Goal: Check status: Check status

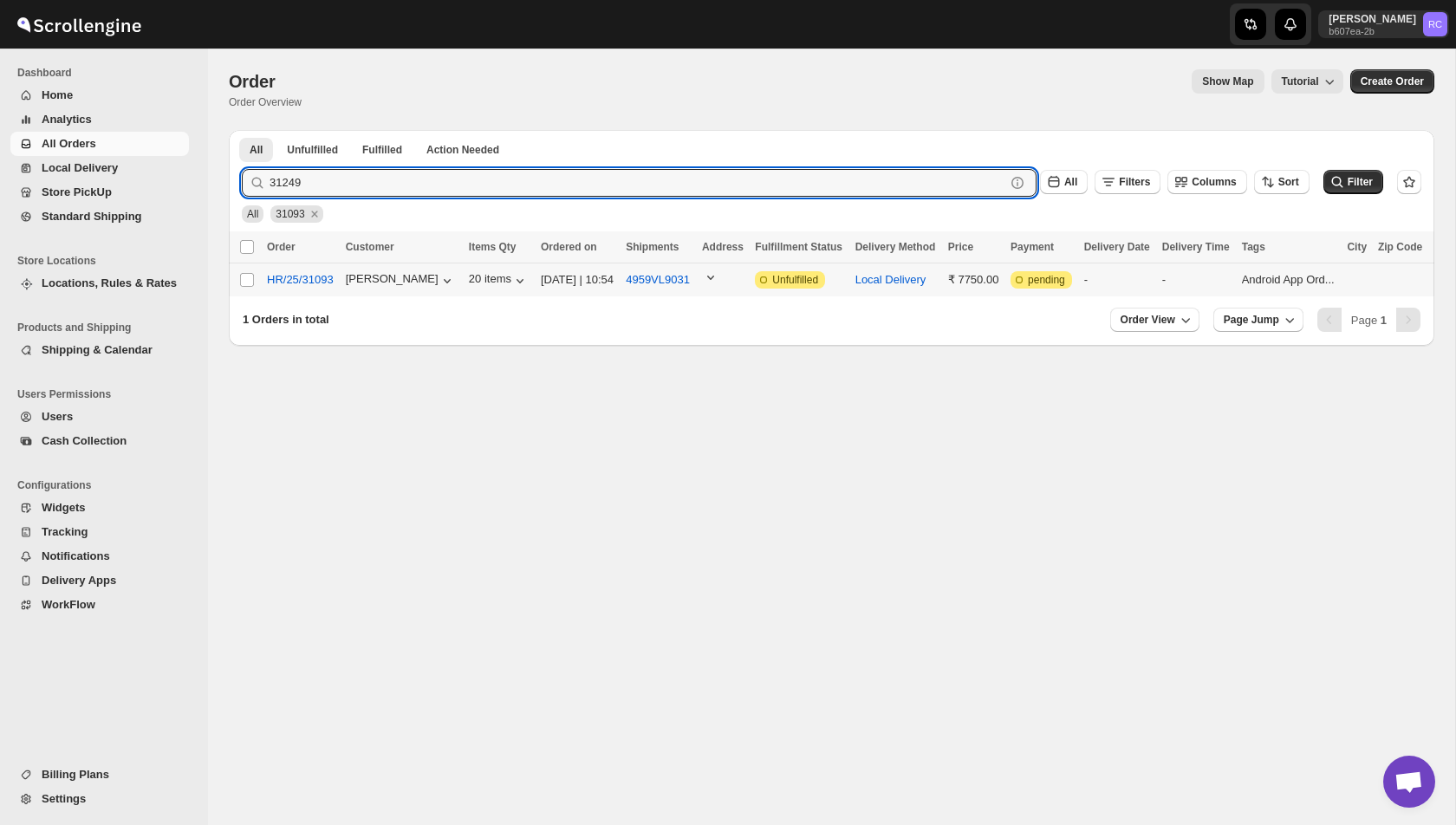
type input "31249"
click at [241, 130] on button "Submit" at bounding box center [266, 139] width 50 height 18
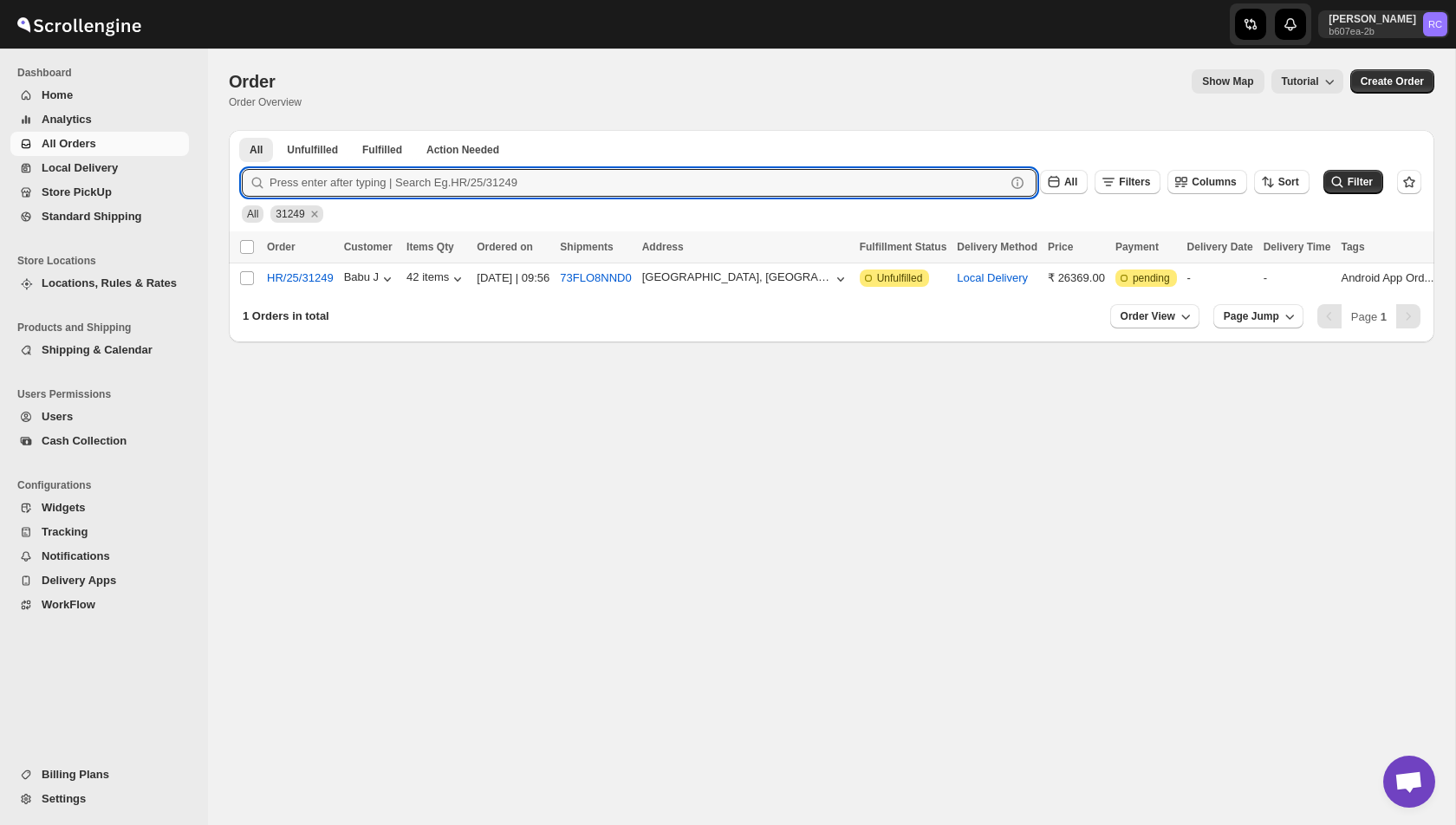
click at [83, 147] on span "All Orders" at bounding box center [69, 143] width 55 height 13
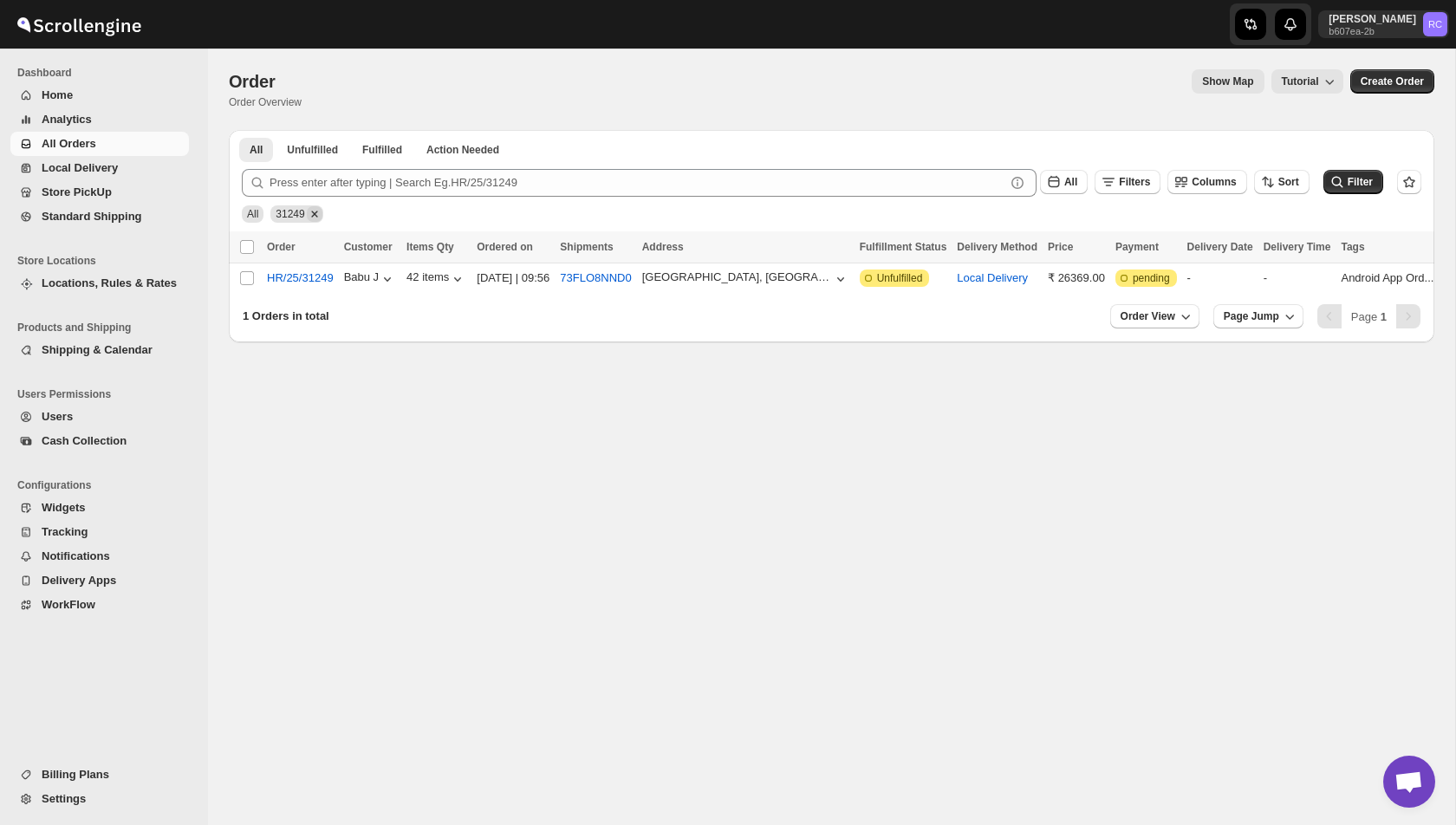
click at [315, 218] on icon "Remove 31249" at bounding box center [314, 214] width 16 height 16
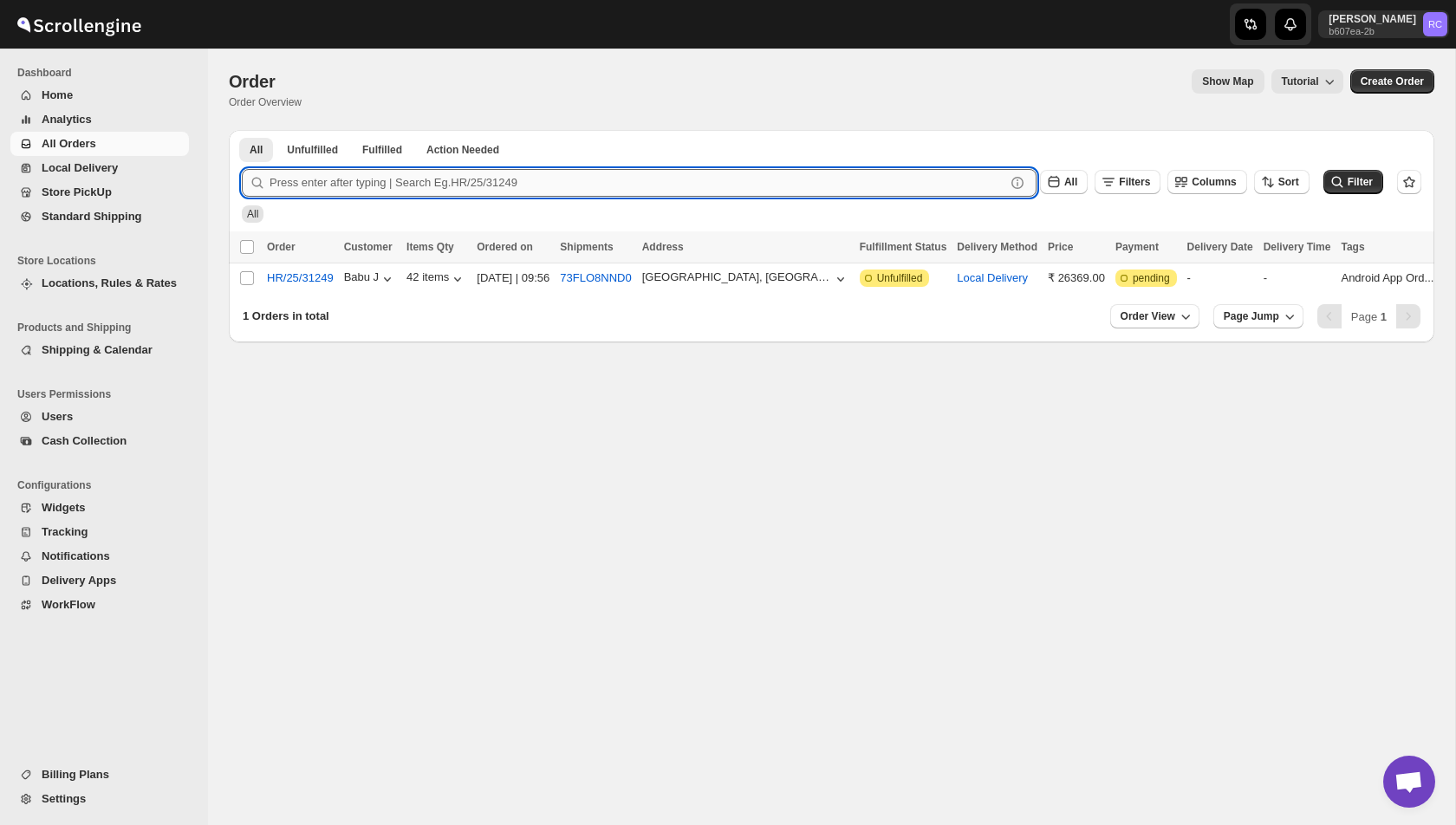
click at [286, 189] on input "text" at bounding box center [637, 183] width 736 height 27
type input "31258"
click at [241, 130] on button "Submit" at bounding box center [266, 139] width 50 height 18
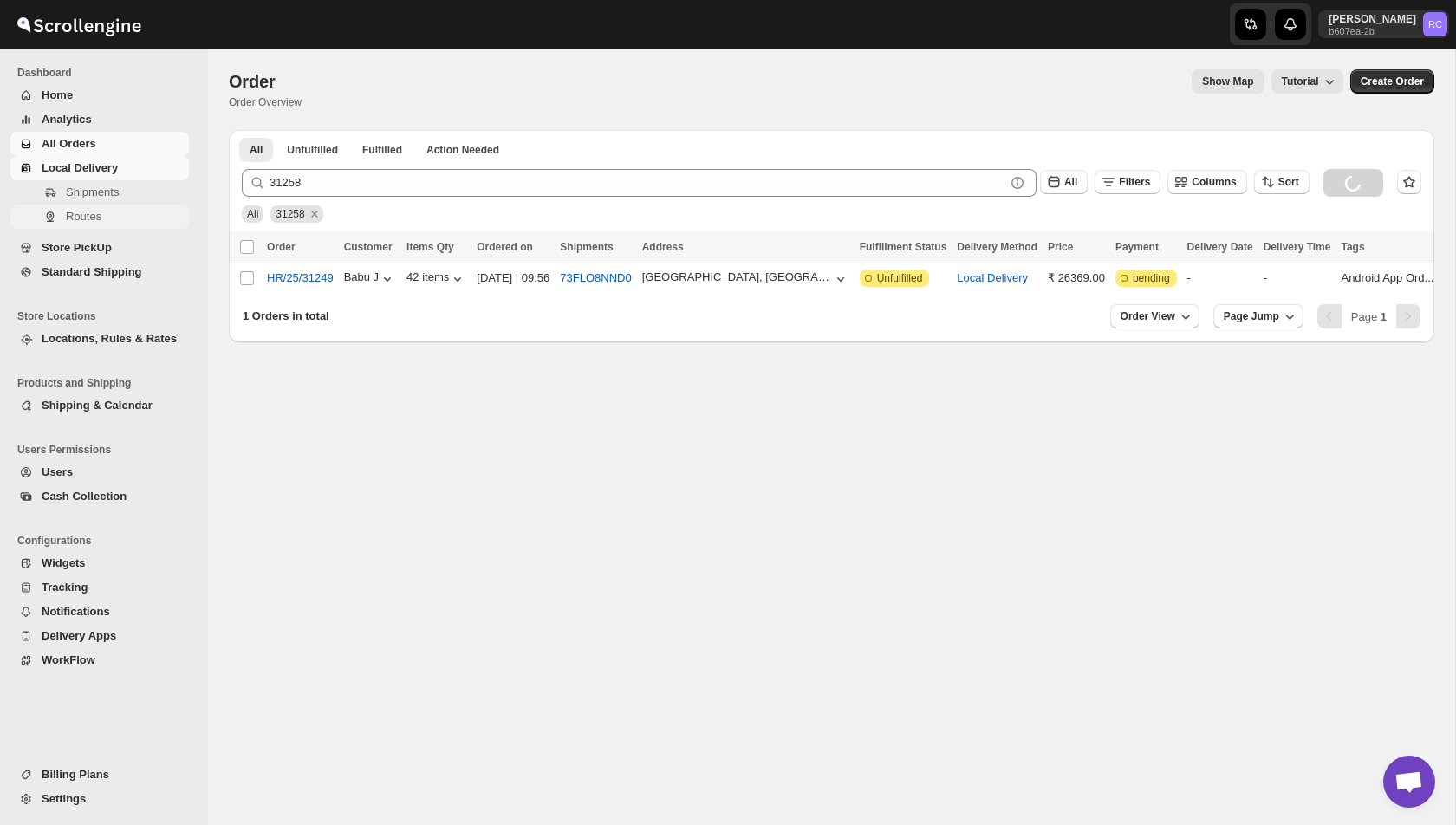
click at [81, 208] on span "Routes" at bounding box center [126, 217] width 120 height 18
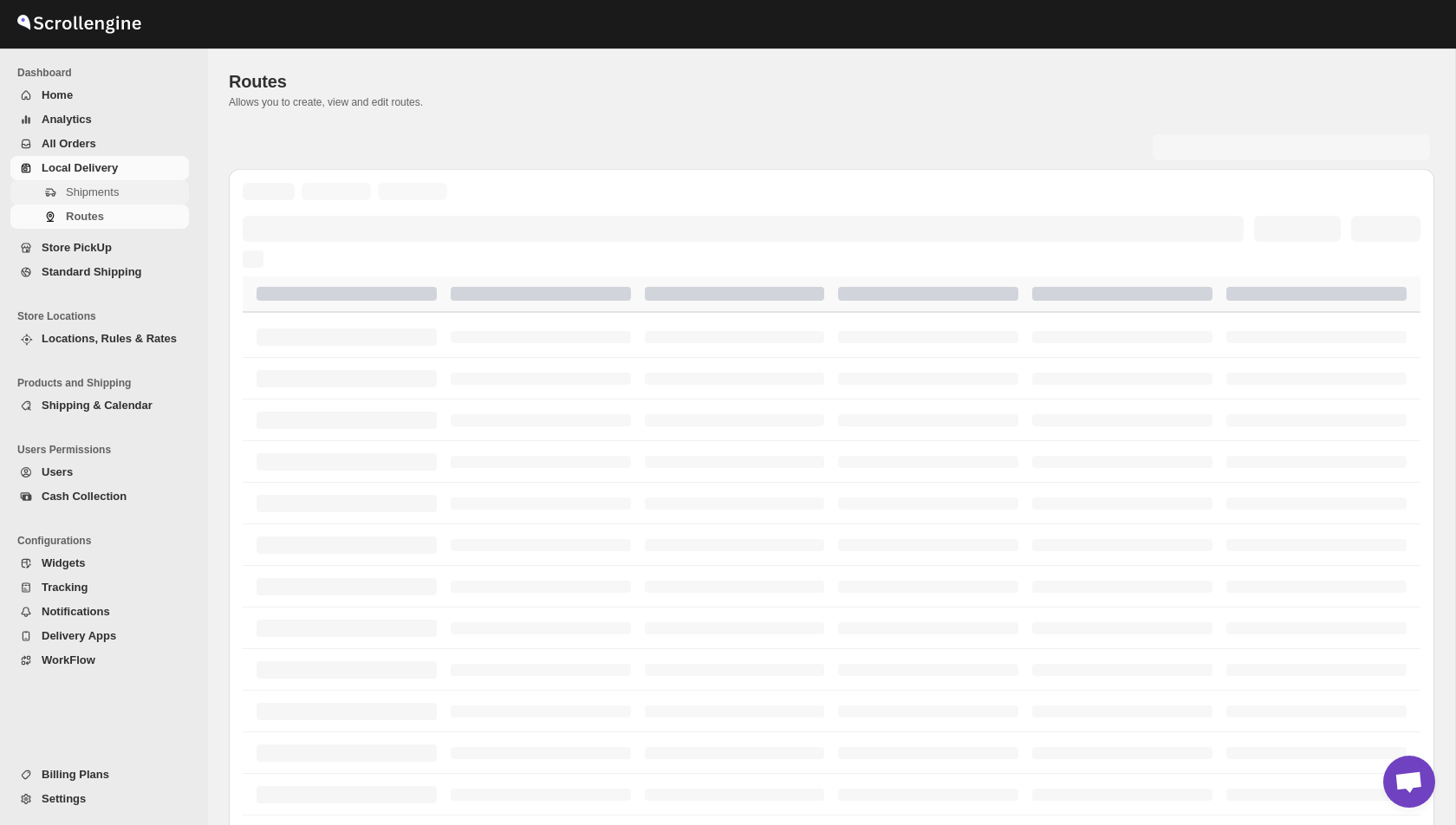
click at [99, 182] on button "Shipments" at bounding box center [99, 192] width 178 height 24
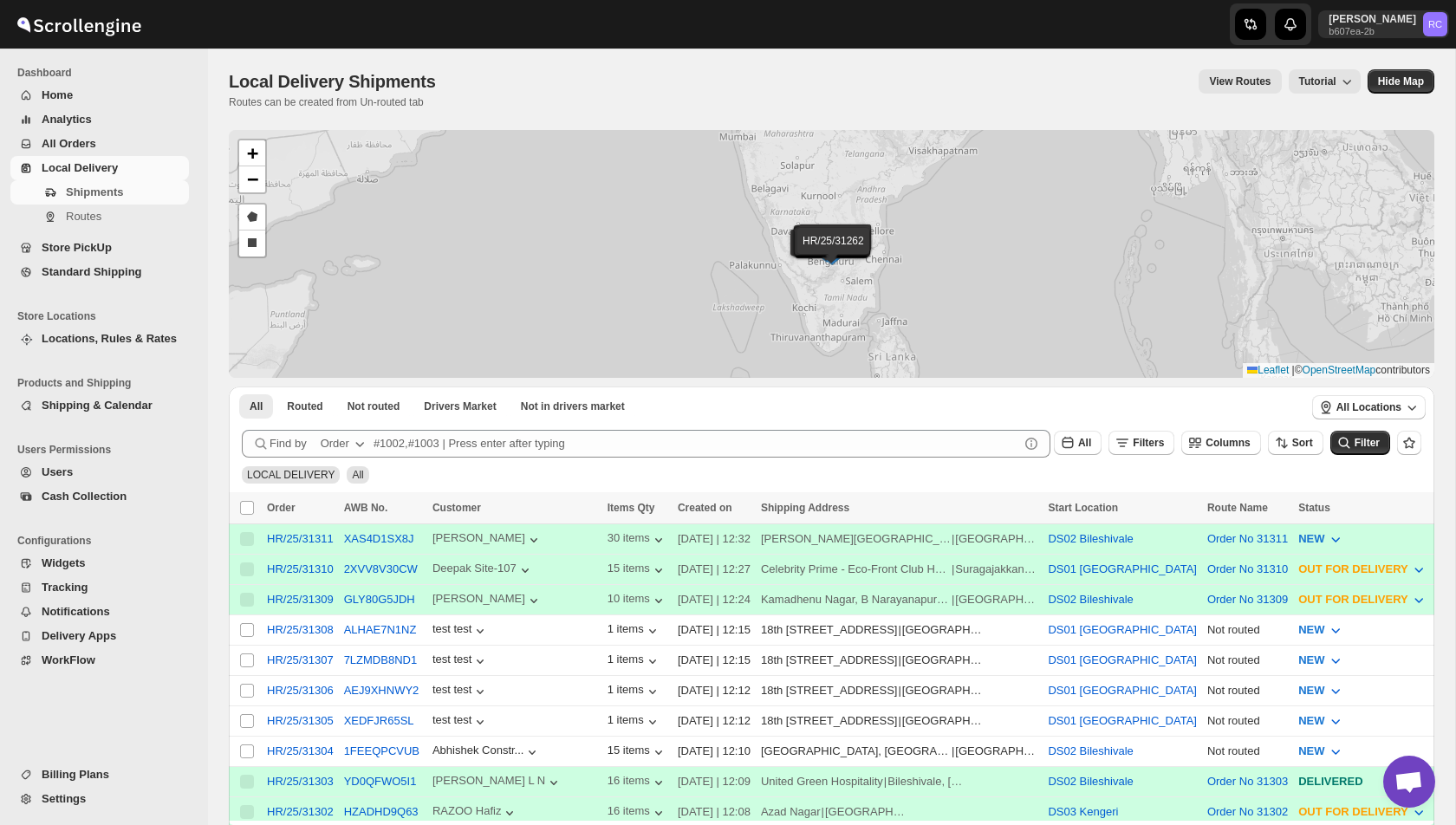
click at [441, 190] on div "HR/25/31311 HR/25/31310 HR/25/31309 HR/25/31308 HR/25/31307 HR/25/31306 HR/25/3…" at bounding box center [831, 254] width 1206 height 248
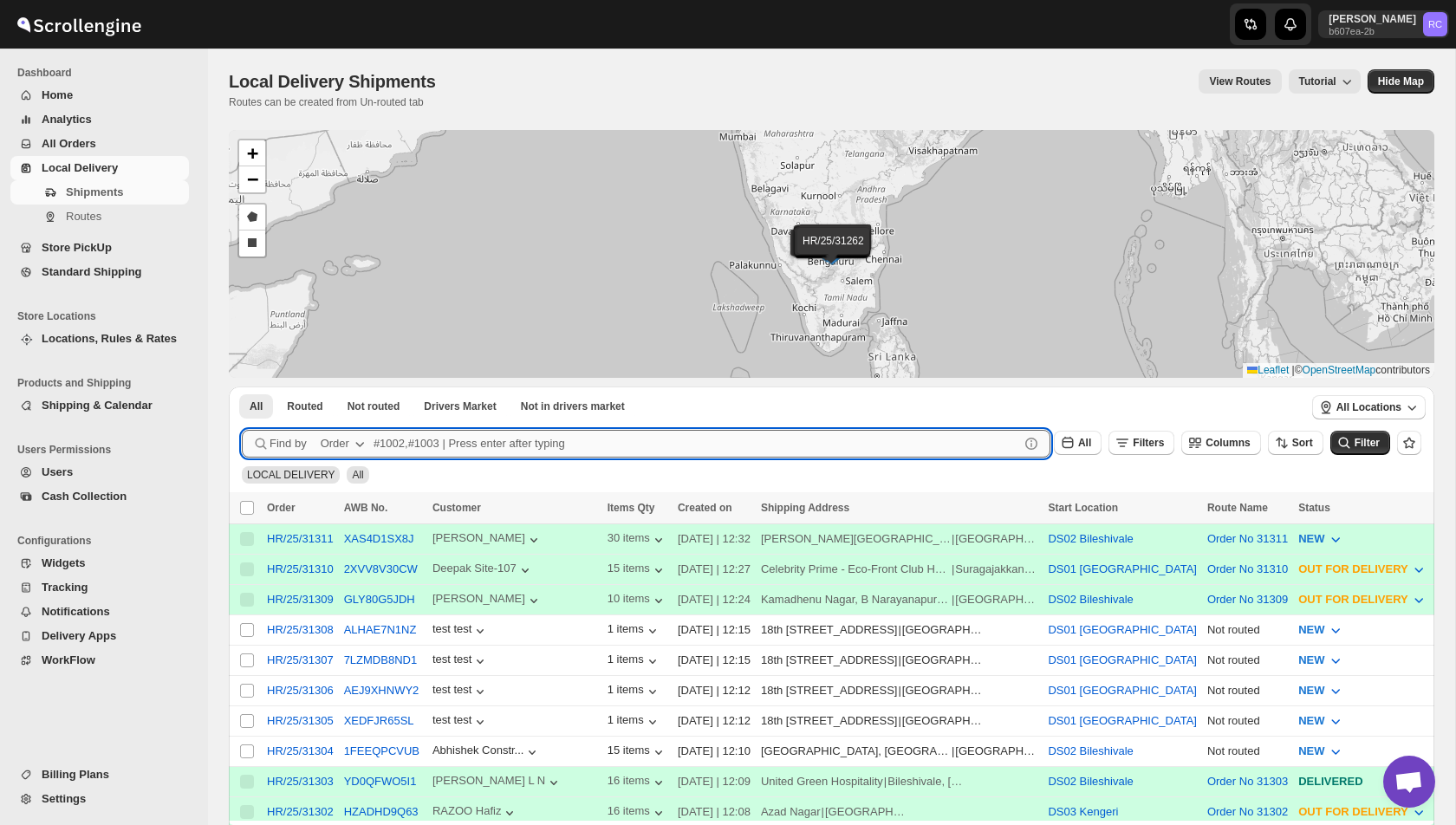
click at [459, 439] on input "text" at bounding box center [696, 444] width 645 height 27
paste input "[STREET_ADDRESS],"
click at [241, 386] on button "Submit" at bounding box center [266, 395] width 50 height 18
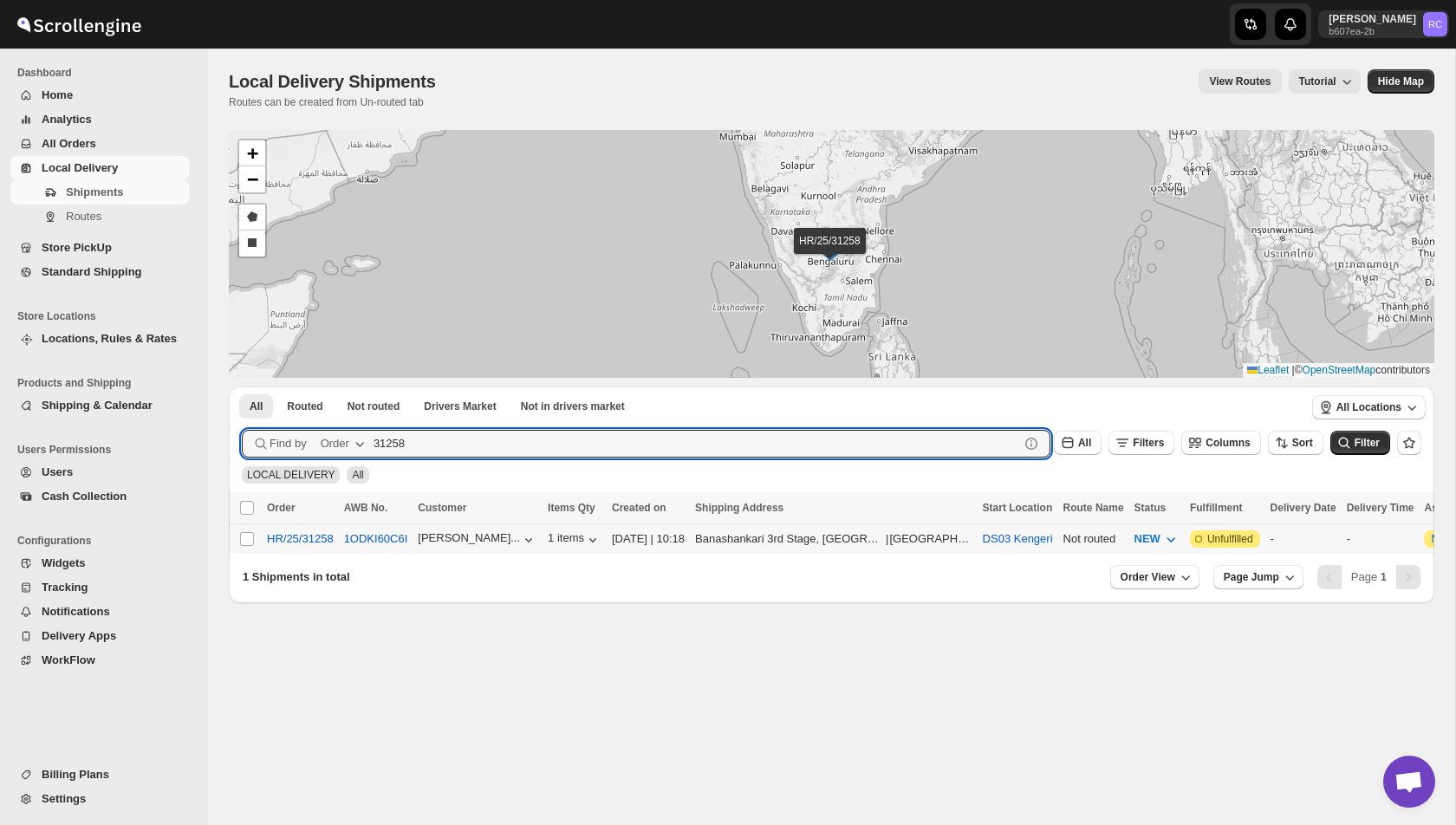
click at [385, 544] on div "1ODKI60C6I" at bounding box center [377, 539] width 64 height 18
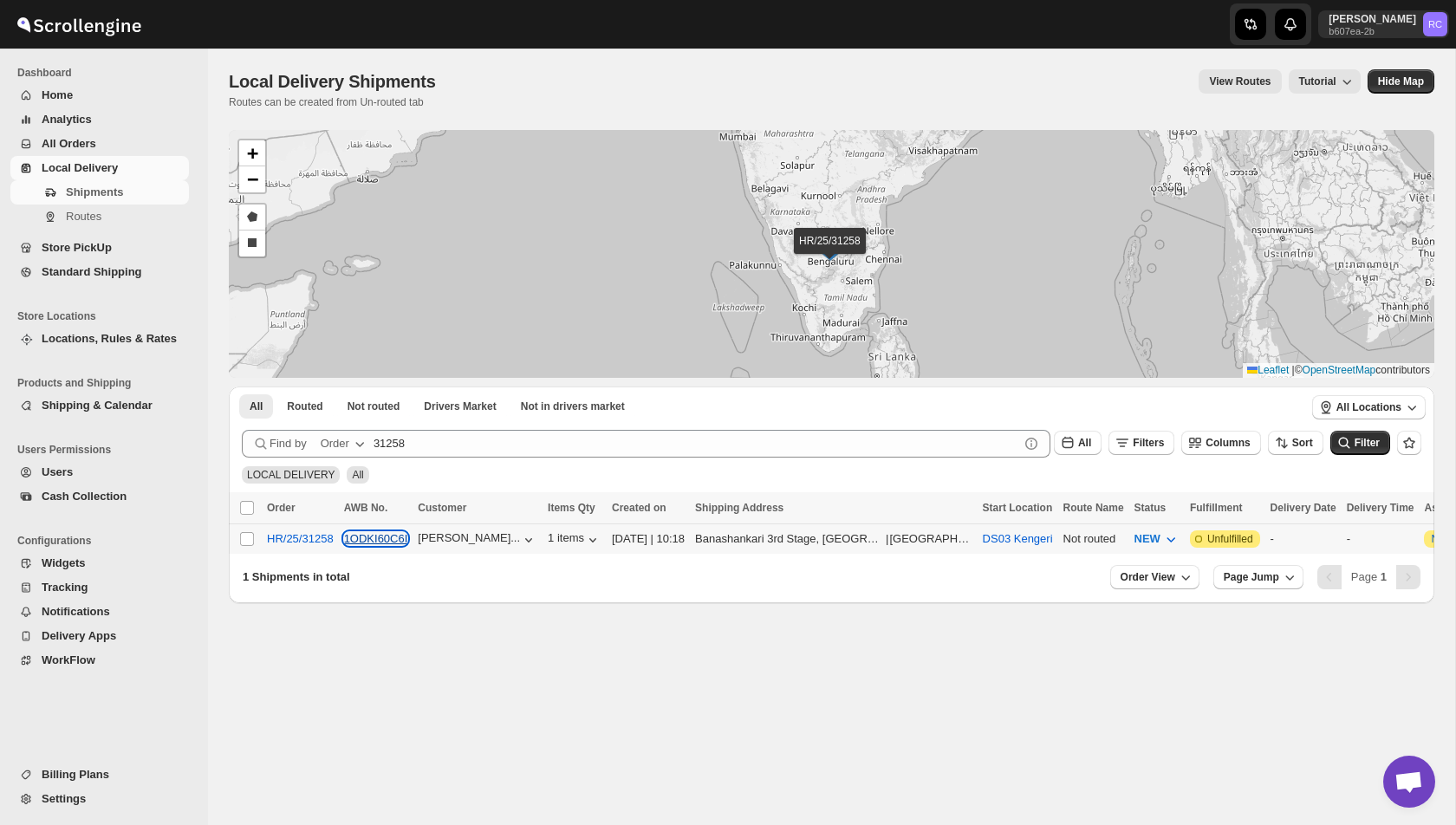
click at [387, 539] on button "1ODKI60C6I" at bounding box center [377, 538] width 64 height 13
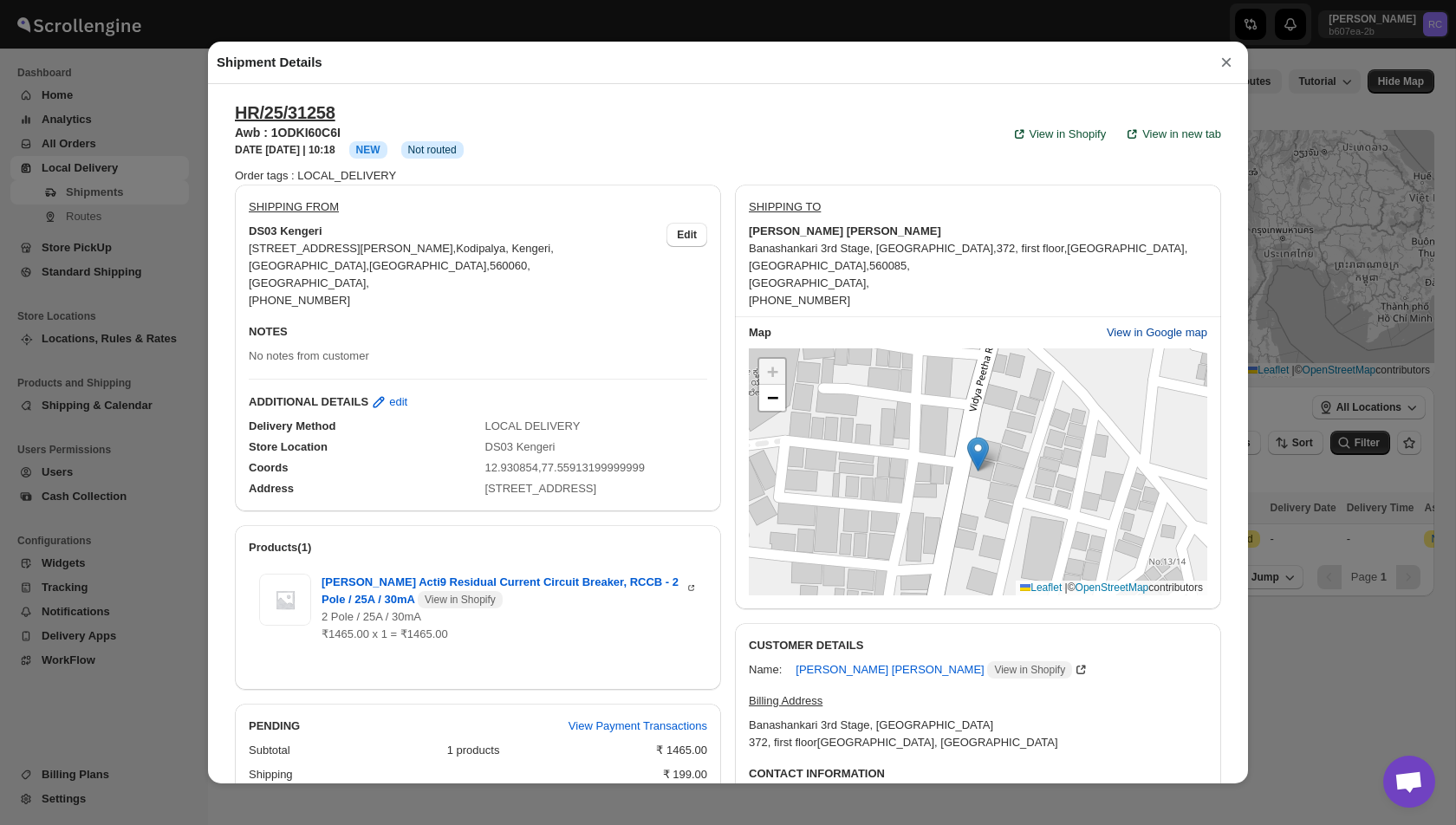
click at [1150, 324] on span "View in Google map" at bounding box center [1156, 333] width 100 height 18
click at [1224, 54] on button "×" at bounding box center [1226, 62] width 26 height 24
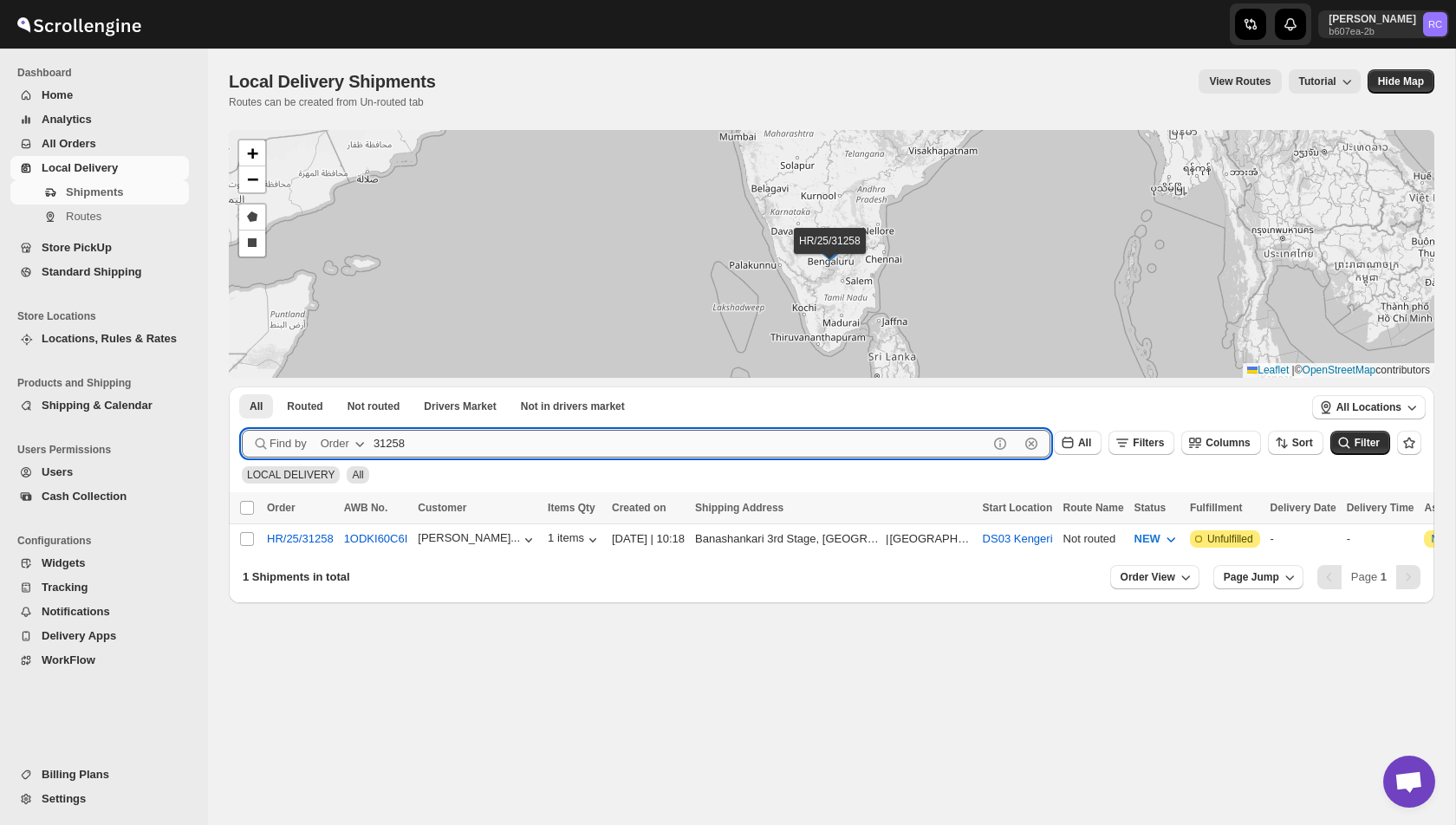
click at [455, 437] on input "31258" at bounding box center [680, 444] width 614 height 27
paste input "49"
type input "31249"
click at [241, 386] on button "Submit" at bounding box center [266, 395] width 50 height 18
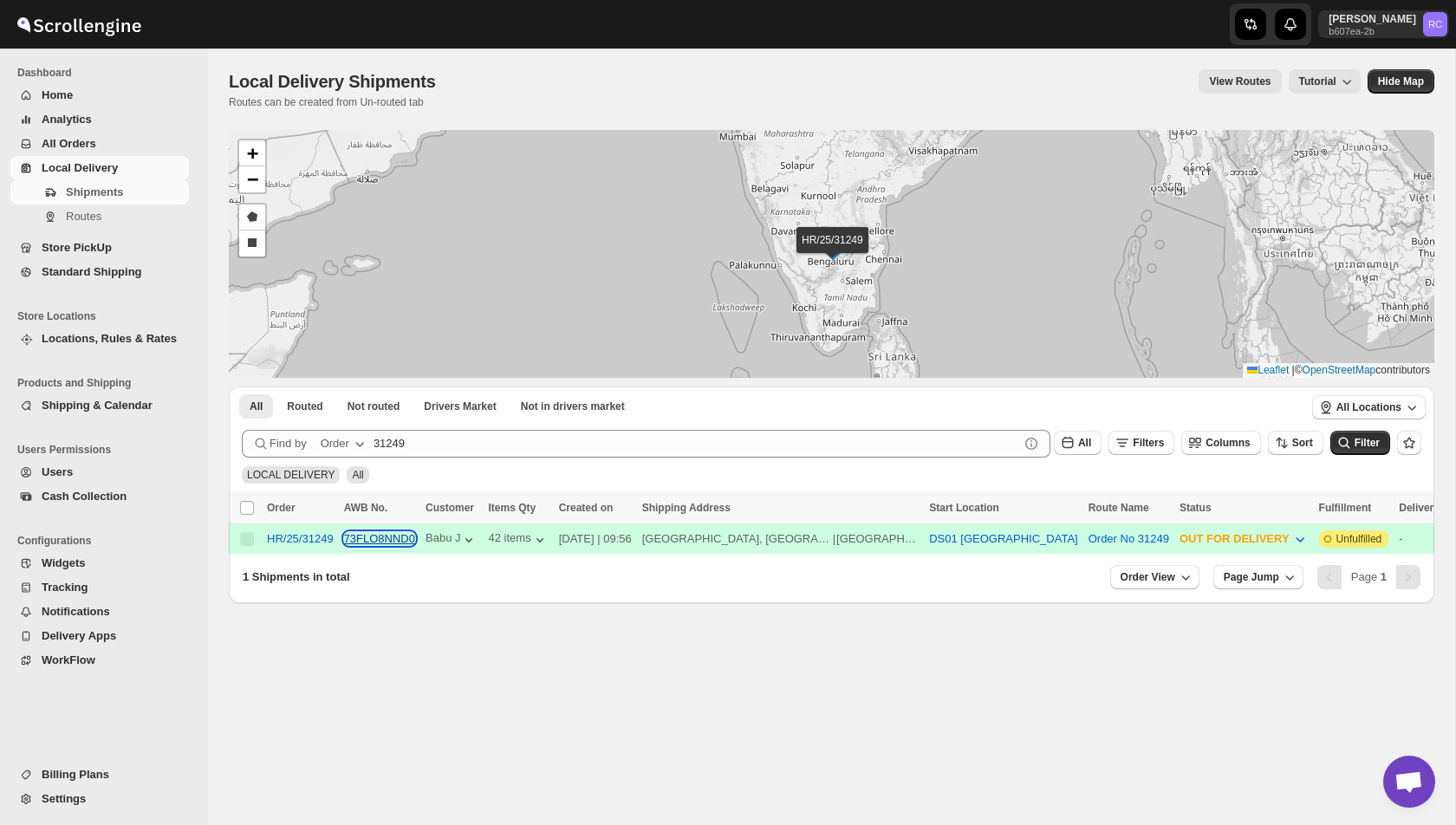
click at [388, 535] on button "73FLO8NND0" at bounding box center [380, 538] width 71 height 13
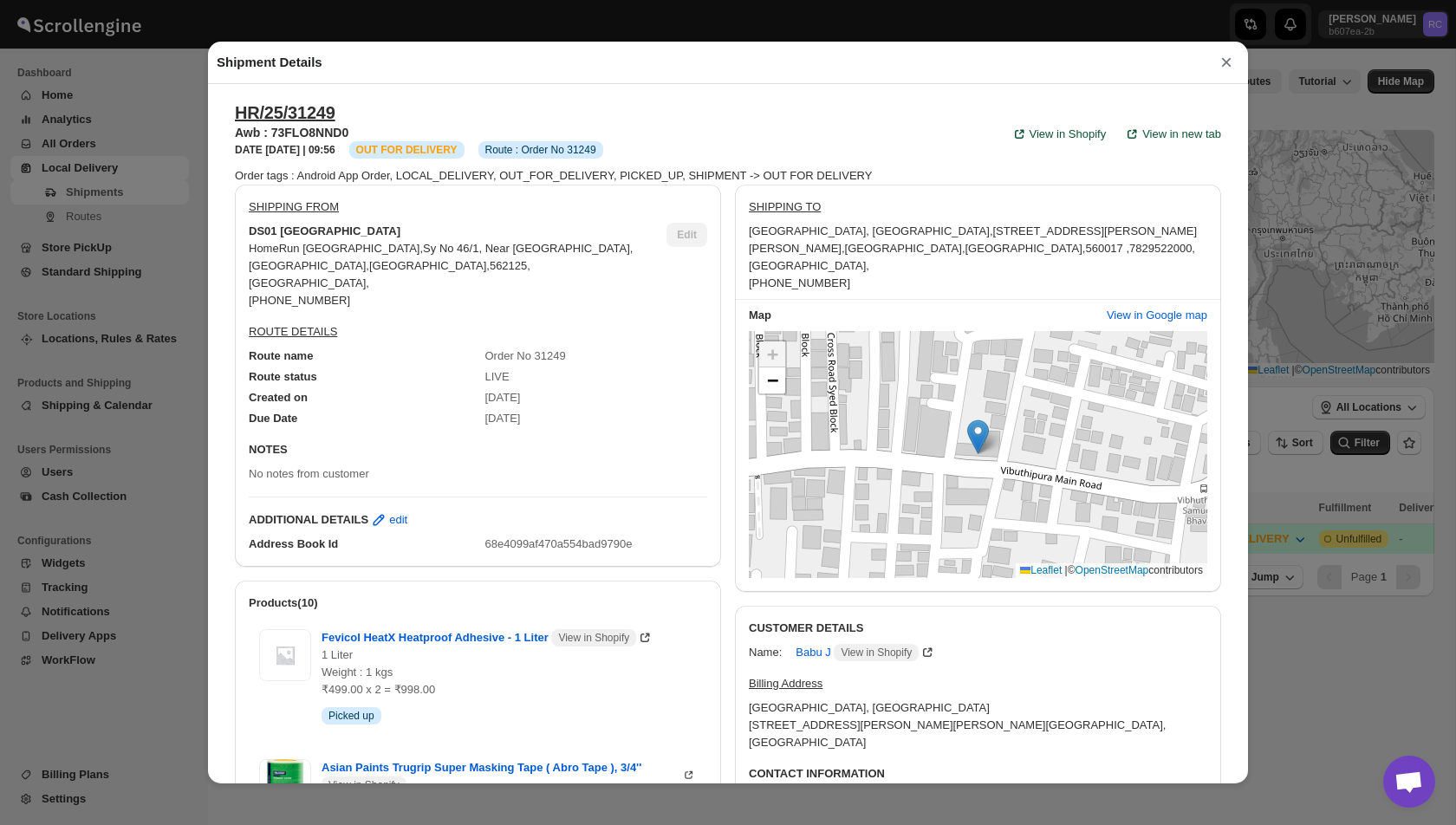
click at [1233, 64] on button "×" at bounding box center [1226, 62] width 26 height 24
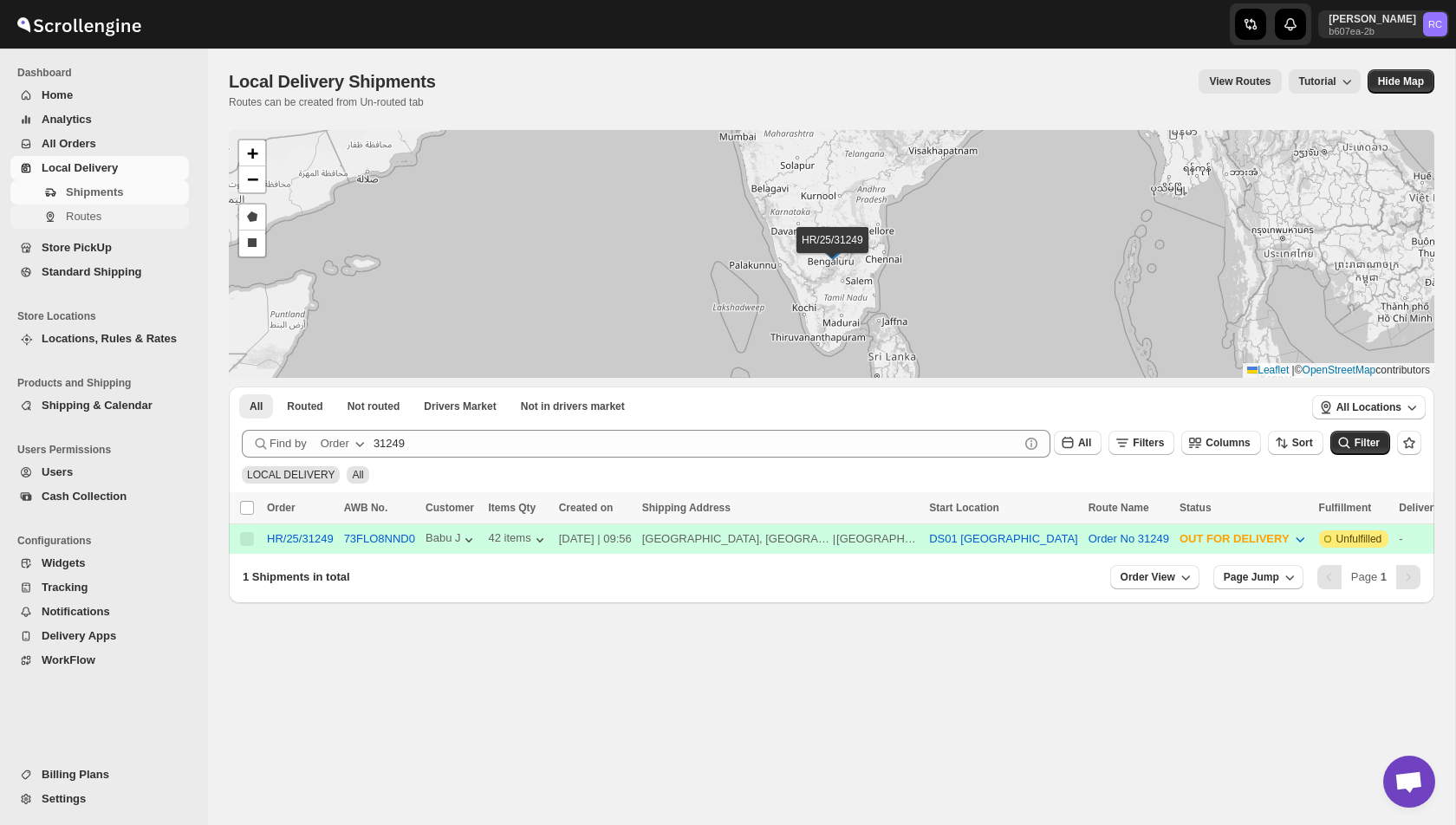
click at [101, 220] on span "Routes" at bounding box center [84, 215] width 36 height 13
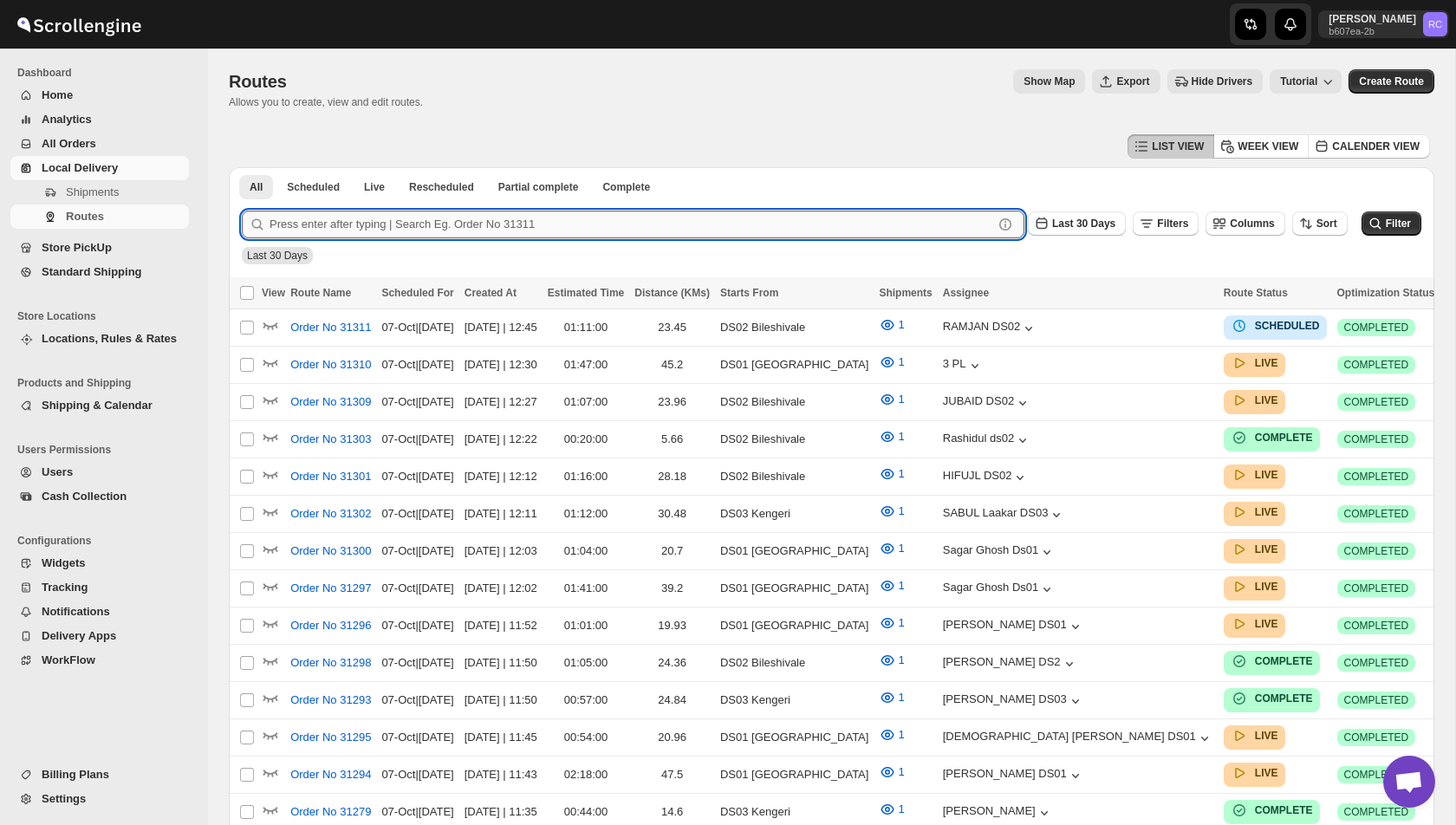
click at [609, 229] on input "text" at bounding box center [632, 224] width 724 height 27
type input "31249"
click at [241, 167] on button "Submit" at bounding box center [266, 176] width 50 height 18
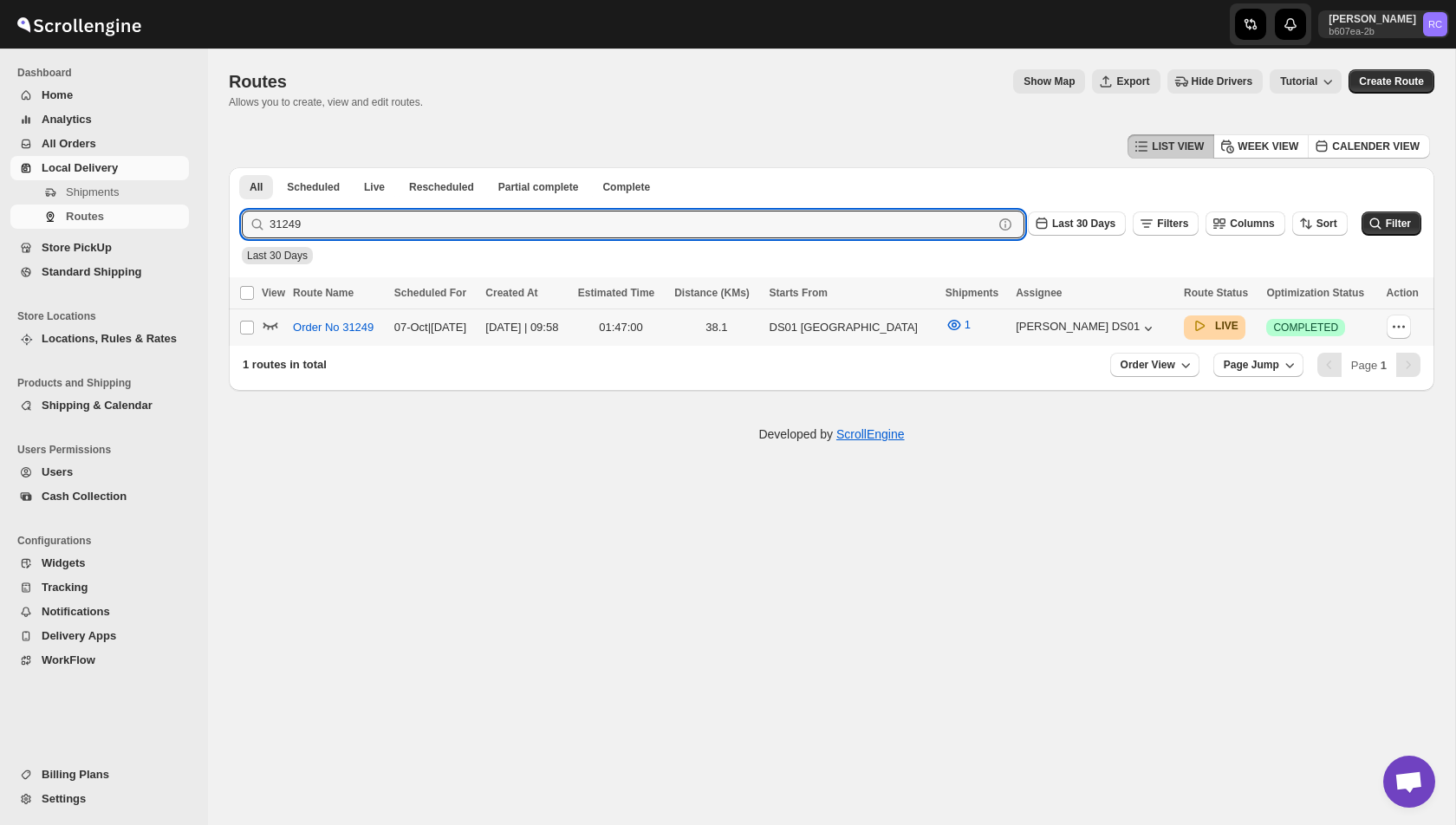
click at [270, 323] on icon "button" at bounding box center [271, 325] width 18 height 18
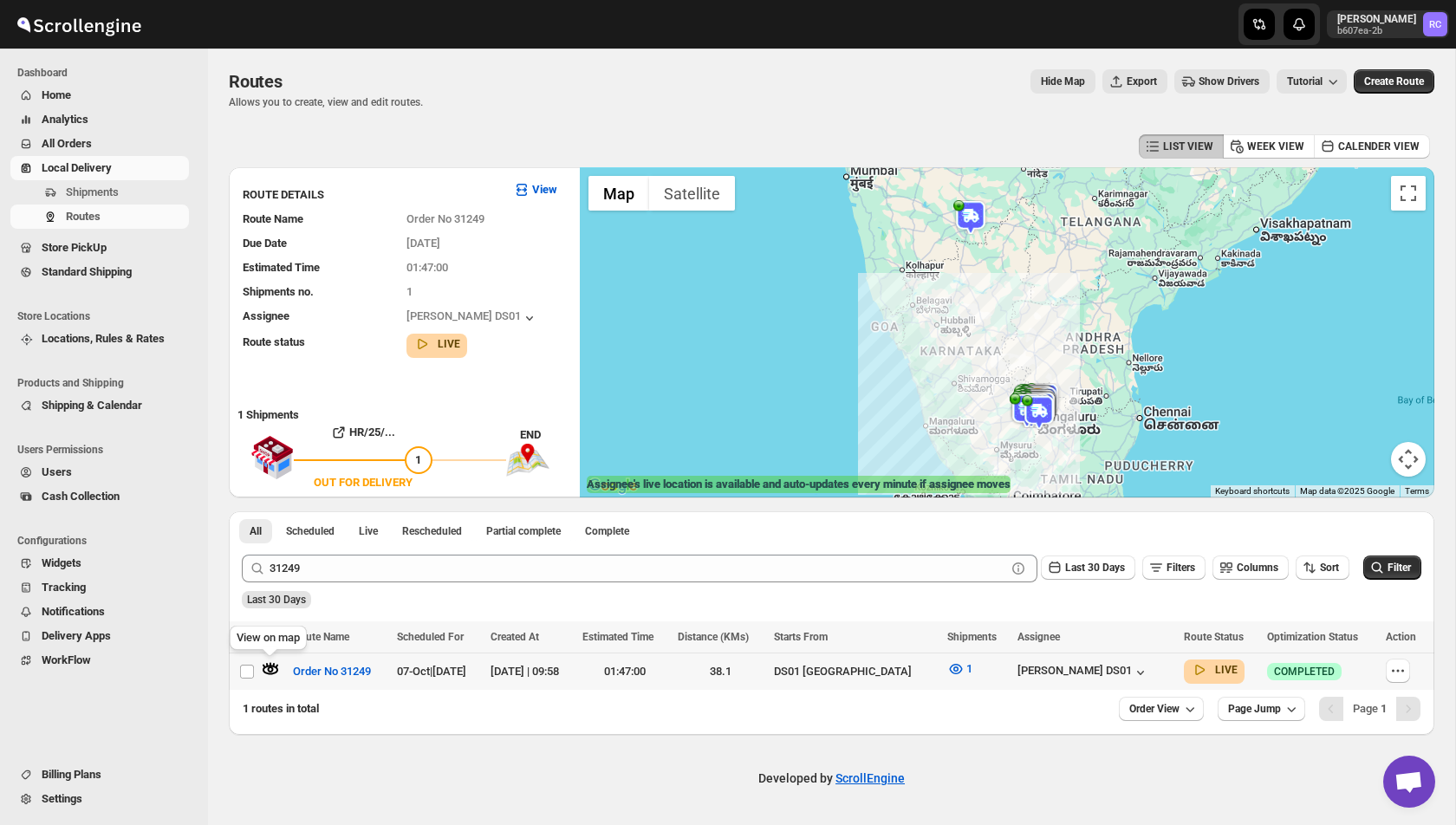
click at [277, 668] on icon "button" at bounding box center [271, 669] width 16 height 10
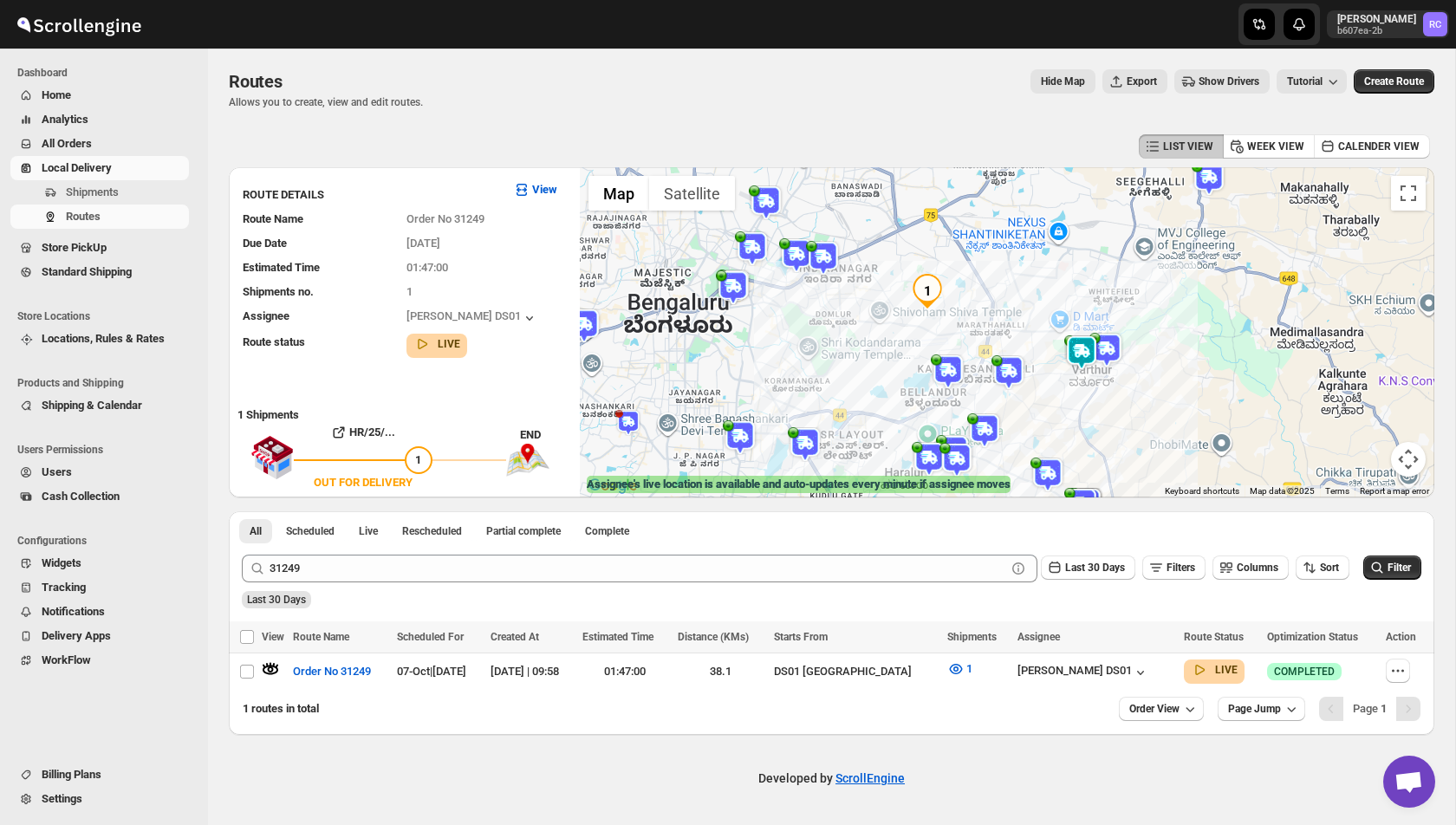
drag, startPoint x: 1029, startPoint y: 235, endPoint x: 1014, endPoint y: 333, distance: 99.1
click at [1014, 334] on div at bounding box center [1007, 332] width 855 height 330
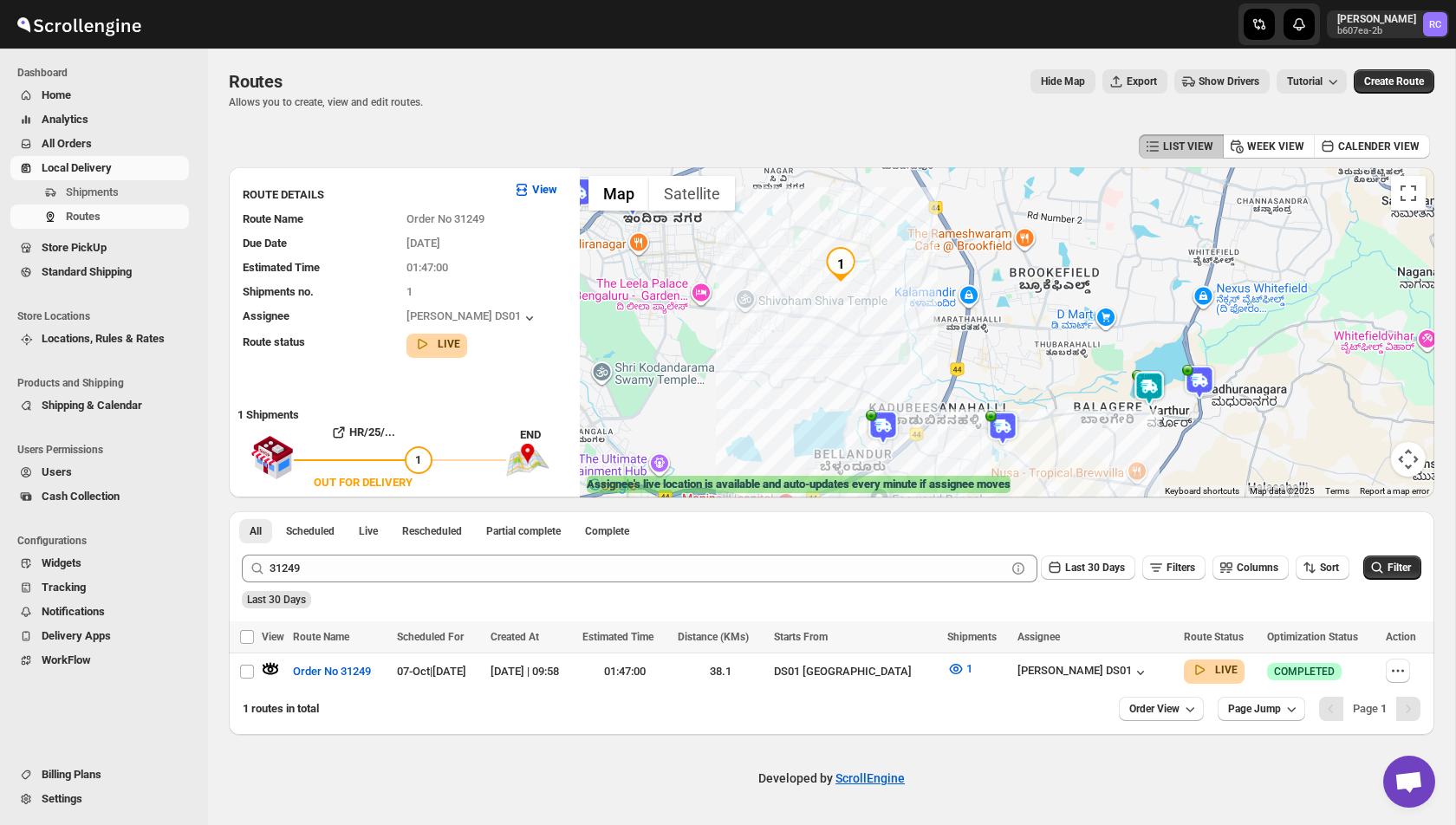
click at [1147, 388] on img at bounding box center [1149, 388] width 35 height 35
click at [88, 100] on span "Home" at bounding box center [114, 95] width 144 height 18
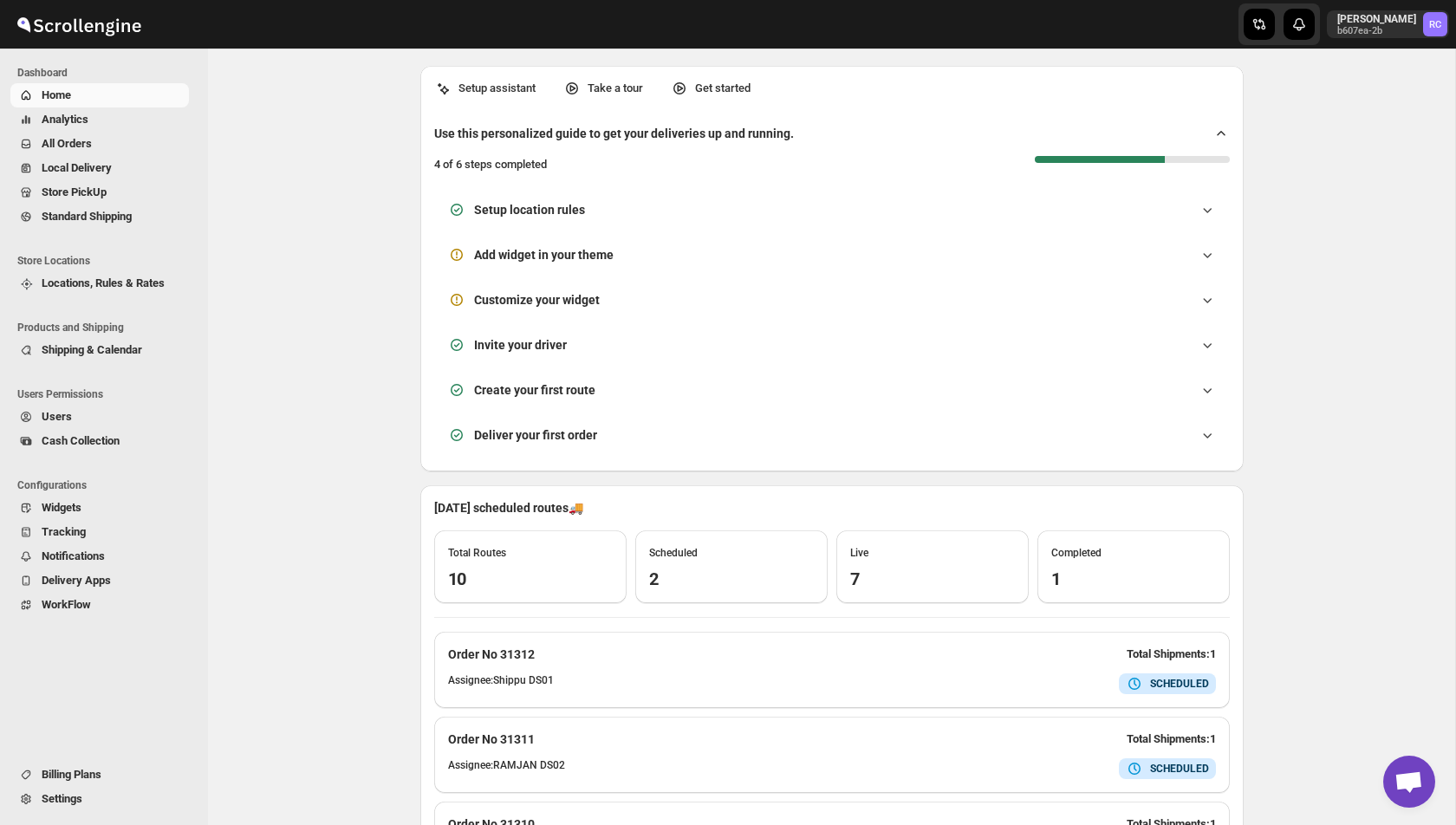
click at [94, 113] on button "Analytics" at bounding box center [99, 119] width 178 height 24
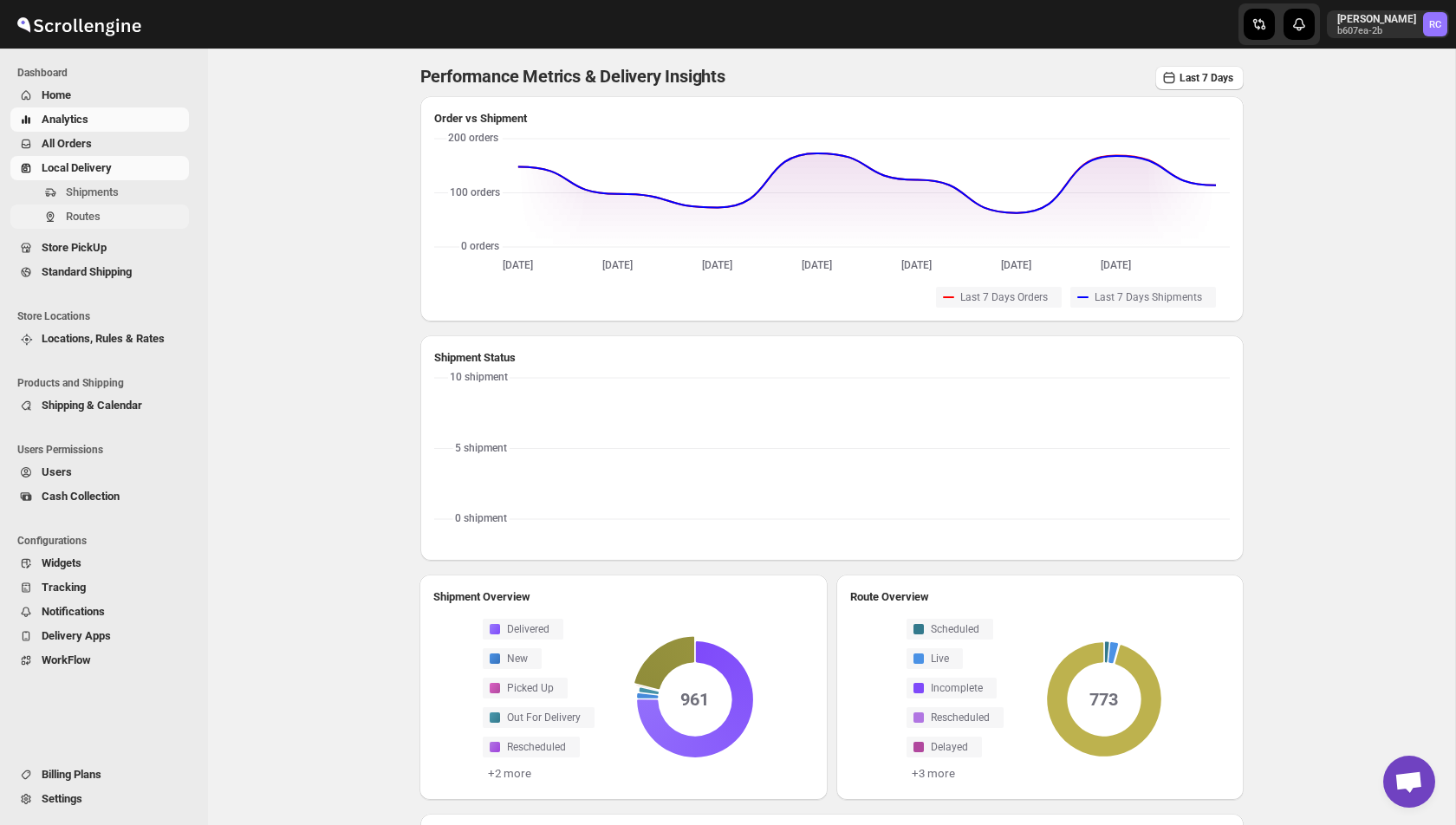
click at [67, 211] on span "Routes" at bounding box center [84, 215] width 35 height 13
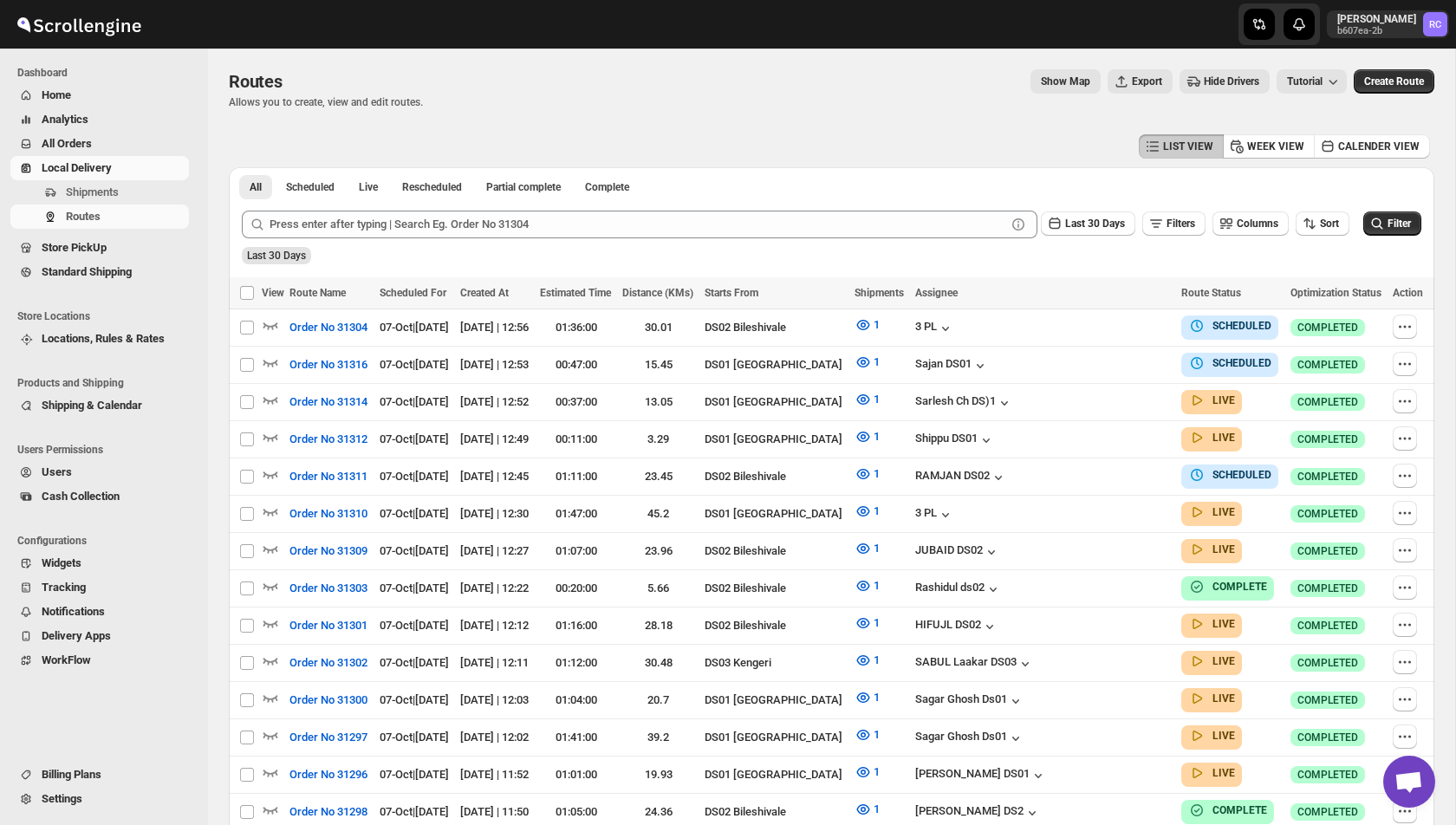
click at [410, 208] on div "Last 30 Days Filters Columns Sort Filter" at bounding box center [824, 217] width 1193 height 42
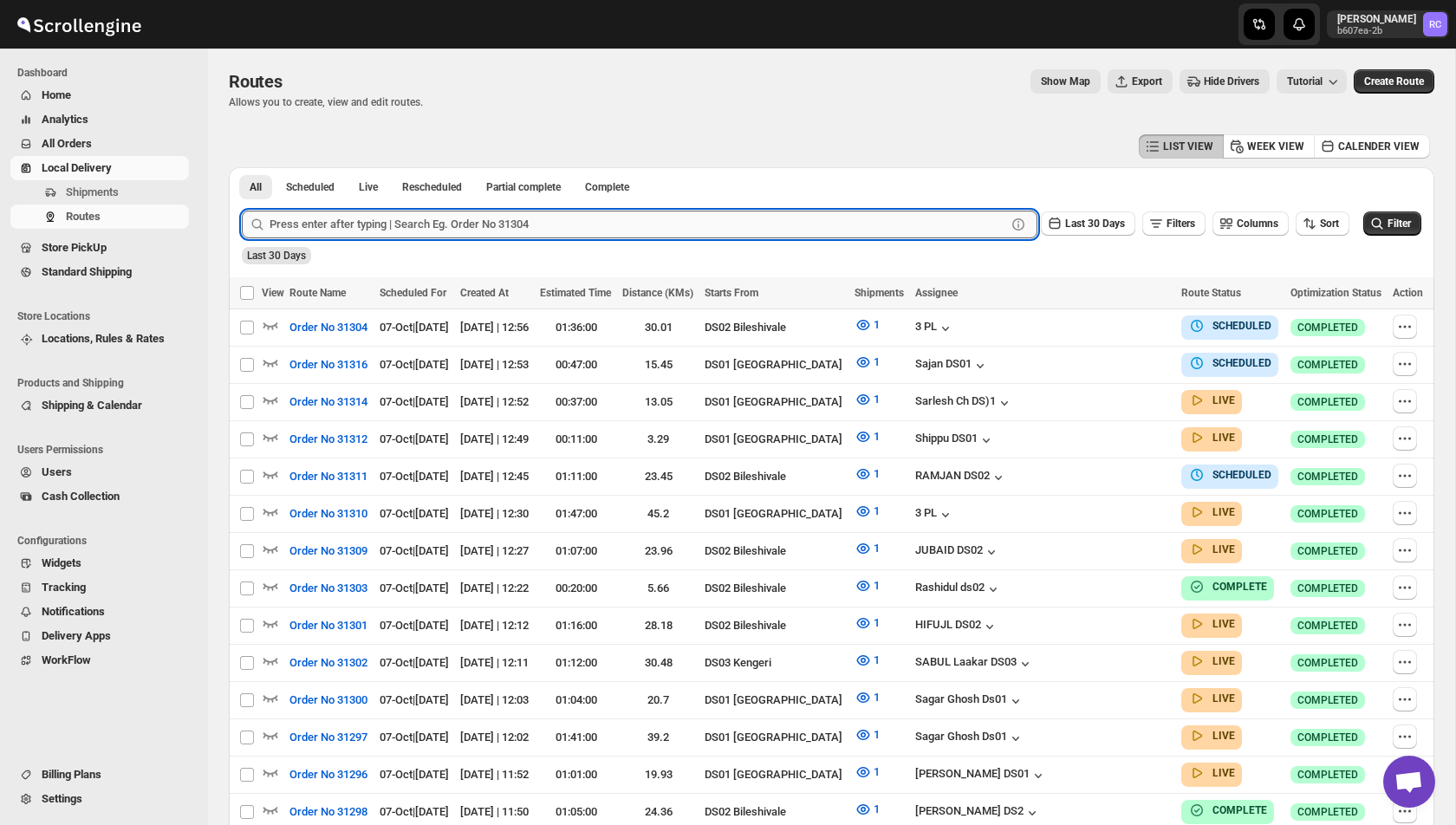
click at [391, 219] on input "text" at bounding box center [637, 224] width 737 height 27
paste input "31267"
click at [241, 167] on button "Submit" at bounding box center [266, 176] width 50 height 18
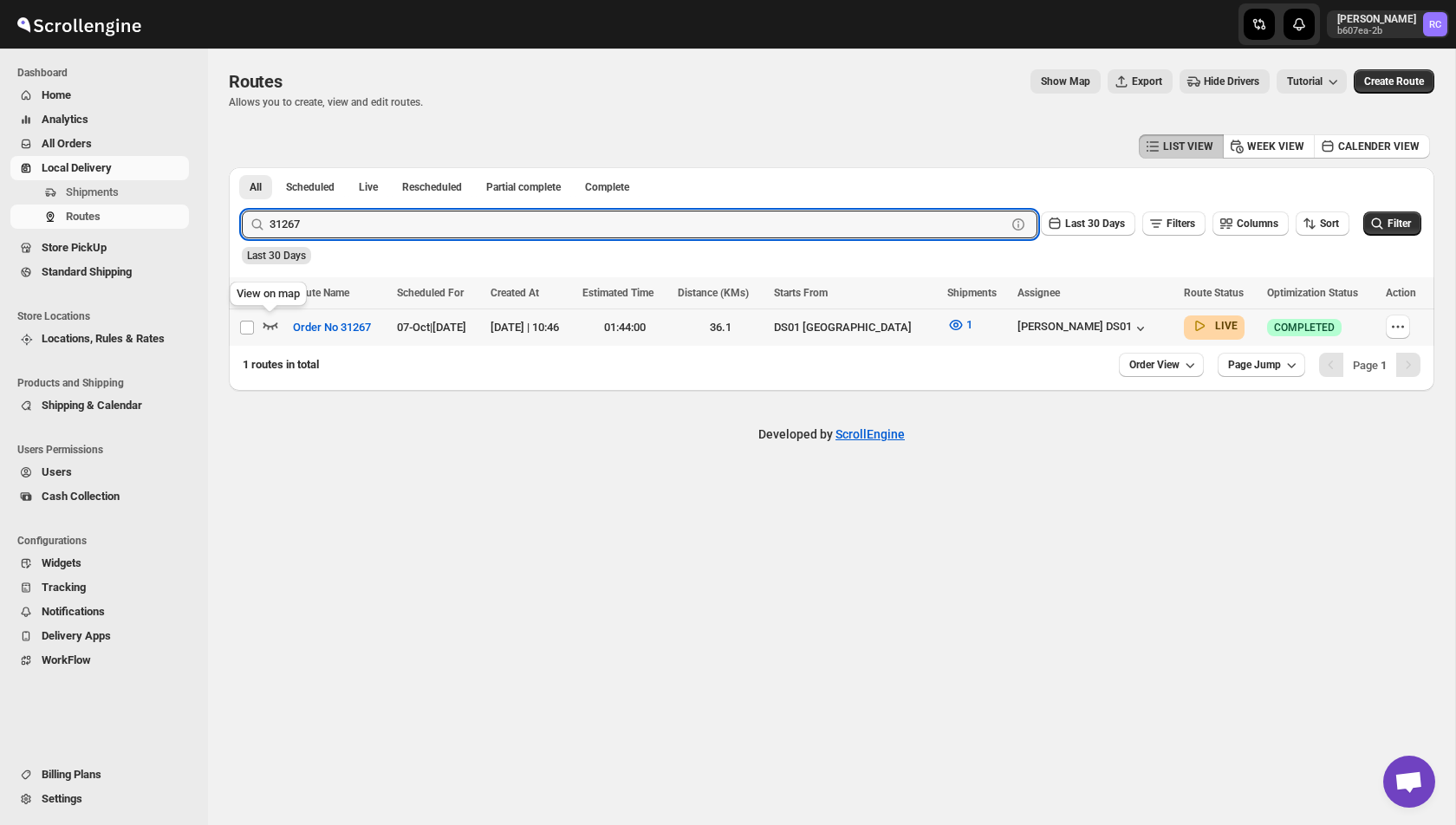
click at [265, 325] on icon "button" at bounding box center [271, 325] width 15 height 7
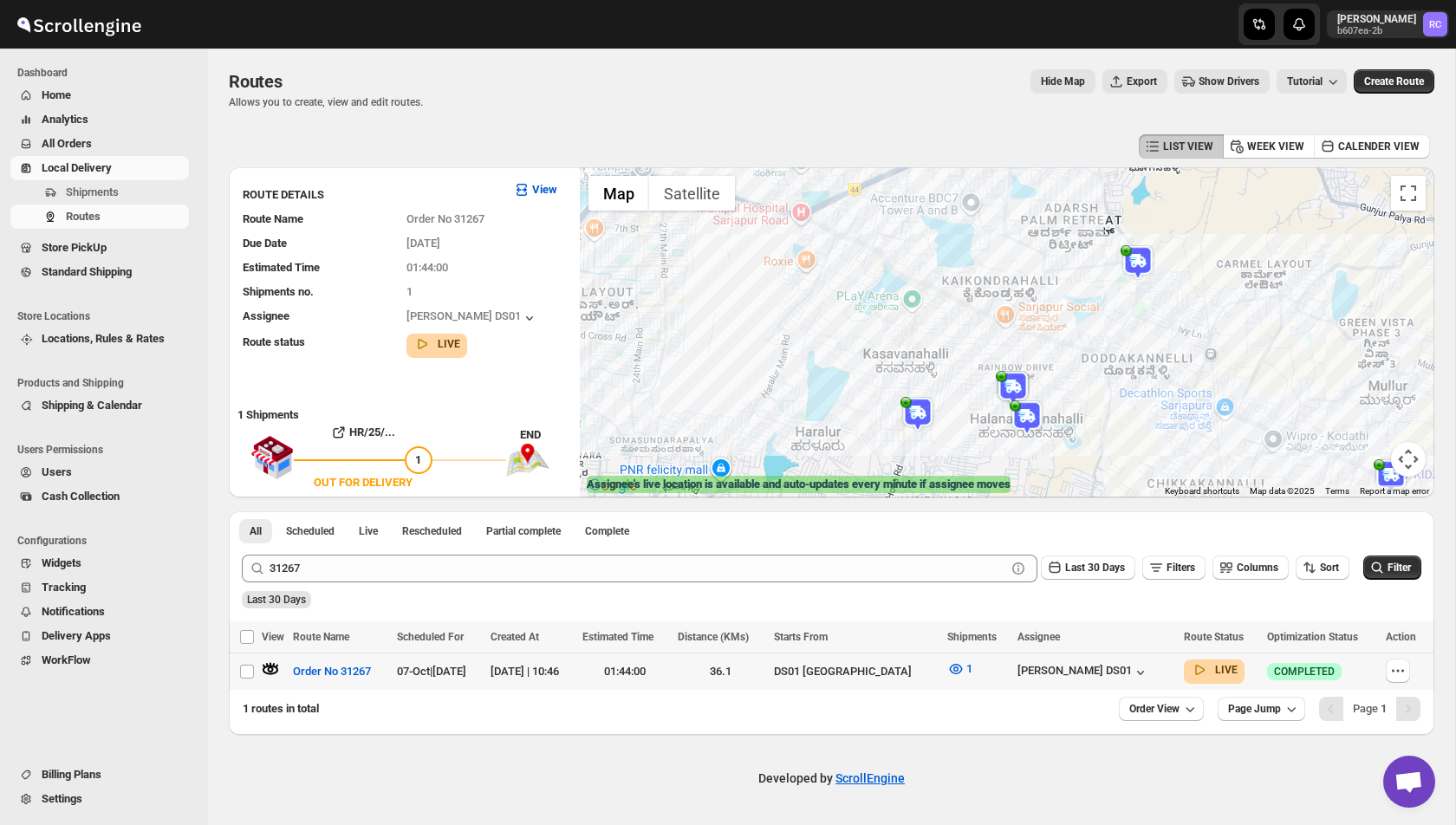
click at [1208, 83] on span "Show Drivers" at bounding box center [1229, 82] width 60 height 14
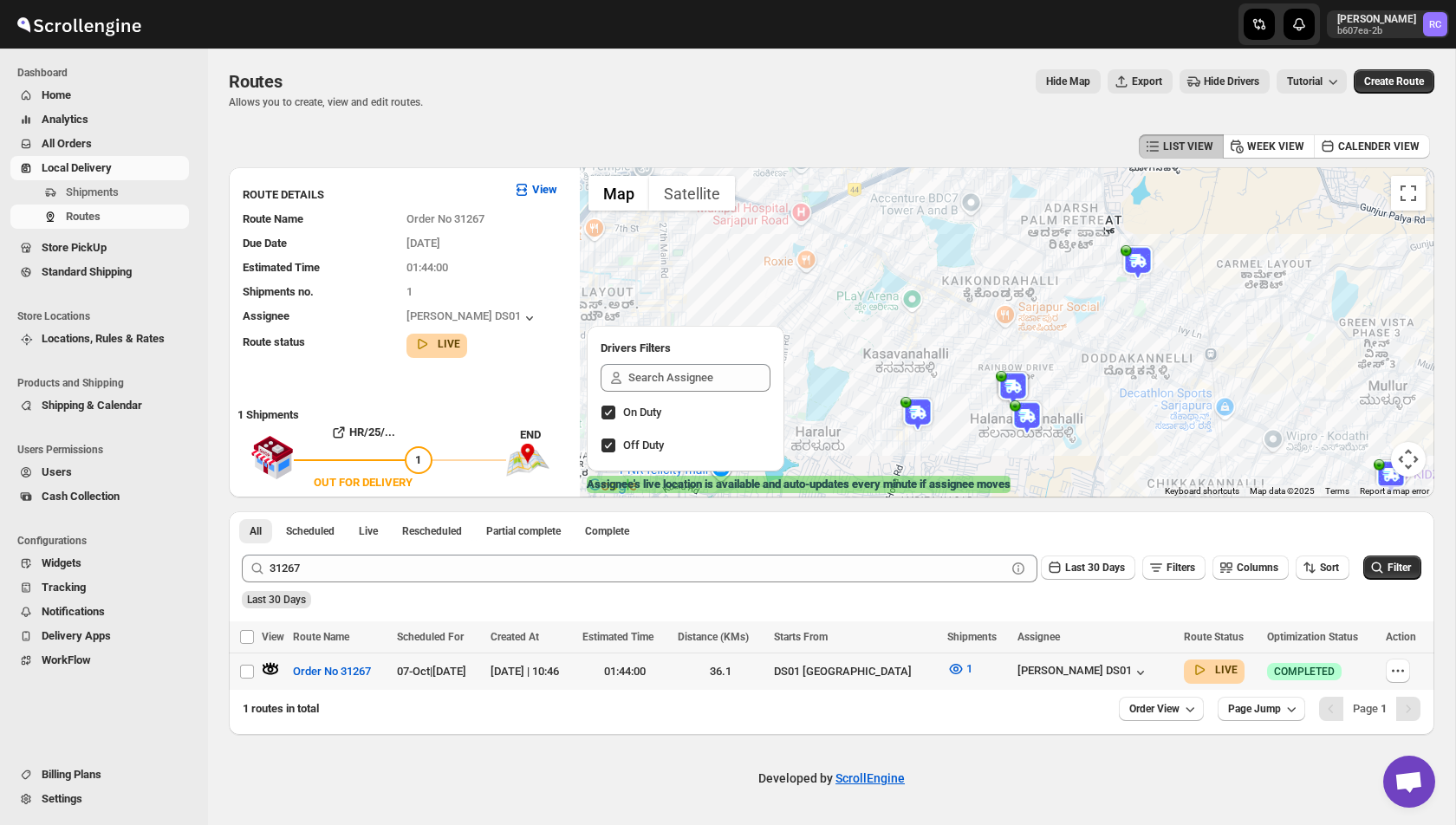
click at [1208, 83] on span "Hide Drivers" at bounding box center [1231, 82] width 55 height 14
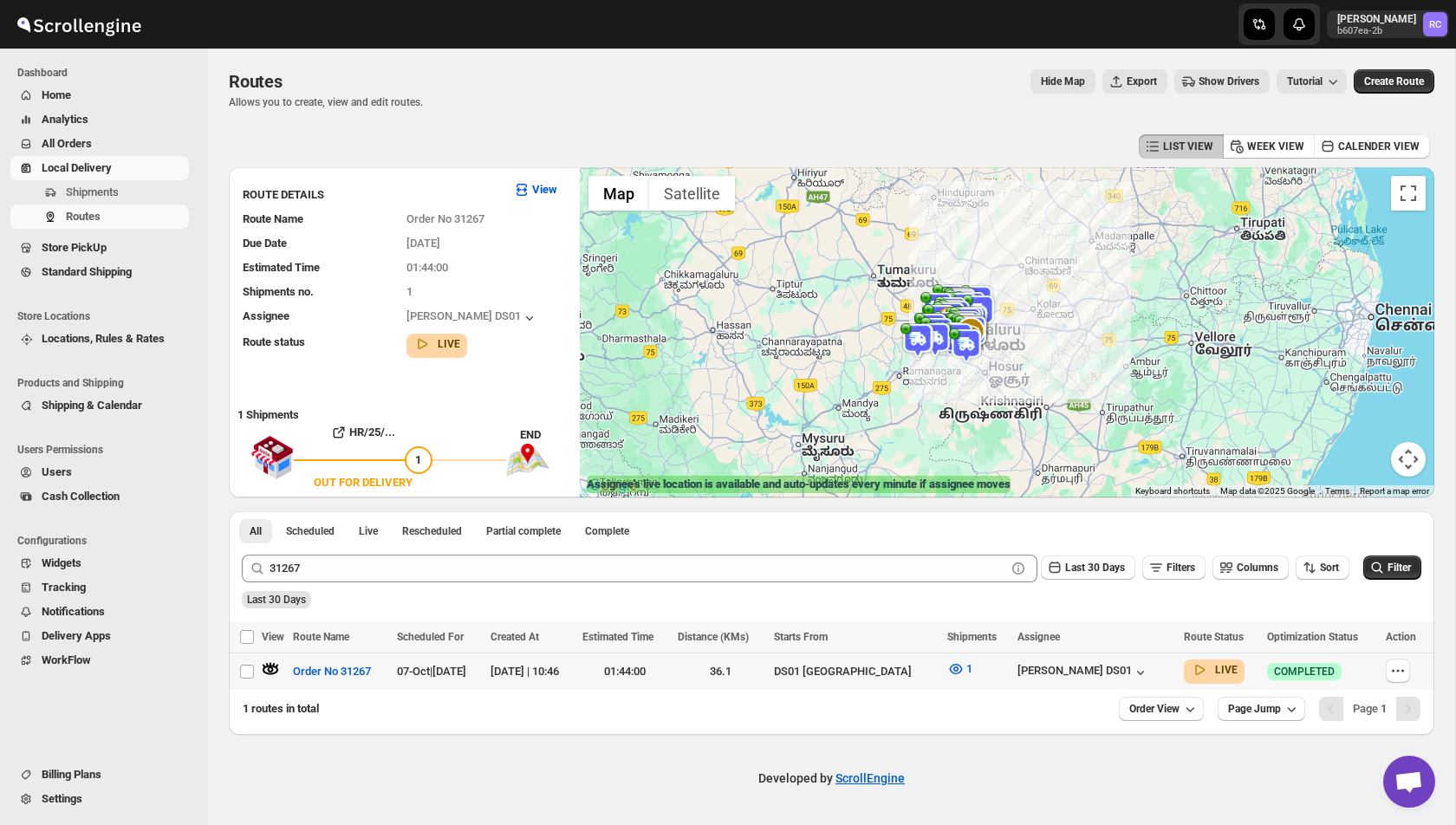
drag, startPoint x: 1027, startPoint y: 426, endPoint x: 979, endPoint y: 345, distance: 94.2
click at [979, 345] on img at bounding box center [966, 345] width 35 height 35
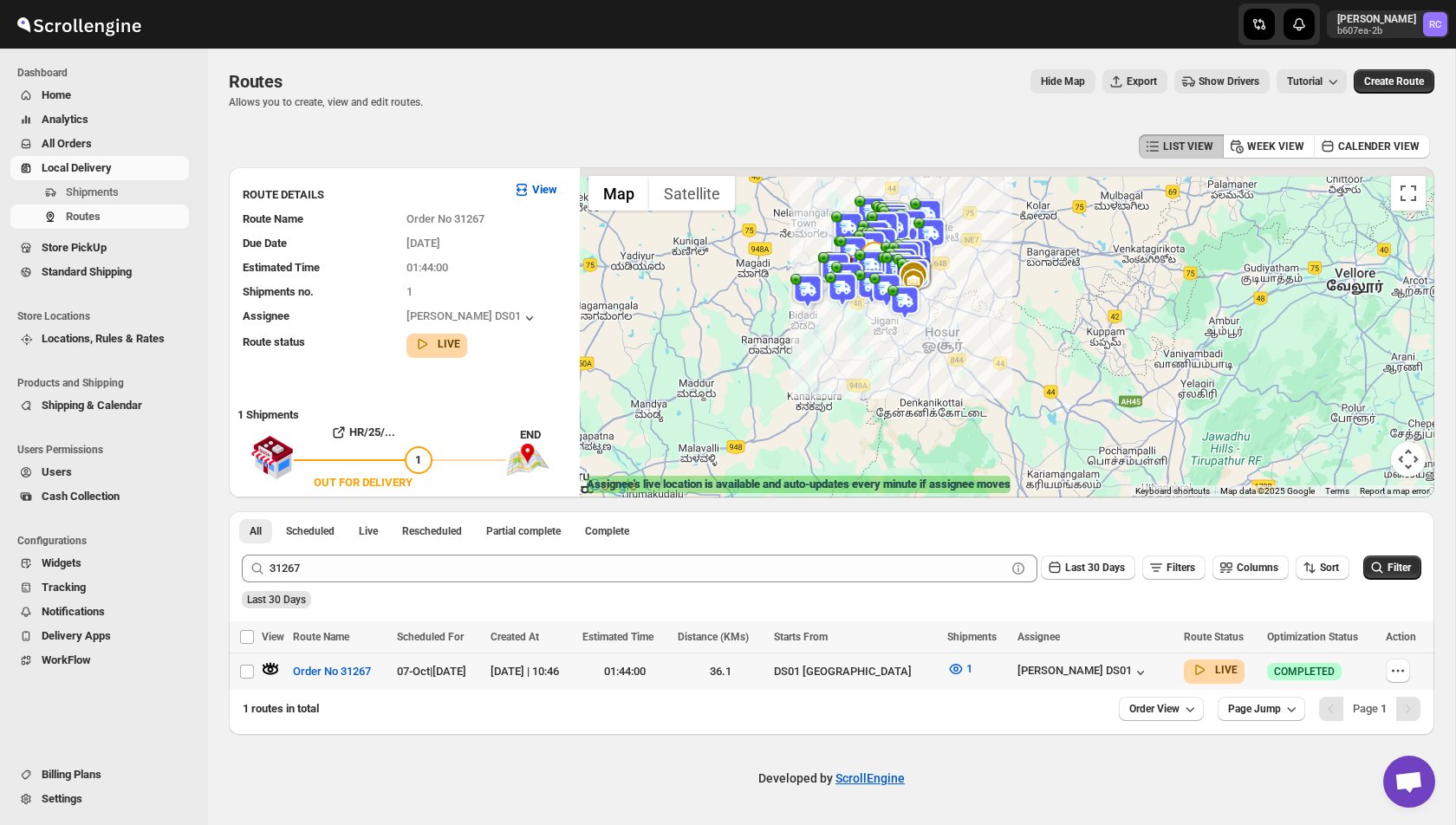
drag, startPoint x: 889, startPoint y: 254, endPoint x: 914, endPoint y: 326, distance: 76.2
click at [904, 307] on img at bounding box center [887, 291] width 35 height 35
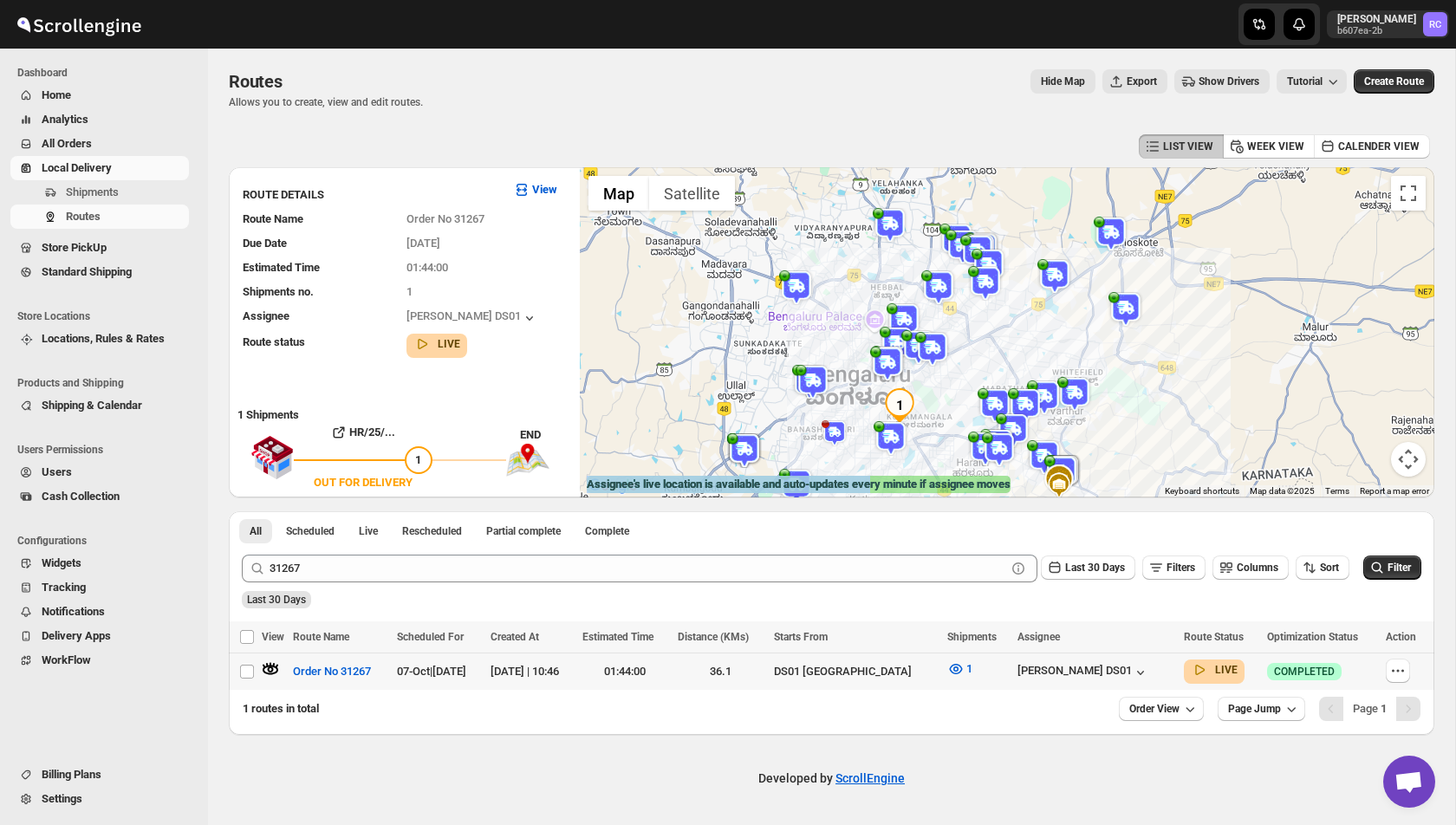
drag, startPoint x: 906, startPoint y: 477, endPoint x: 906, endPoint y: 410, distance: 67.0
click at [906, 409] on div "← Move left → Move right ↑ Move up ↓ Move down + Zoom in - Zoom out Home Jump l…" at bounding box center [1007, 332] width 855 height 330
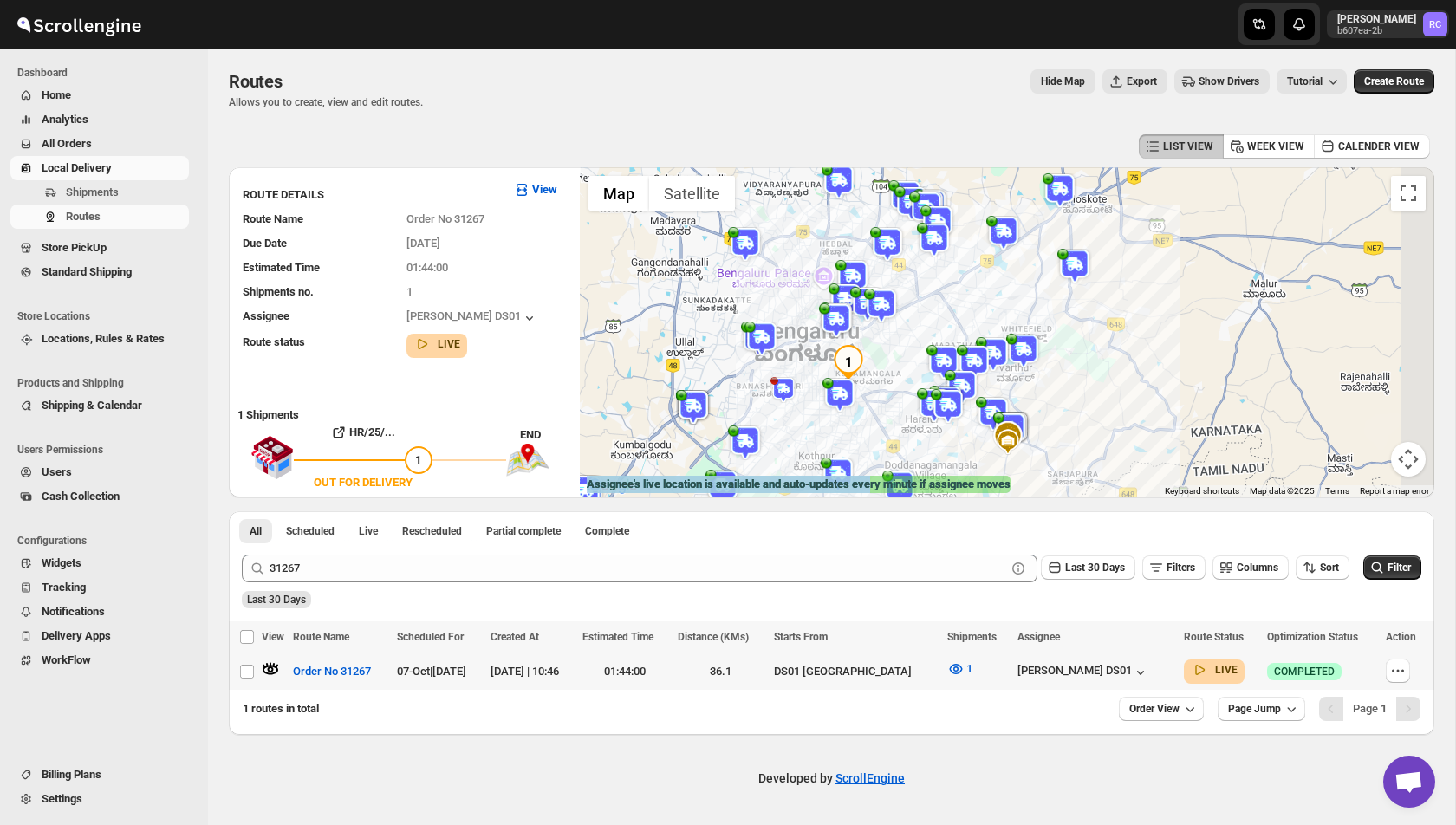
drag, startPoint x: 951, startPoint y: 401, endPoint x: 849, endPoint y: 296, distance: 146.4
click at [849, 293] on div at bounding box center [1007, 332] width 855 height 330
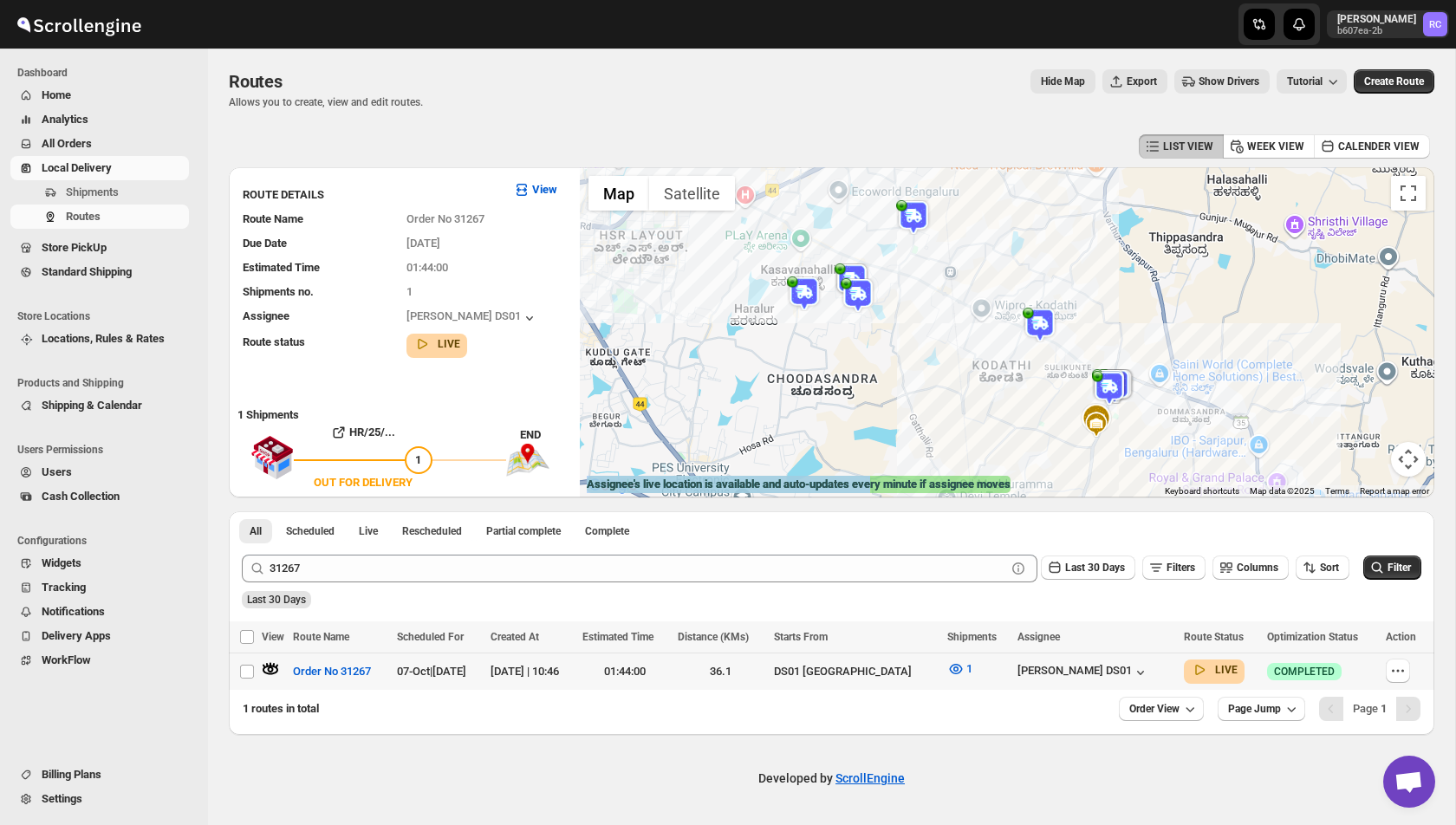
drag, startPoint x: 993, startPoint y: 389, endPoint x: 891, endPoint y: 231, distance: 188.1
click at [891, 231] on div at bounding box center [1007, 332] width 855 height 330
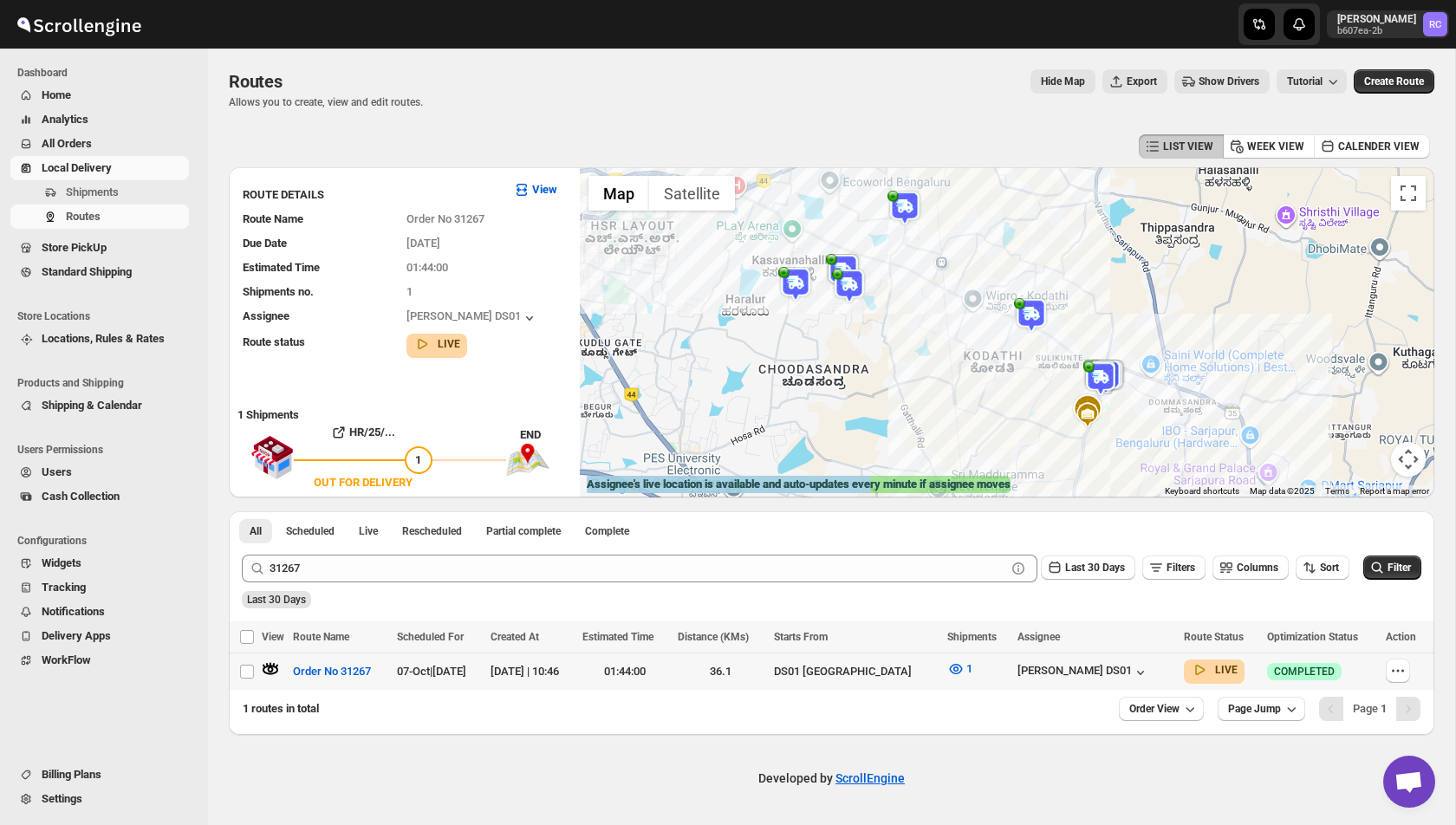
click at [1210, 89] on button "Show Drivers" at bounding box center [1222, 81] width 95 height 24
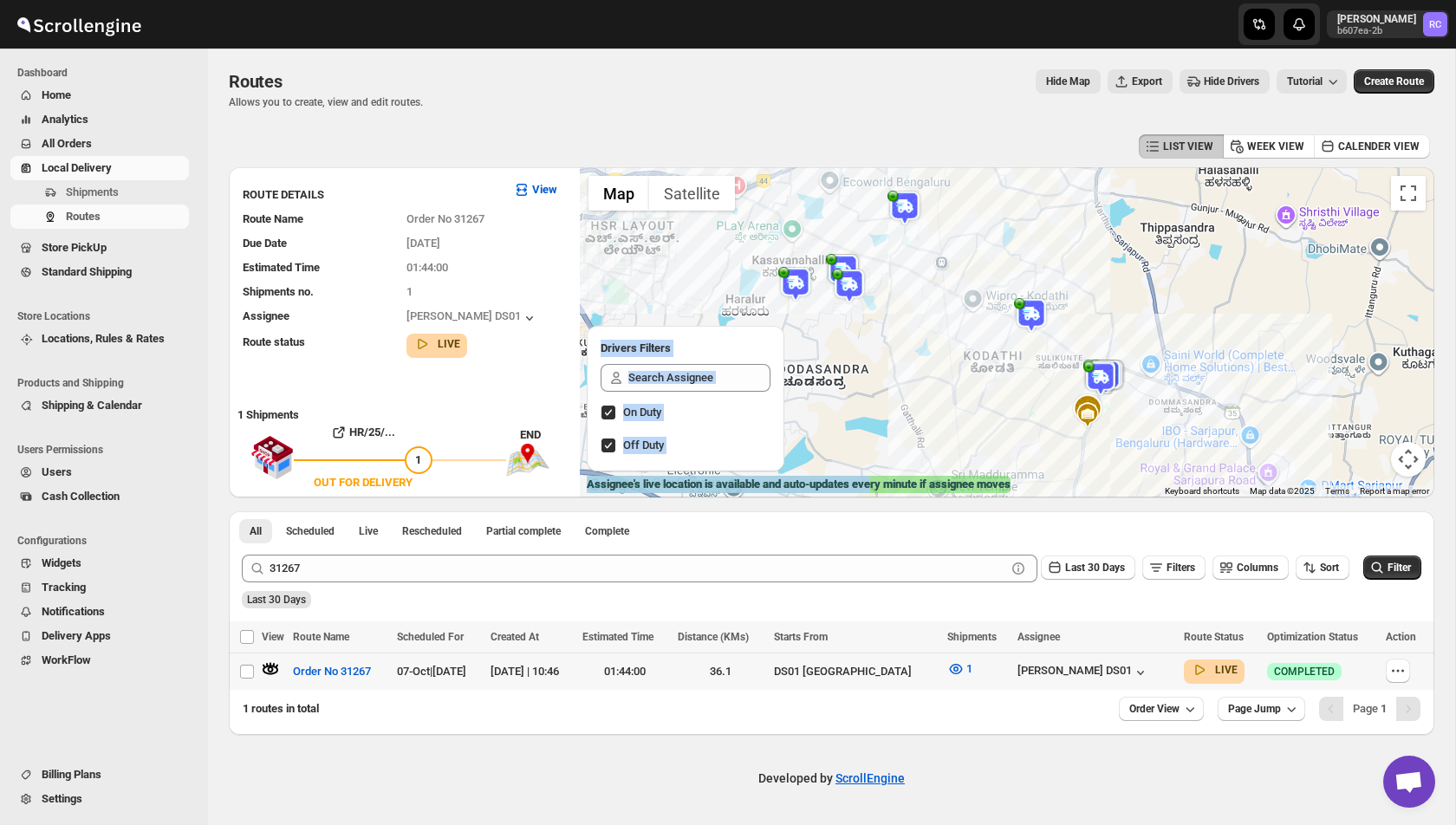
click at [1210, 89] on button "Hide Drivers" at bounding box center [1224, 81] width 91 height 24
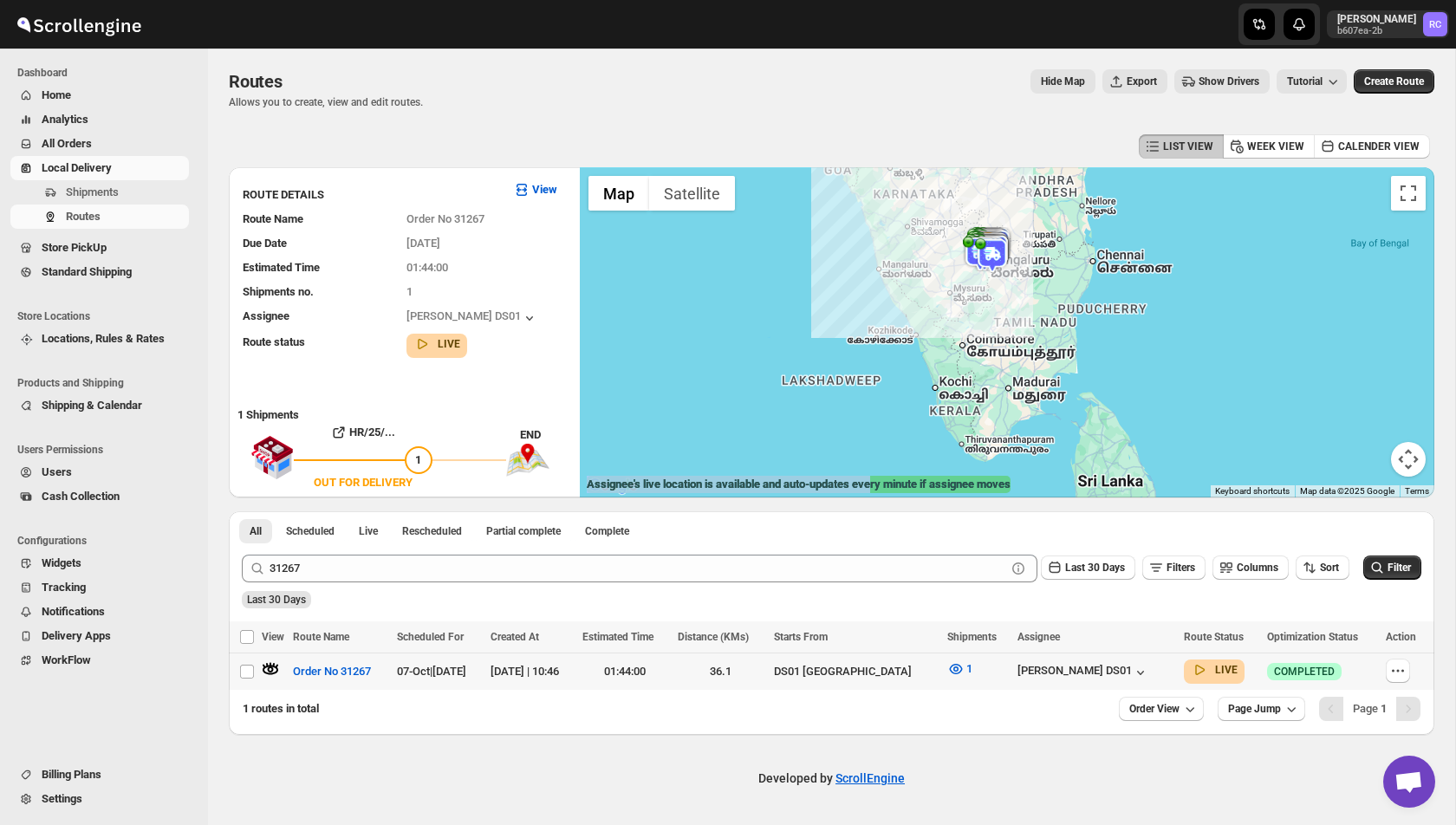
drag, startPoint x: 1087, startPoint y: 415, endPoint x: 1039, endPoint y: 256, distance: 166.1
click at [1039, 256] on div at bounding box center [1007, 332] width 855 height 330
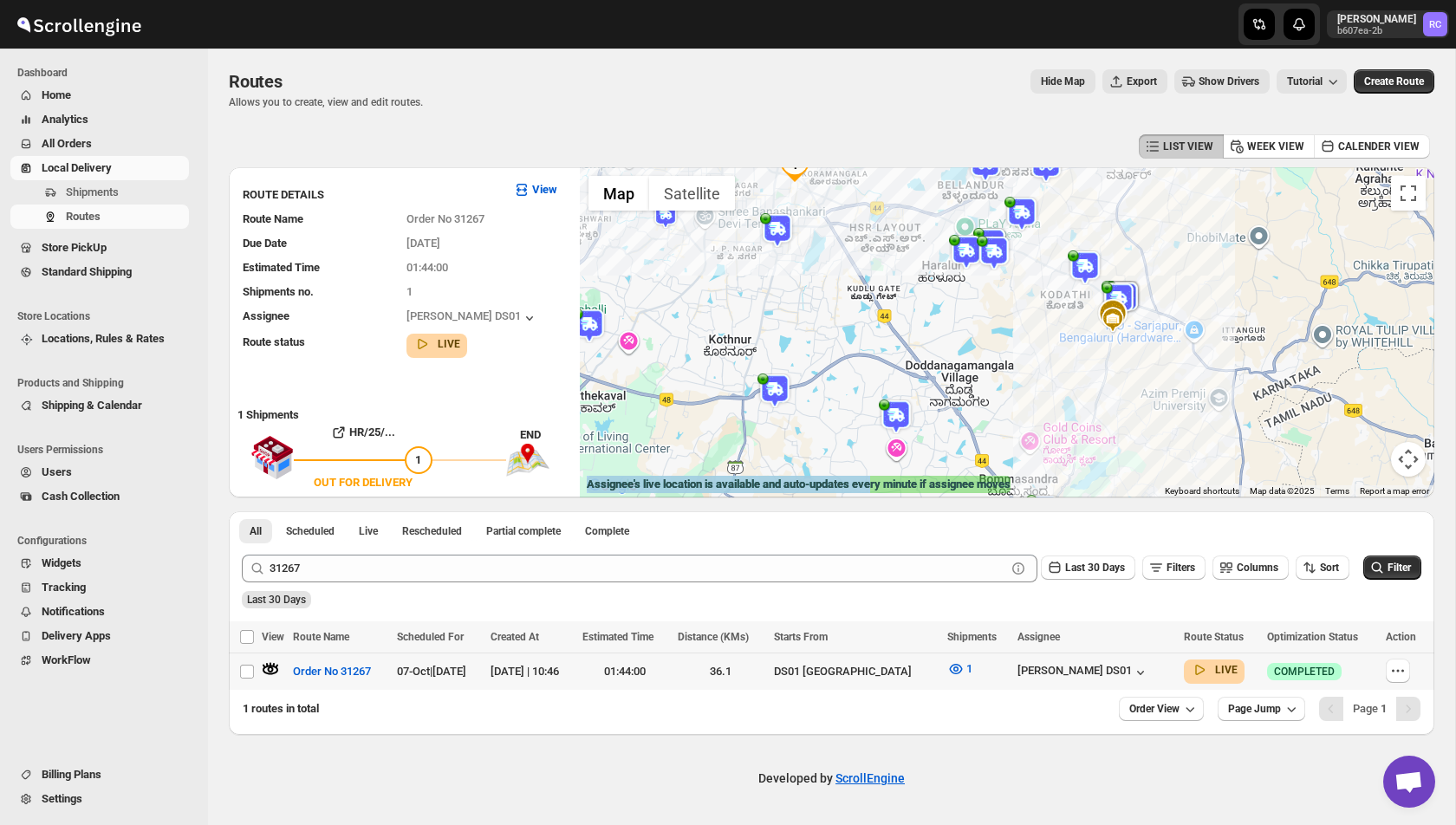
drag, startPoint x: 1296, startPoint y: 329, endPoint x: 1069, endPoint y: 329, distance: 227.0
click at [1100, 329] on img at bounding box center [1112, 319] width 26 height 26
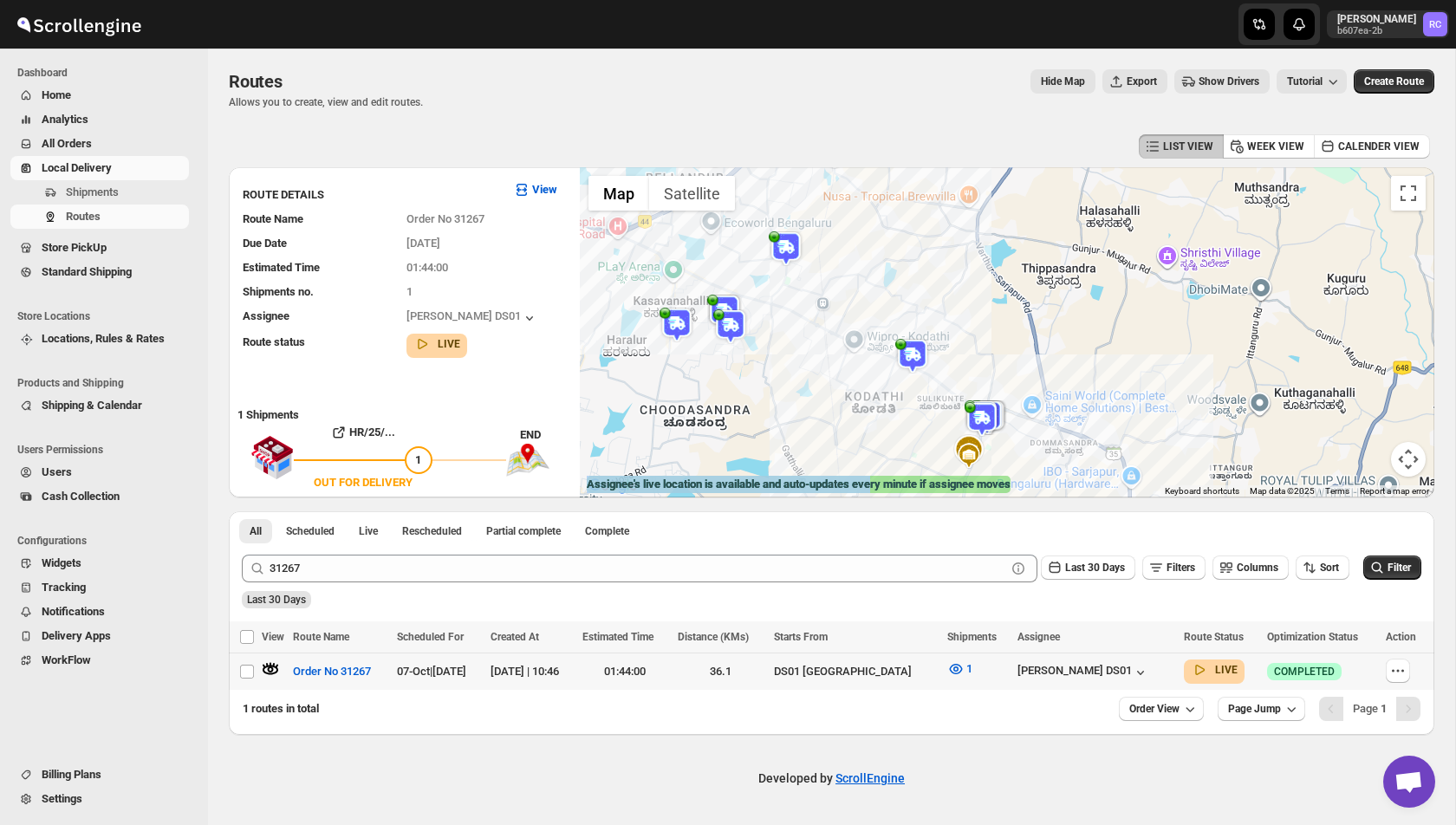
drag, startPoint x: 827, startPoint y: 246, endPoint x: 930, endPoint y: 379, distance: 168.2
click at [930, 379] on div at bounding box center [1007, 332] width 855 height 330
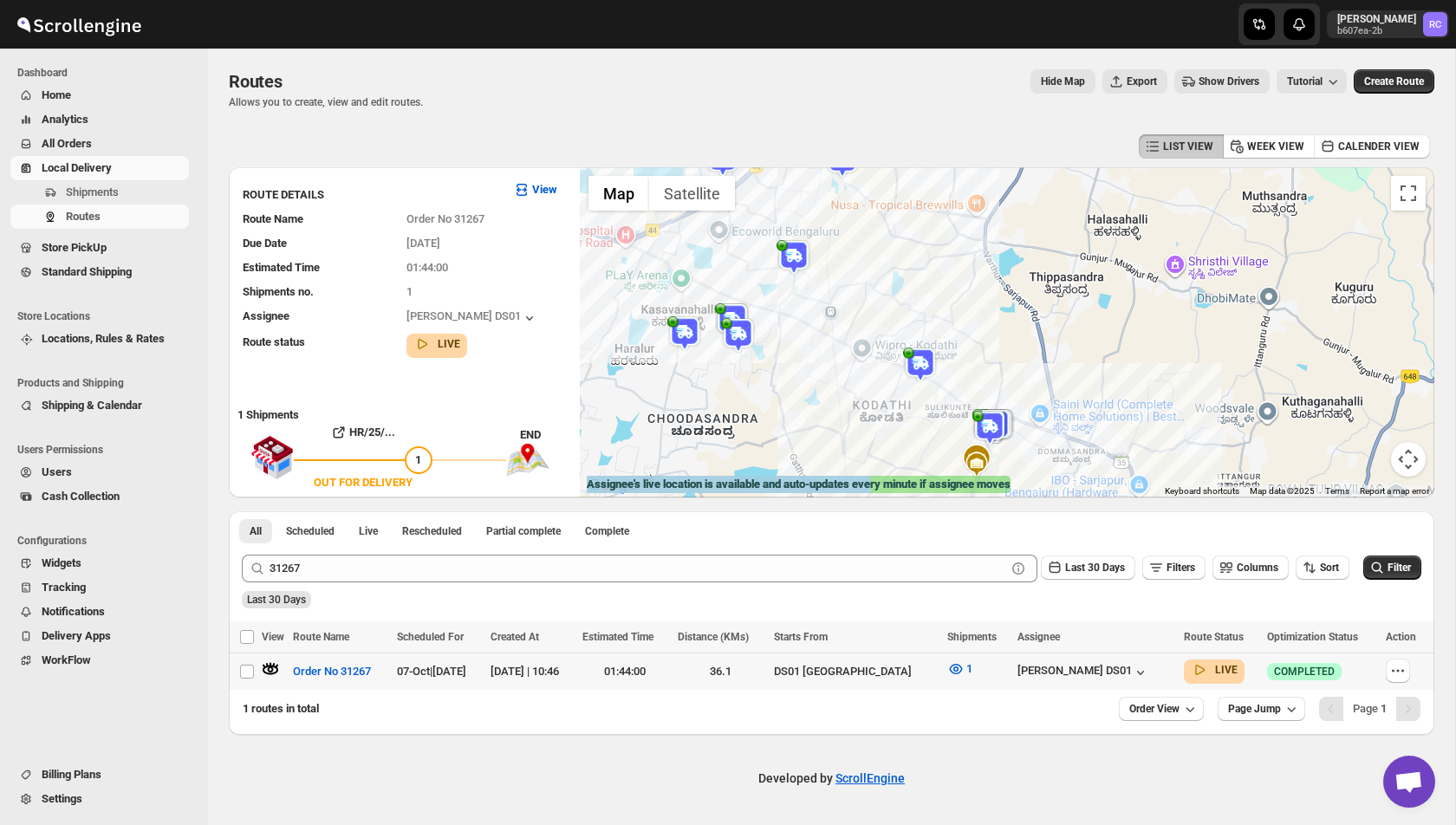
click at [272, 668] on icon "button" at bounding box center [271, 669] width 6 height 6
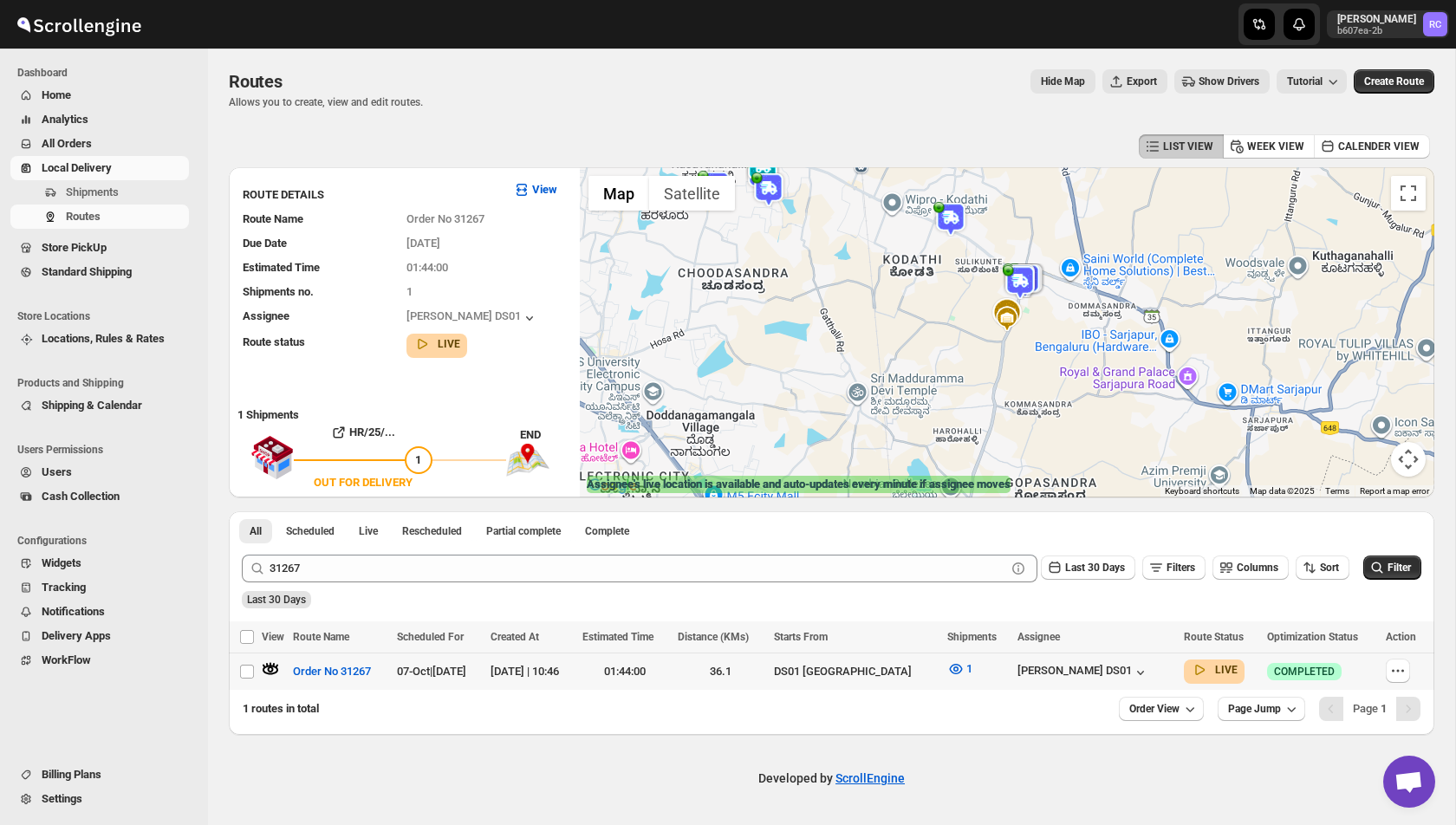
click at [272, 668] on icon "button" at bounding box center [271, 669] width 6 height 6
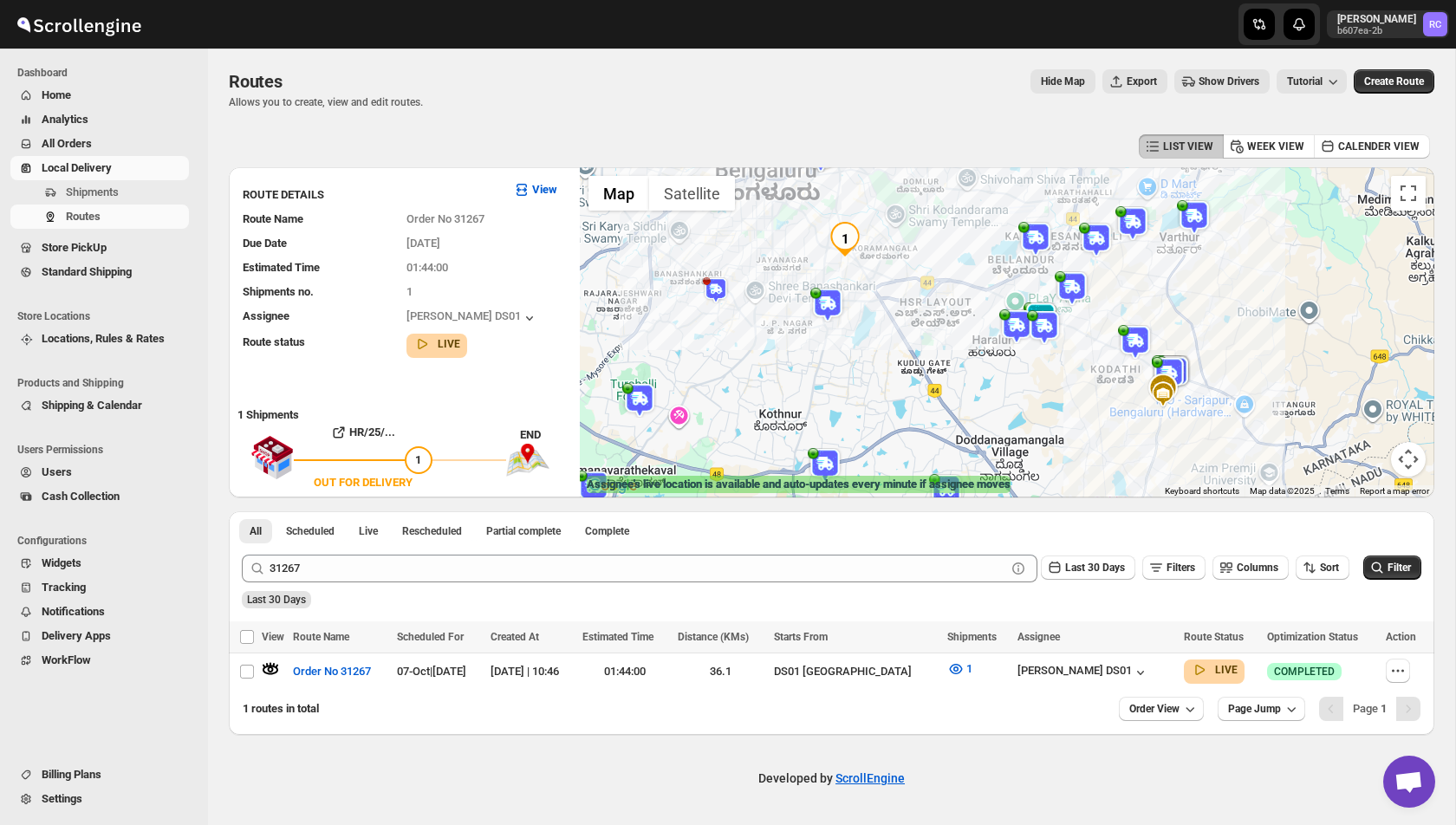
click at [1212, 87] on span "Show Drivers" at bounding box center [1229, 82] width 60 height 14
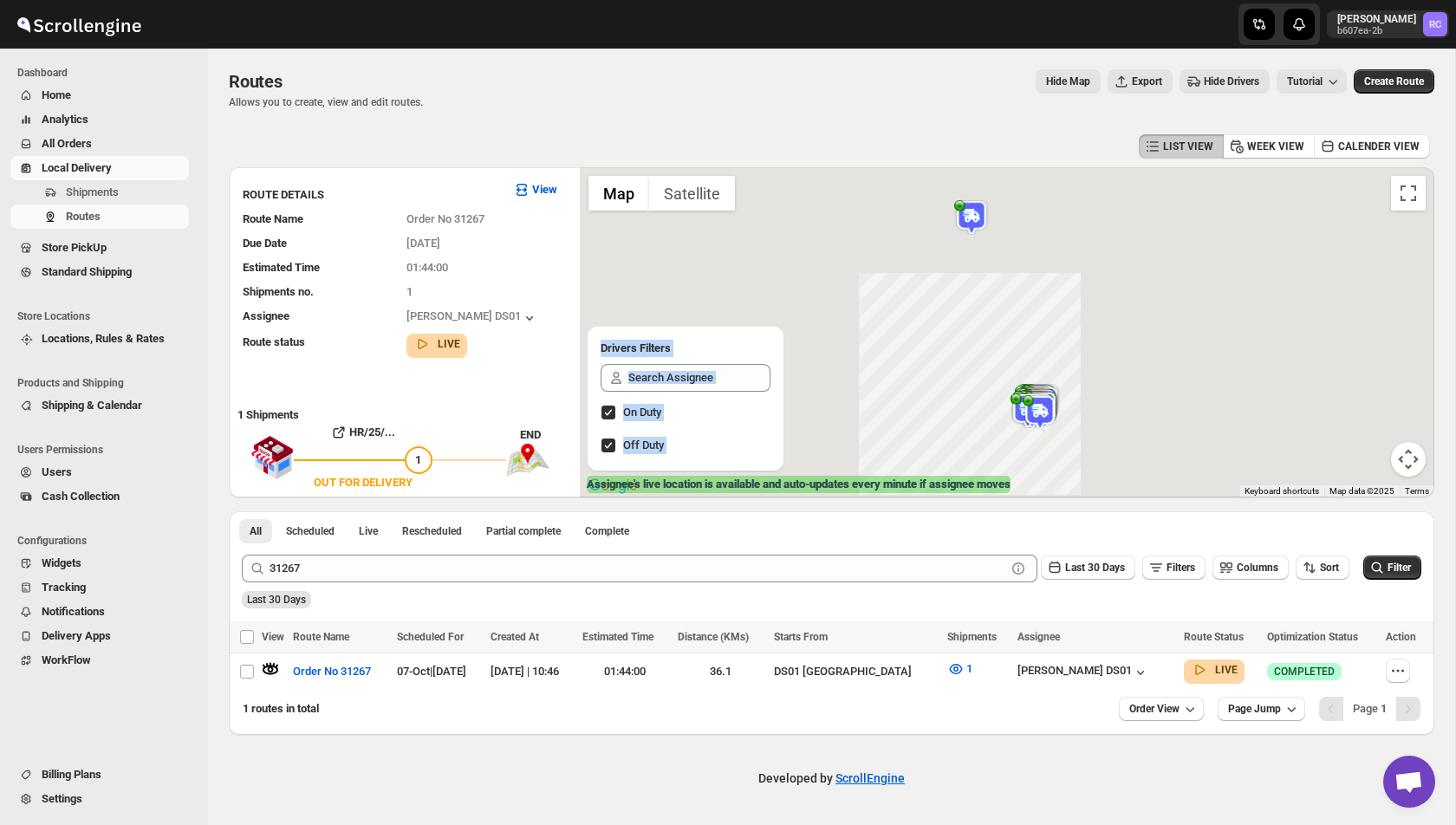
click at [1212, 86] on span "Hide Drivers" at bounding box center [1231, 82] width 55 height 14
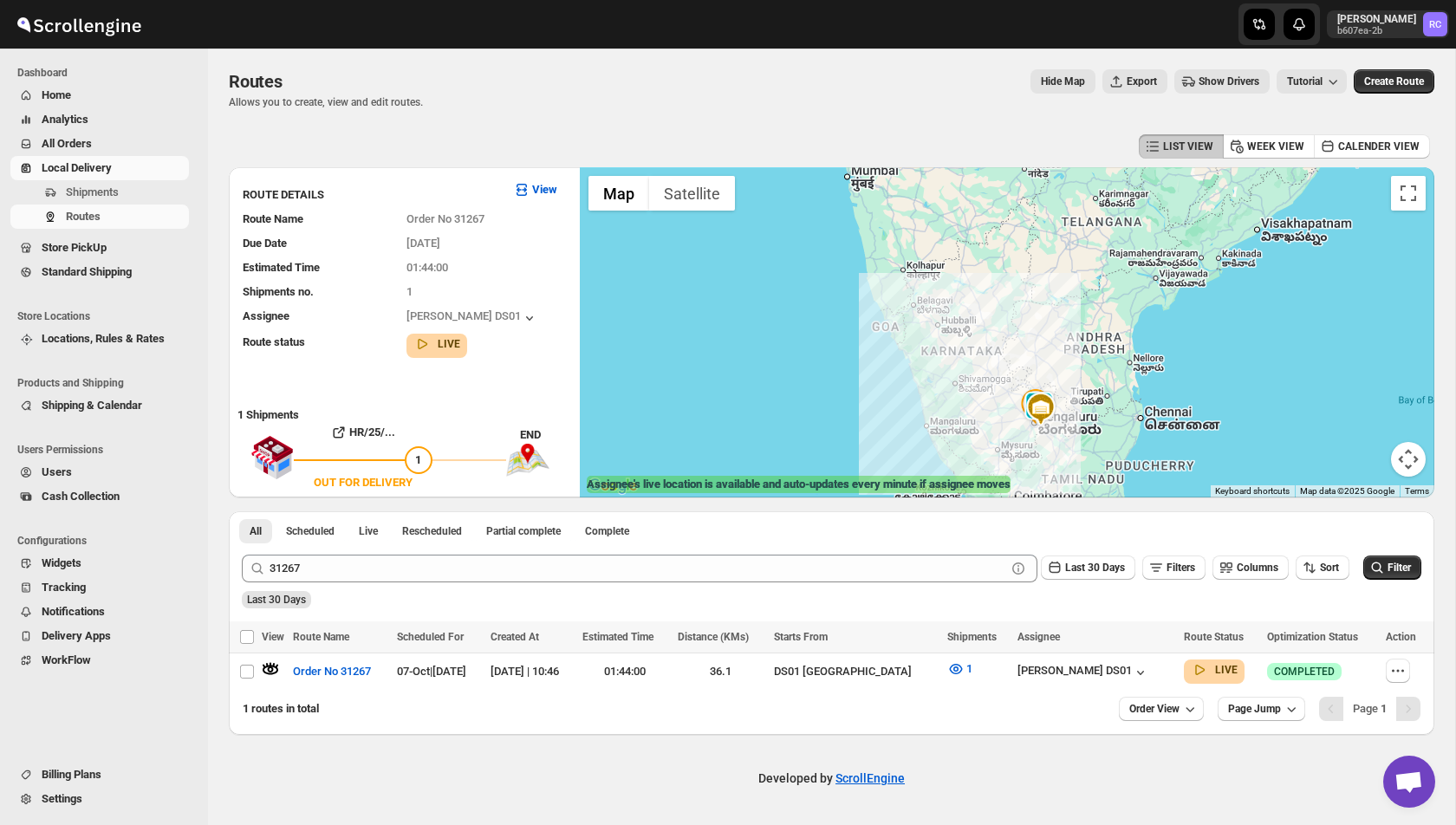
click at [1212, 86] on span "Show Drivers" at bounding box center [1229, 82] width 60 height 14
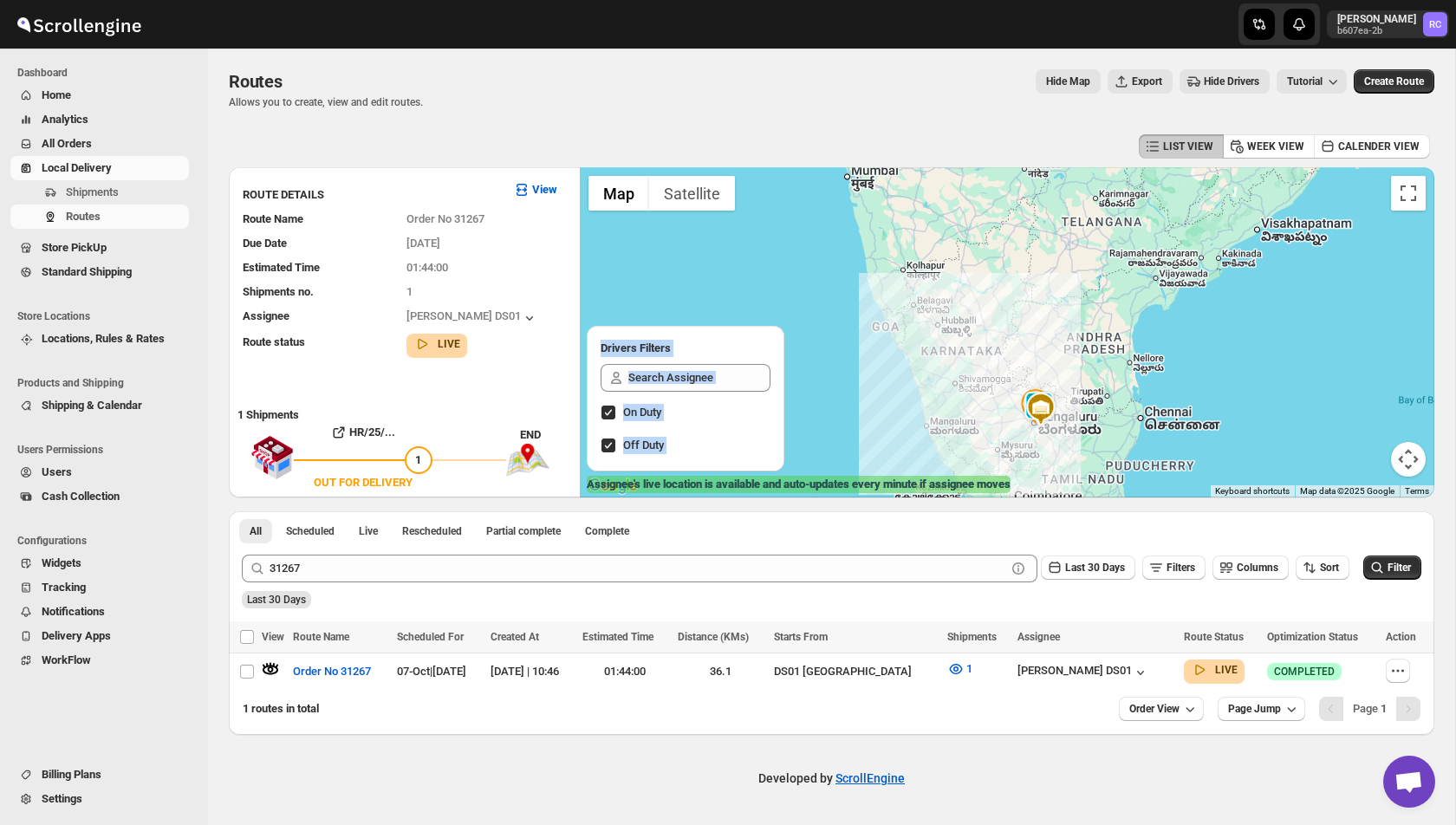
click at [1212, 86] on span "Hide Drivers" at bounding box center [1231, 82] width 55 height 14
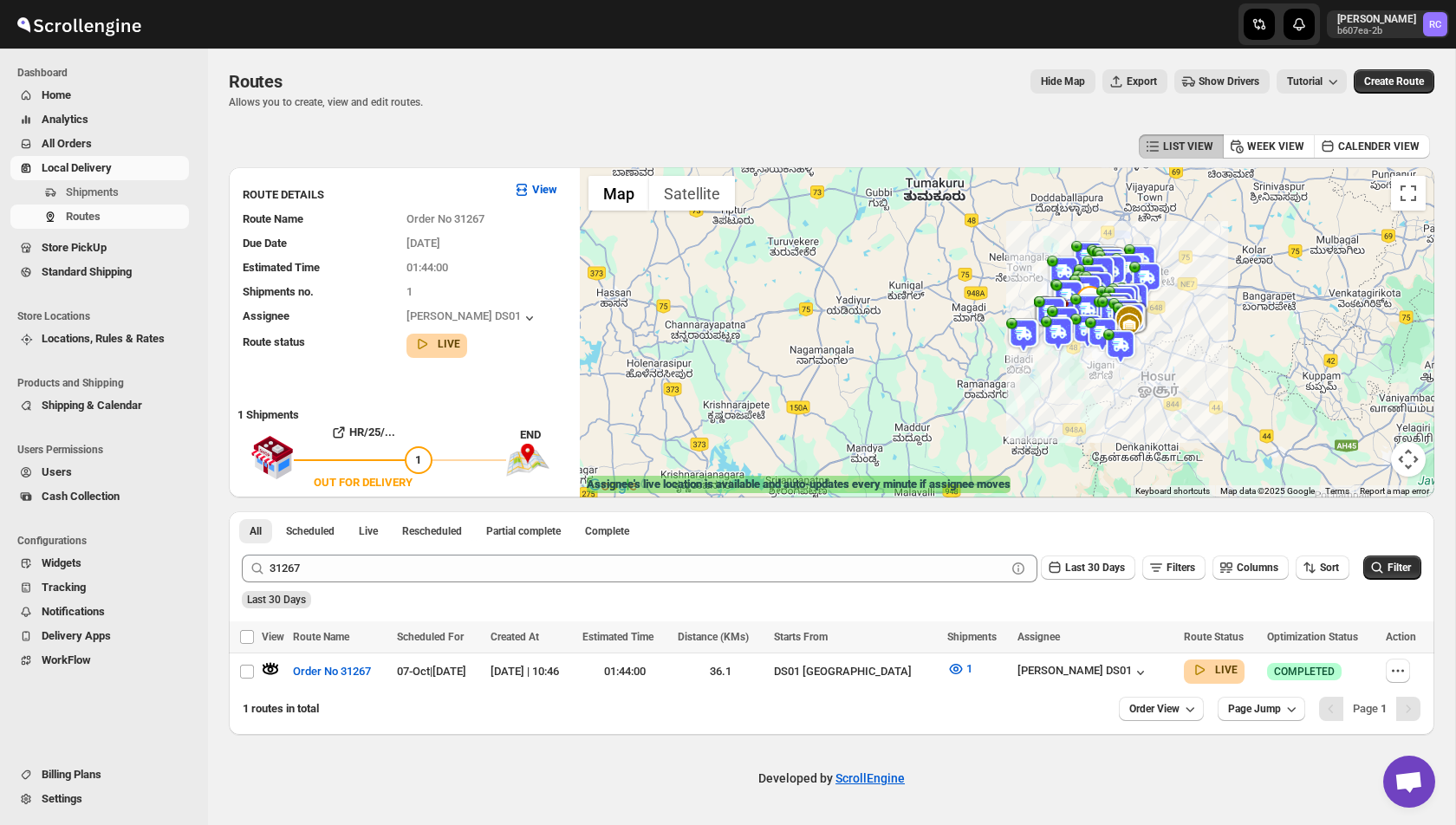
drag, startPoint x: 1110, startPoint y: 304, endPoint x: 1078, endPoint y: 319, distance: 35.3
click at [1109, 319] on img at bounding box center [1126, 315] width 35 height 35
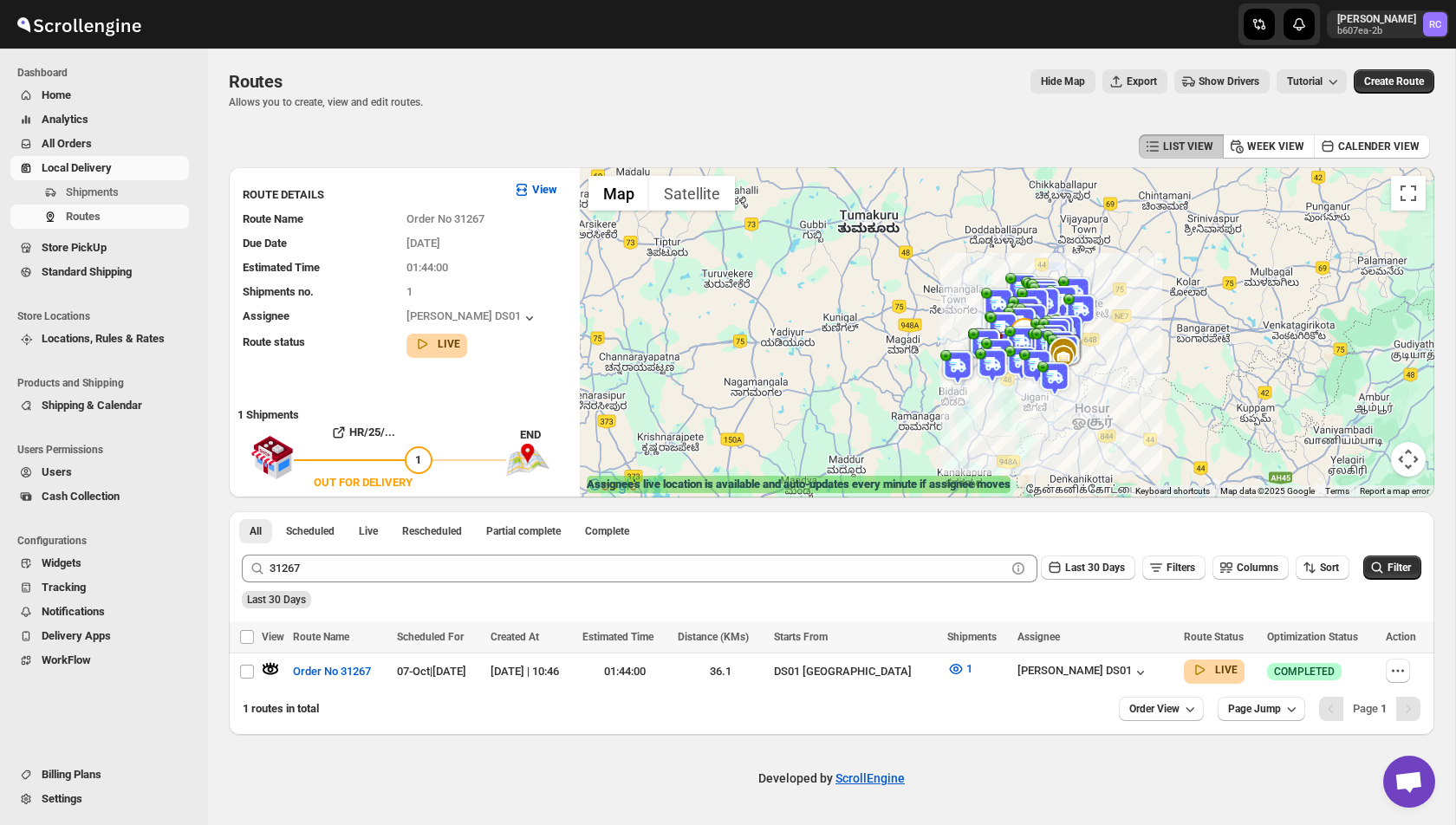
click at [1213, 73] on button "Show Drivers" at bounding box center [1222, 81] width 95 height 24
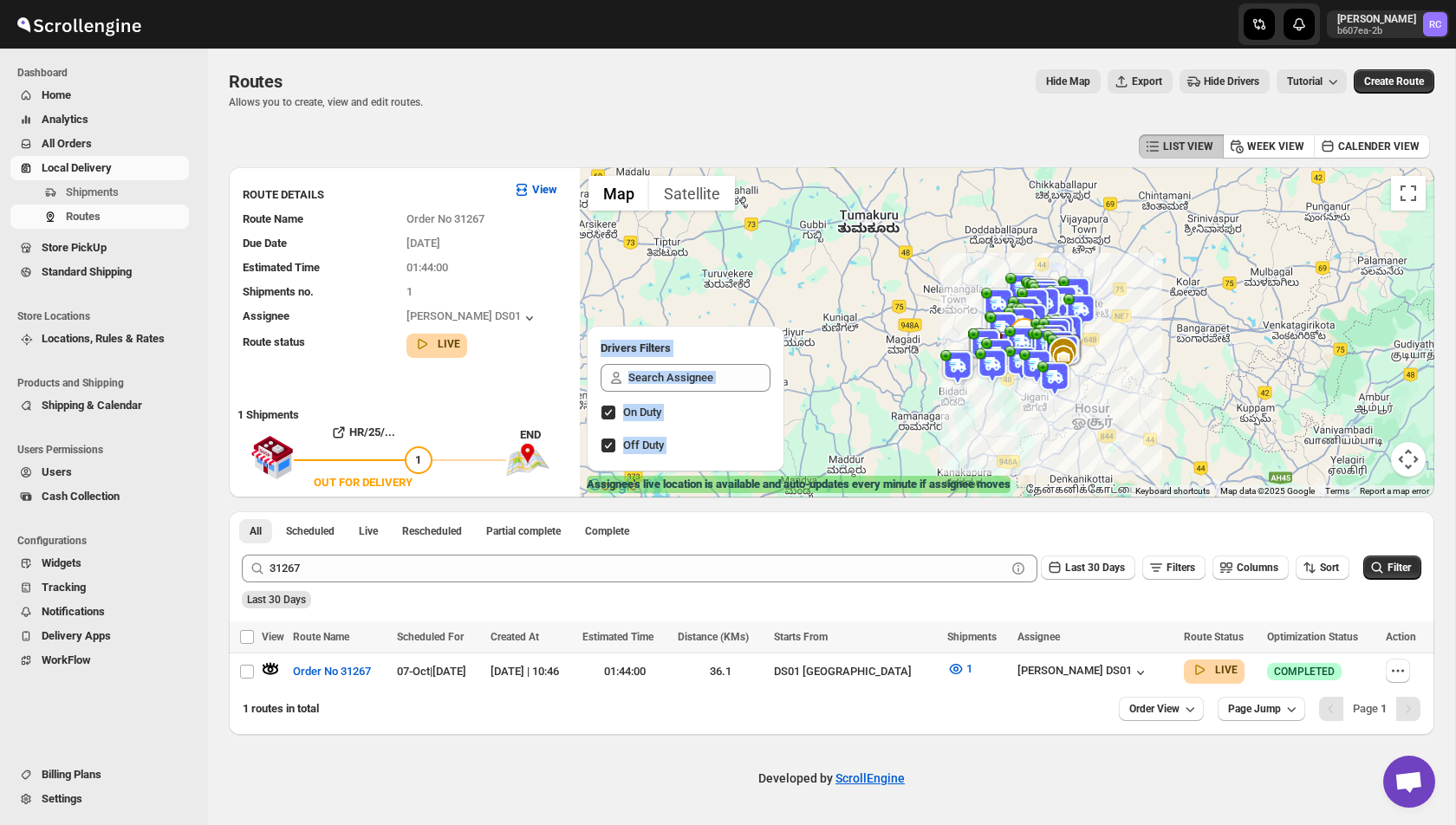
click at [1221, 80] on span "Hide Drivers" at bounding box center [1231, 82] width 55 height 14
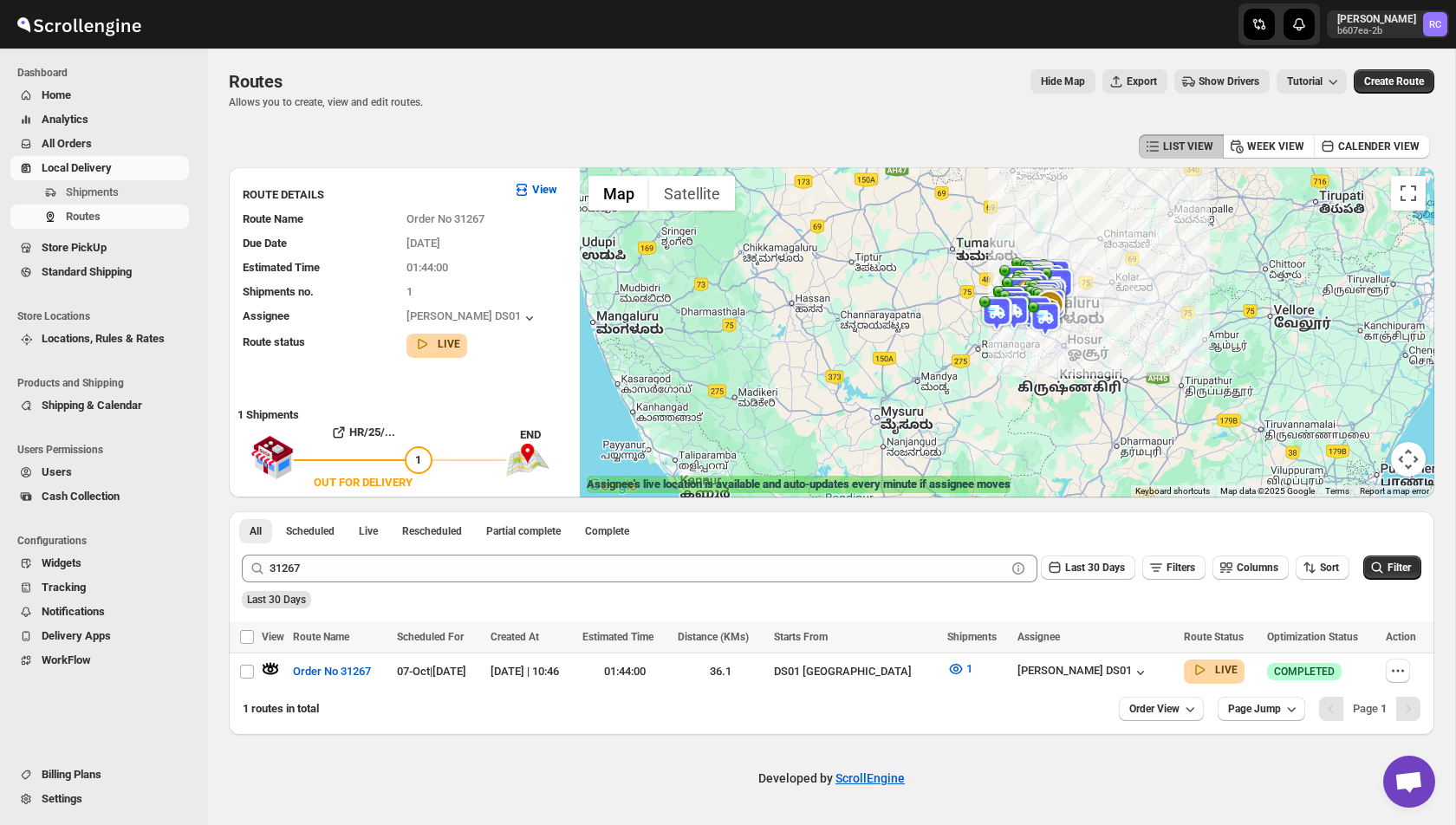
drag, startPoint x: 1009, startPoint y: 443, endPoint x: 1040, endPoint y: 295, distance: 151.2
click at [1040, 190] on div "To navigate, press the arrow keys." at bounding box center [1466, 190] width 855 height 0
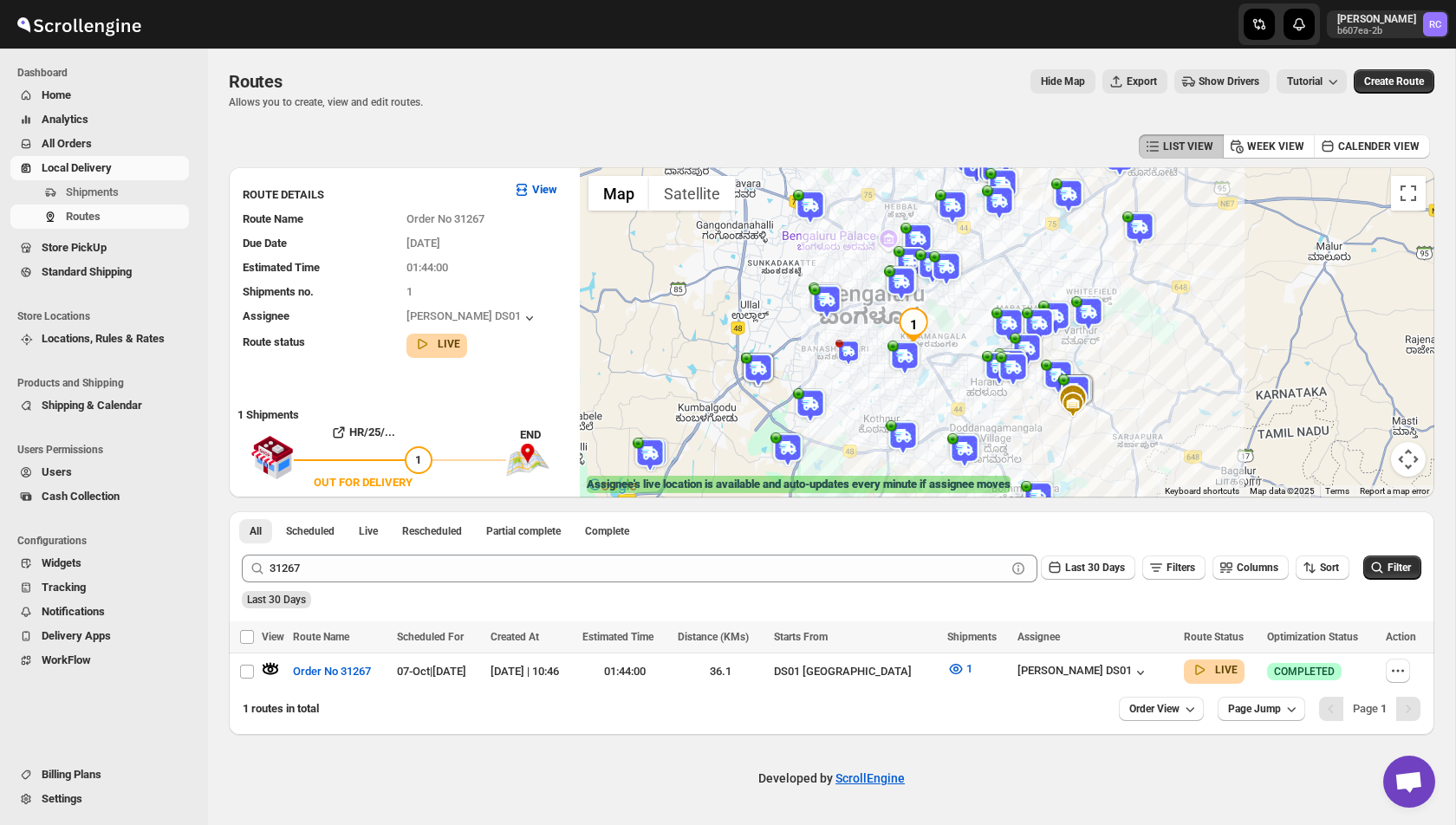
drag, startPoint x: 1053, startPoint y: 248, endPoint x: 954, endPoint y: 337, distance: 133.1
click at [954, 337] on div at bounding box center [1007, 332] width 855 height 330
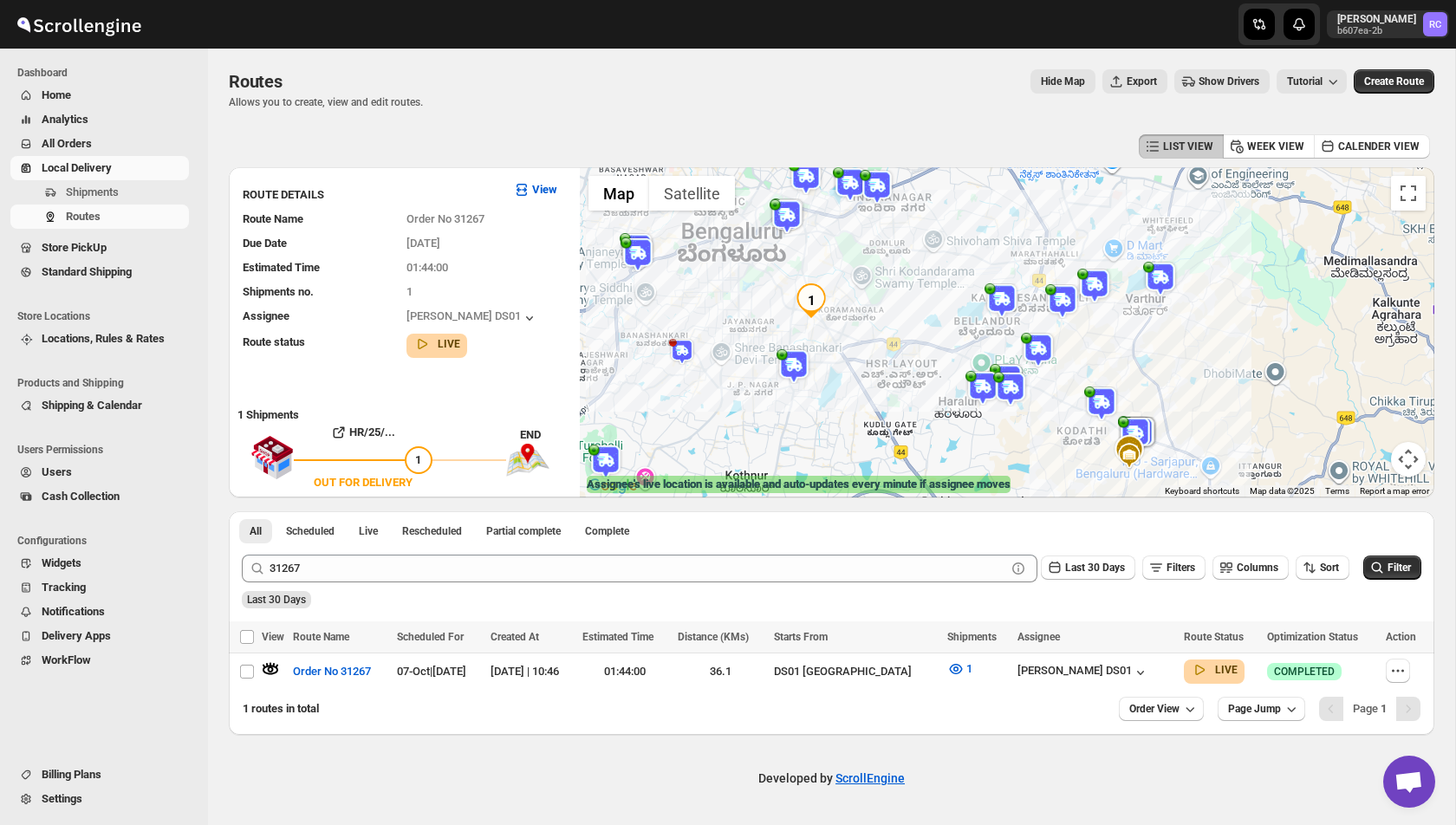
drag, startPoint x: 1004, startPoint y: 399, endPoint x: 904, endPoint y: 272, distance: 161.6
click at [904, 272] on div at bounding box center [1007, 332] width 855 height 330
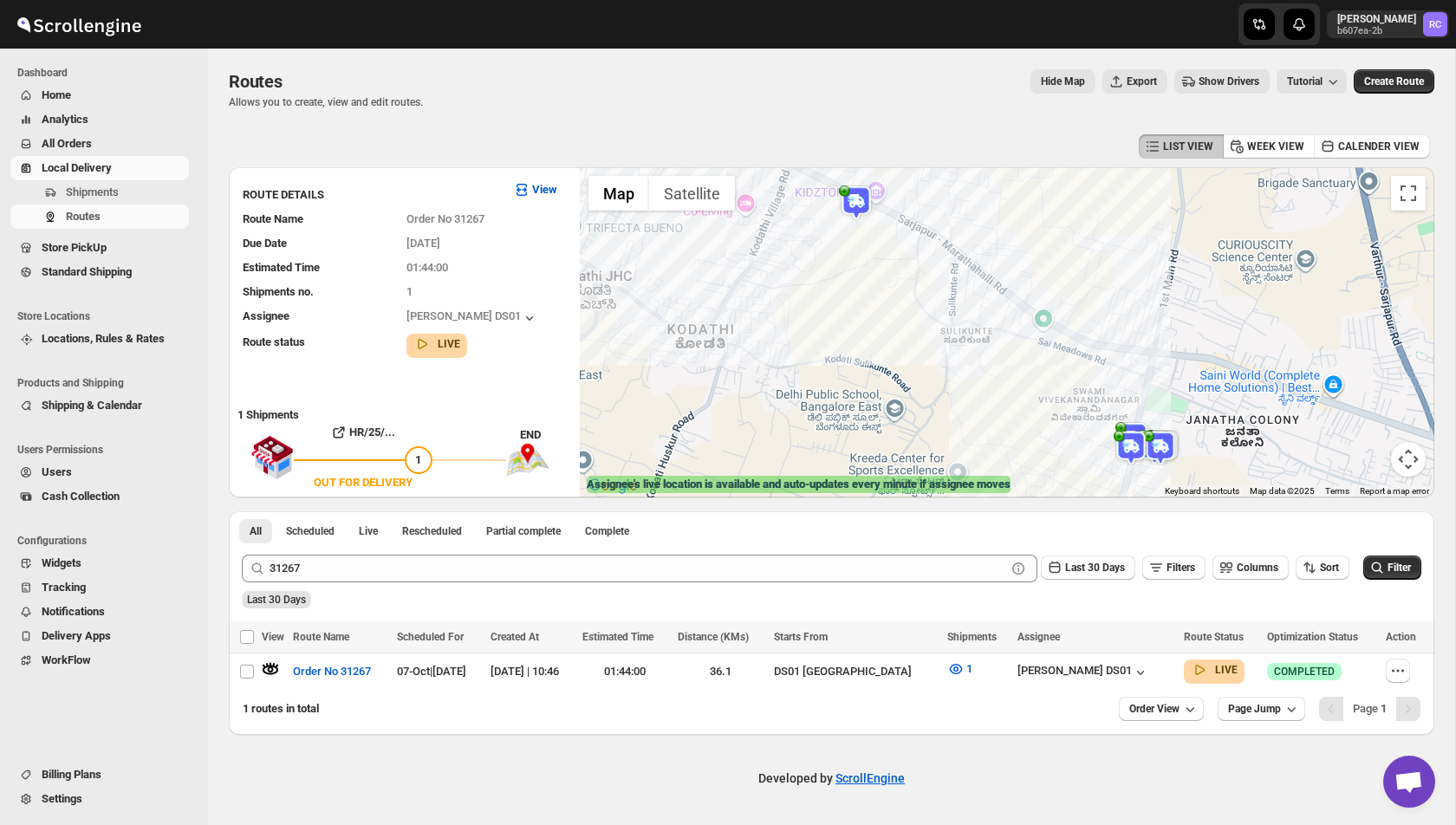
drag, startPoint x: 941, startPoint y: 280, endPoint x: 1055, endPoint y: 382, distance: 153.0
click at [1056, 382] on div at bounding box center [1007, 332] width 855 height 330
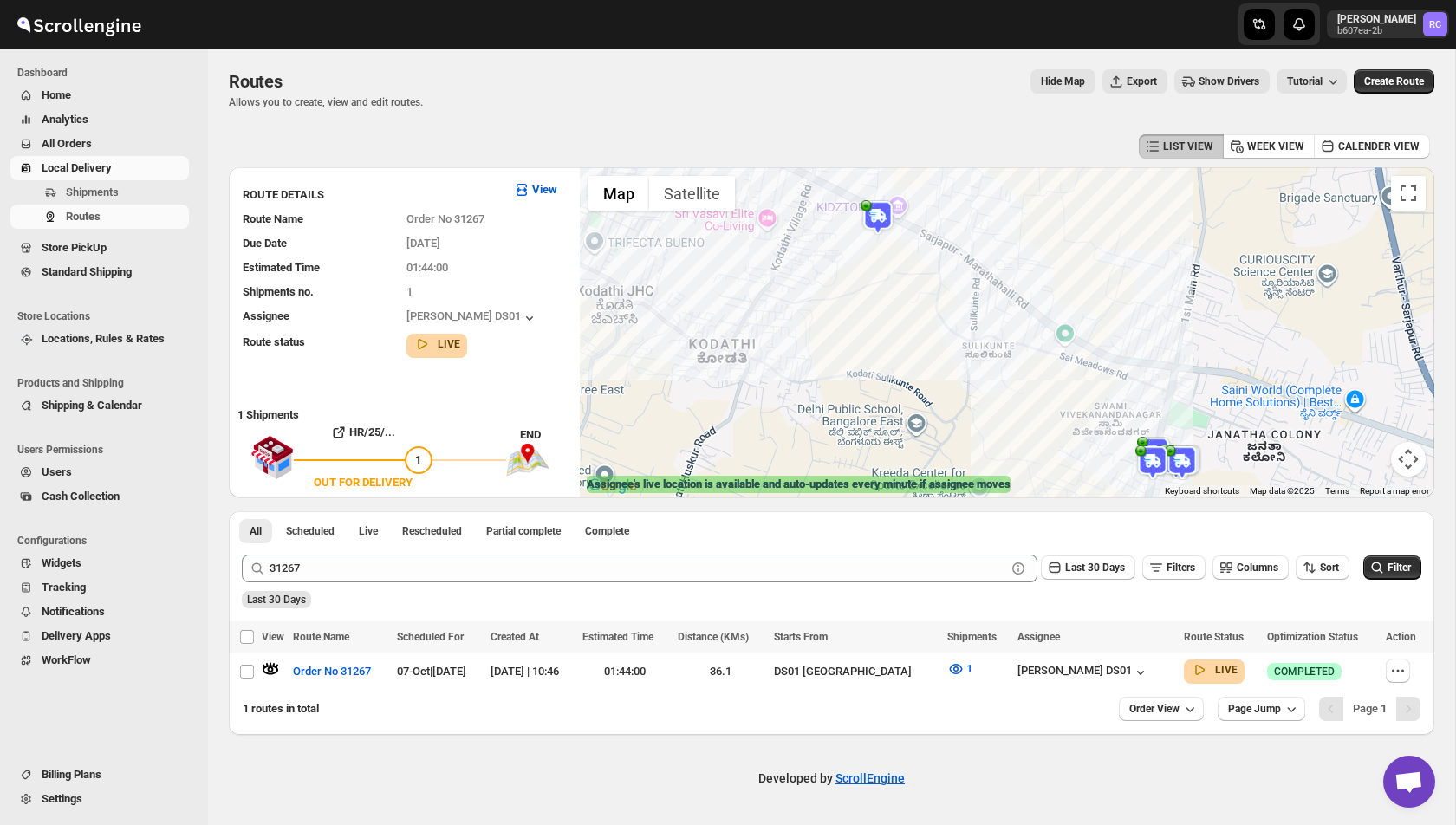
click at [1199, 87] on span "Show Drivers" at bounding box center [1229, 82] width 60 height 14
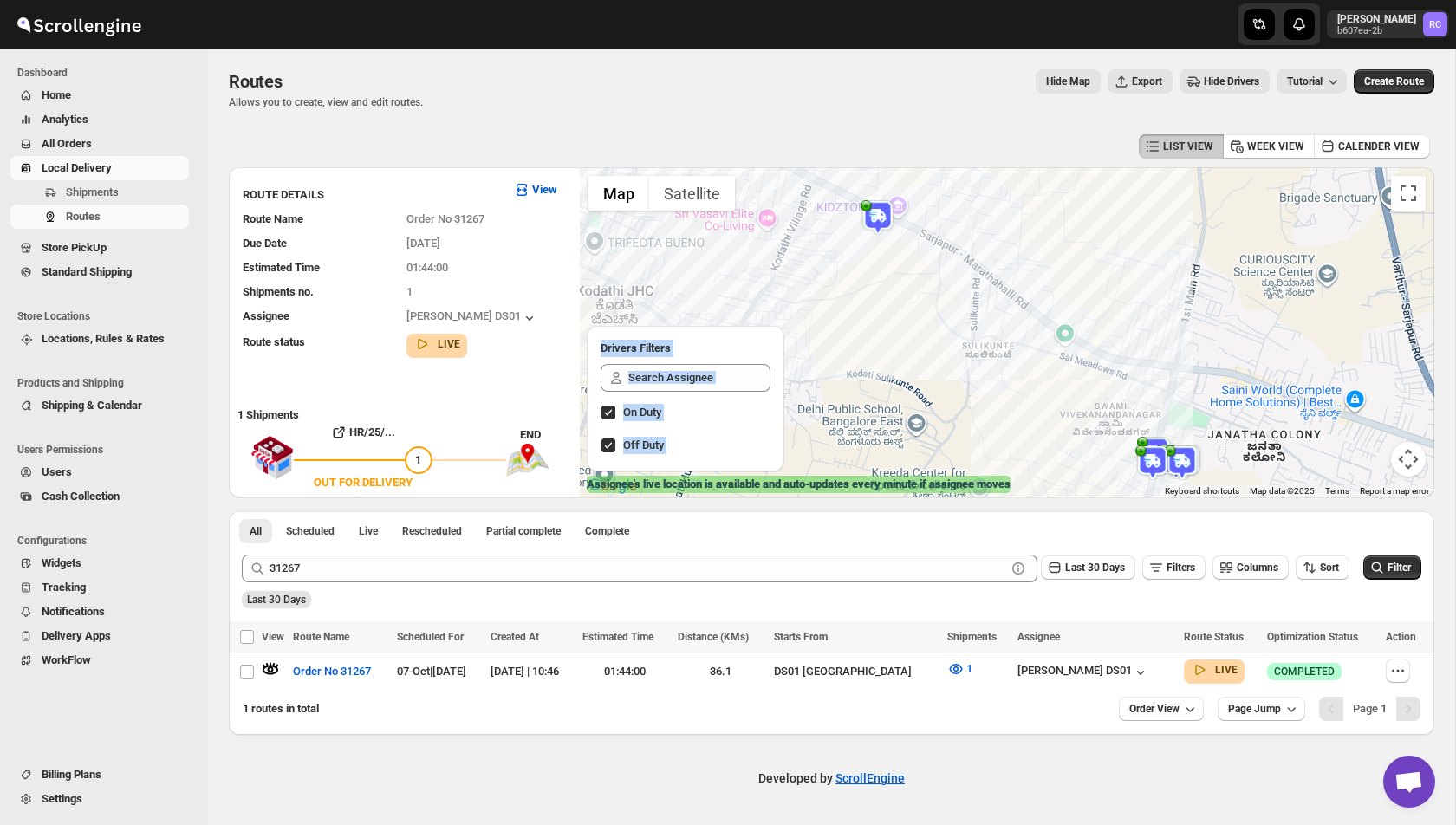
click at [1219, 79] on span "Hide Drivers" at bounding box center [1231, 82] width 55 height 14
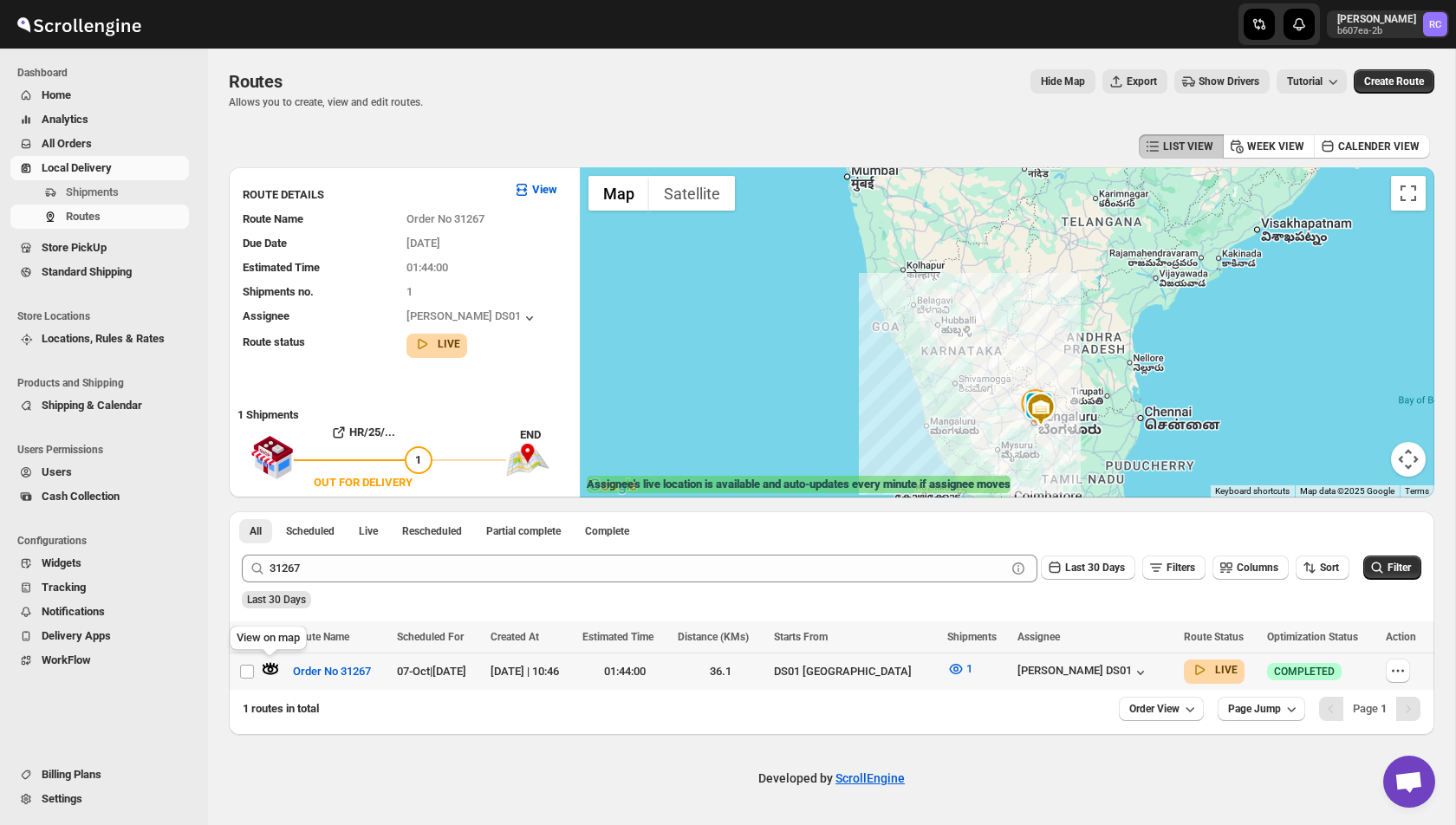
click at [270, 677] on span at bounding box center [271, 673] width 18 height 13
click at [278, 664] on icon "button" at bounding box center [271, 669] width 18 height 18
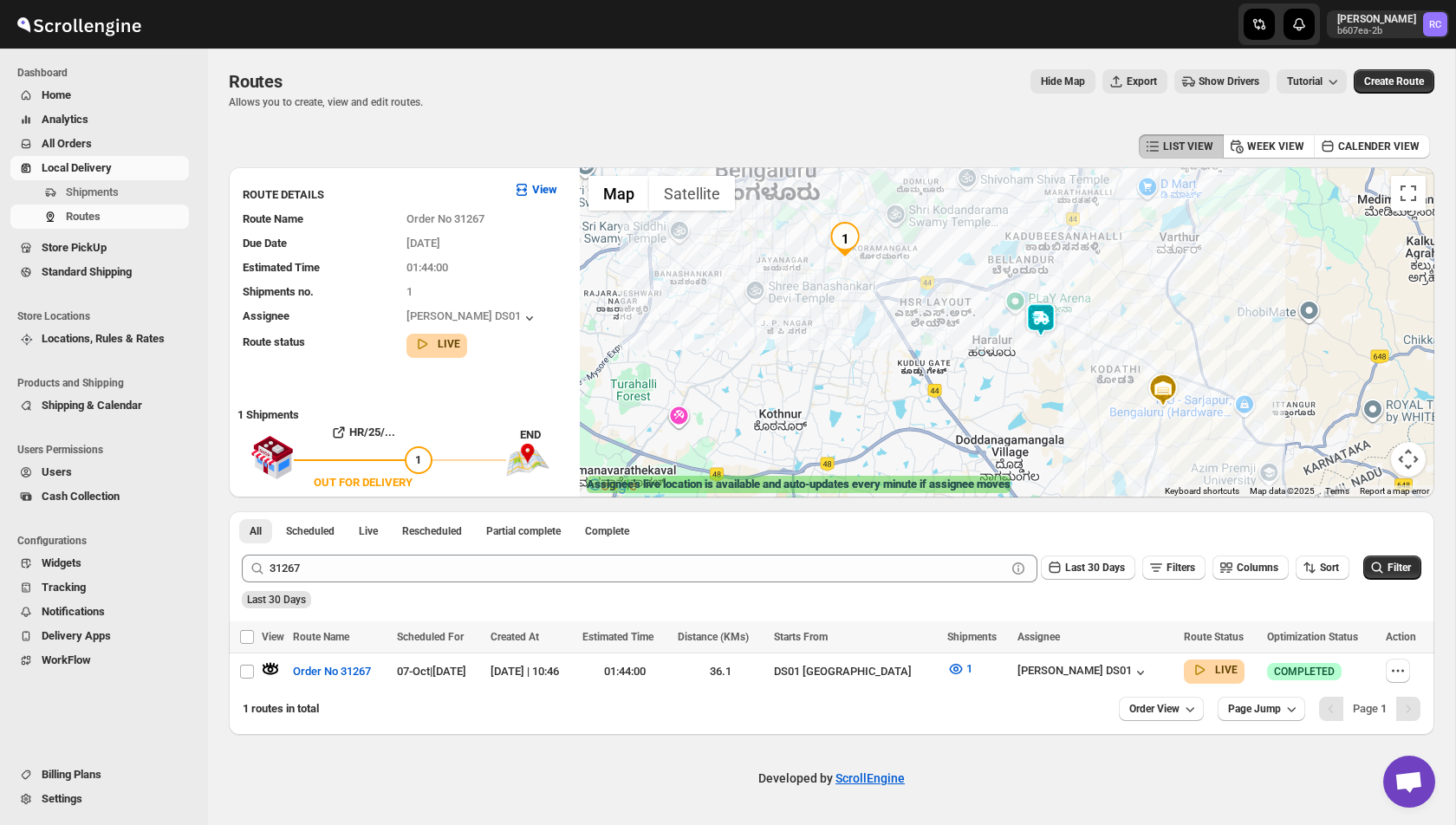
click at [1219, 78] on span "Show Drivers" at bounding box center [1229, 82] width 60 height 14
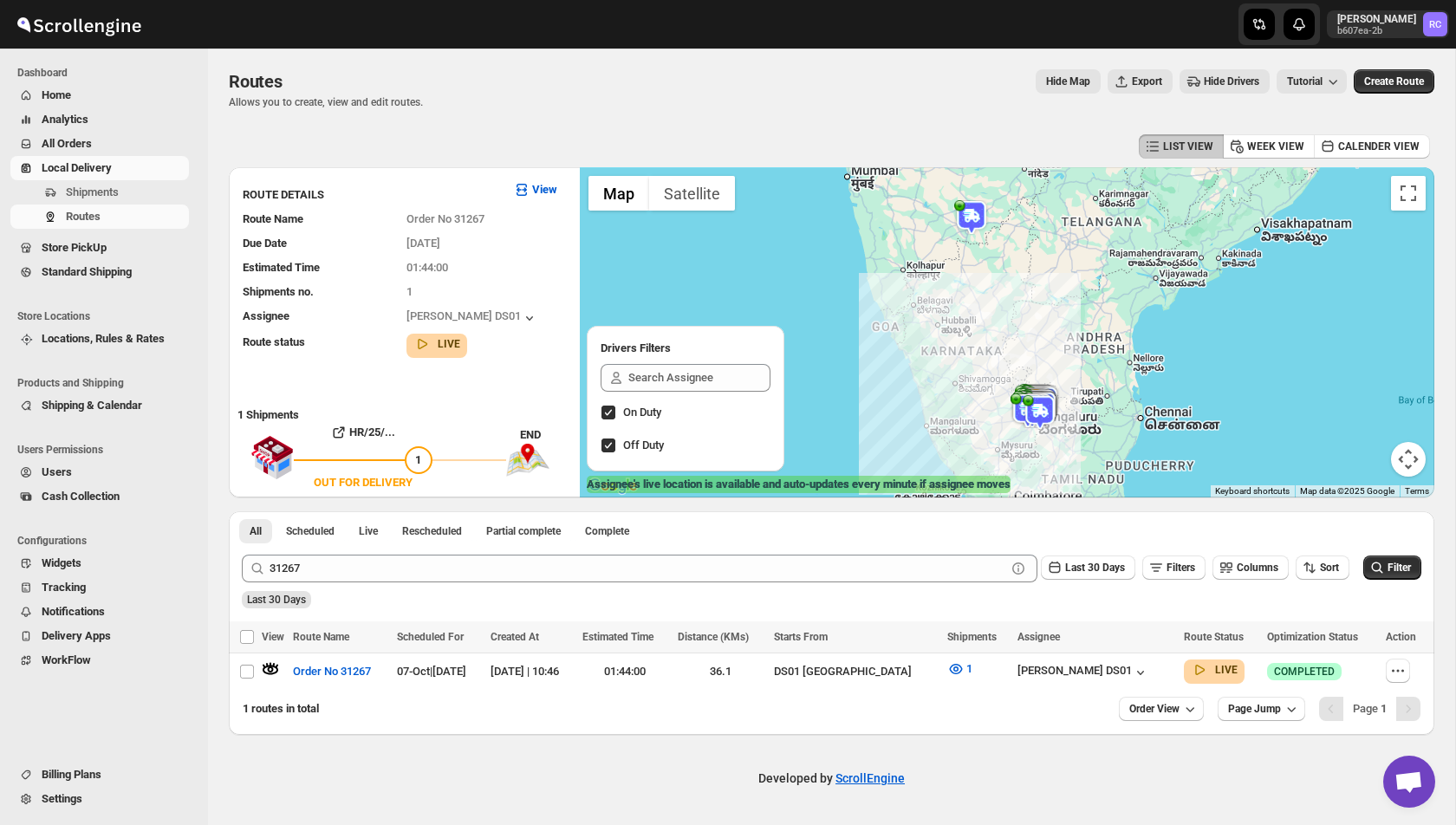
click at [1219, 78] on span "Hide Drivers" at bounding box center [1231, 82] width 55 height 14
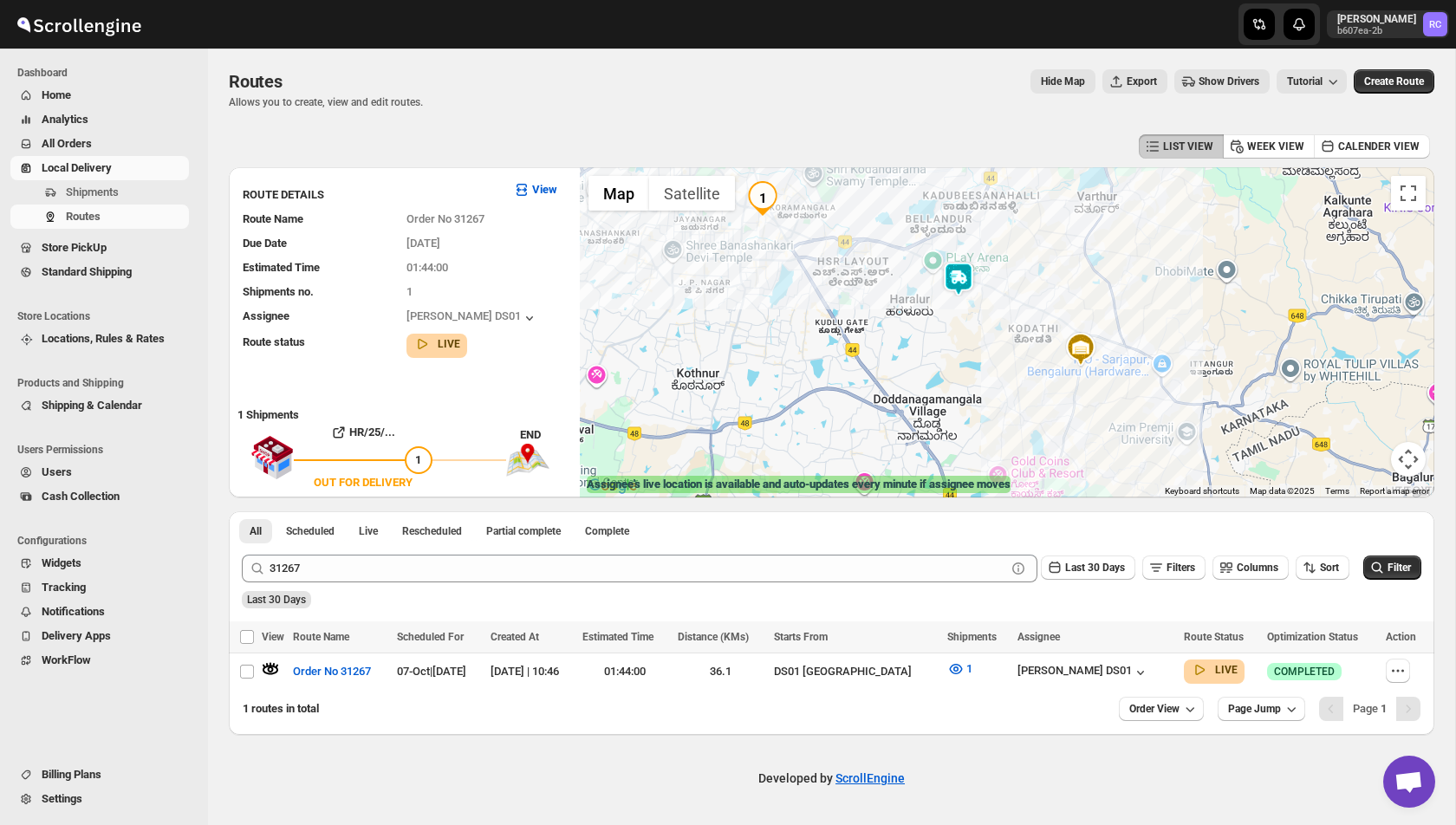
drag, startPoint x: 975, startPoint y: 286, endPoint x: 981, endPoint y: 450, distance: 164.1
click at [981, 451] on div at bounding box center [1007, 332] width 855 height 330
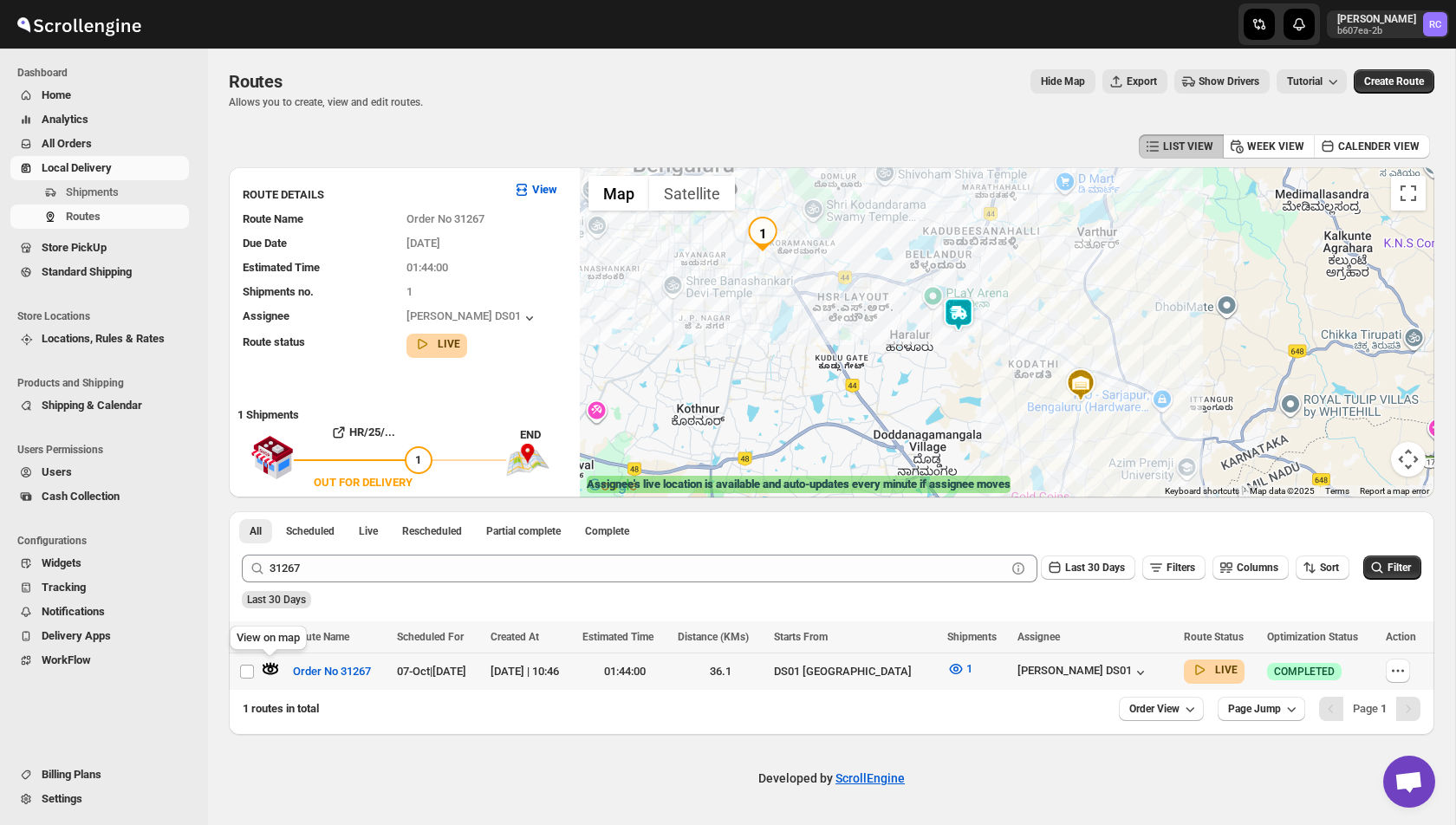
click at [273, 670] on icon "button" at bounding box center [271, 669] width 18 height 18
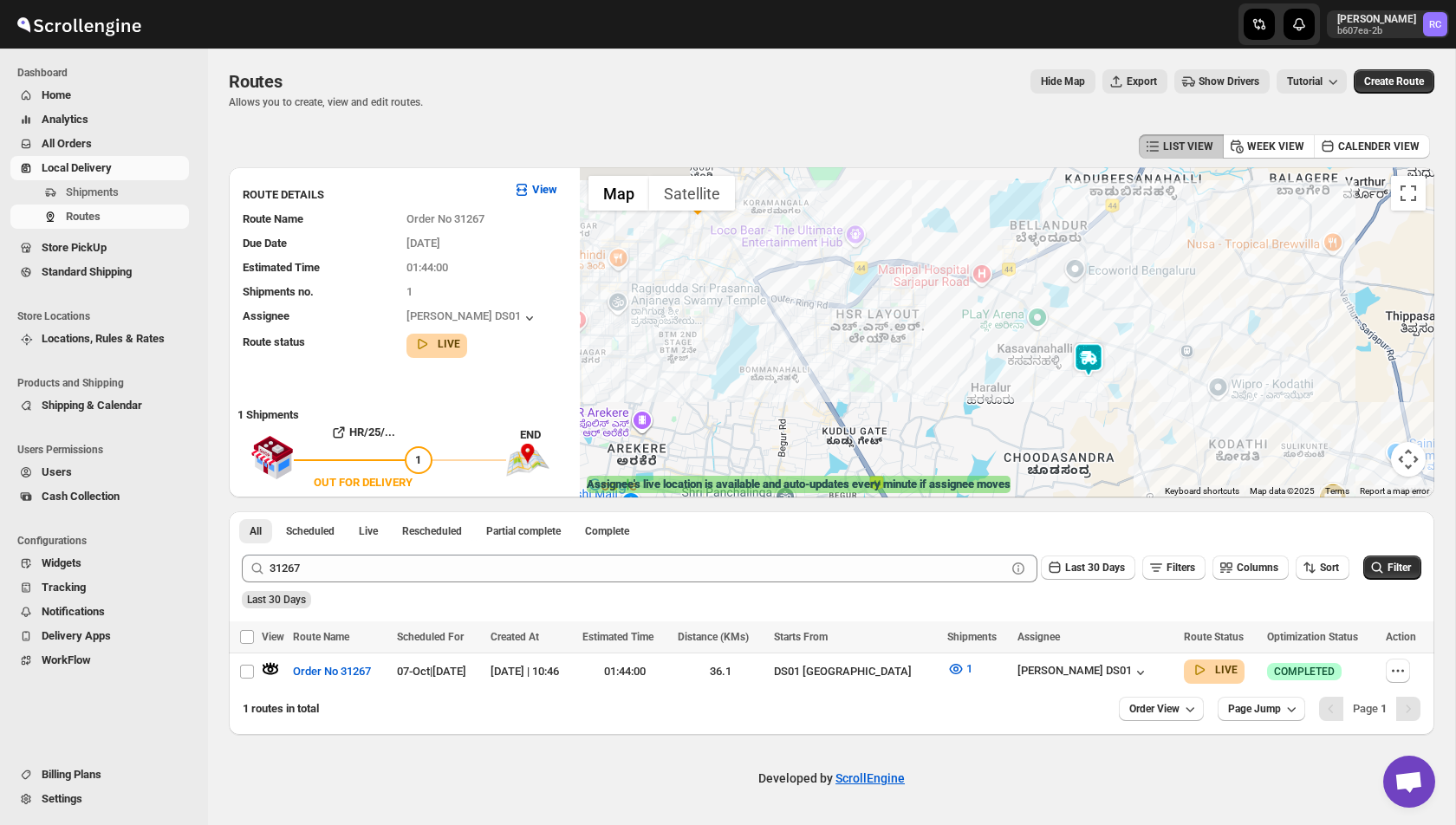
drag, startPoint x: 1026, startPoint y: 341, endPoint x: 1075, endPoint y: 410, distance: 84.6
click at [1075, 410] on div at bounding box center [1007, 332] width 855 height 330
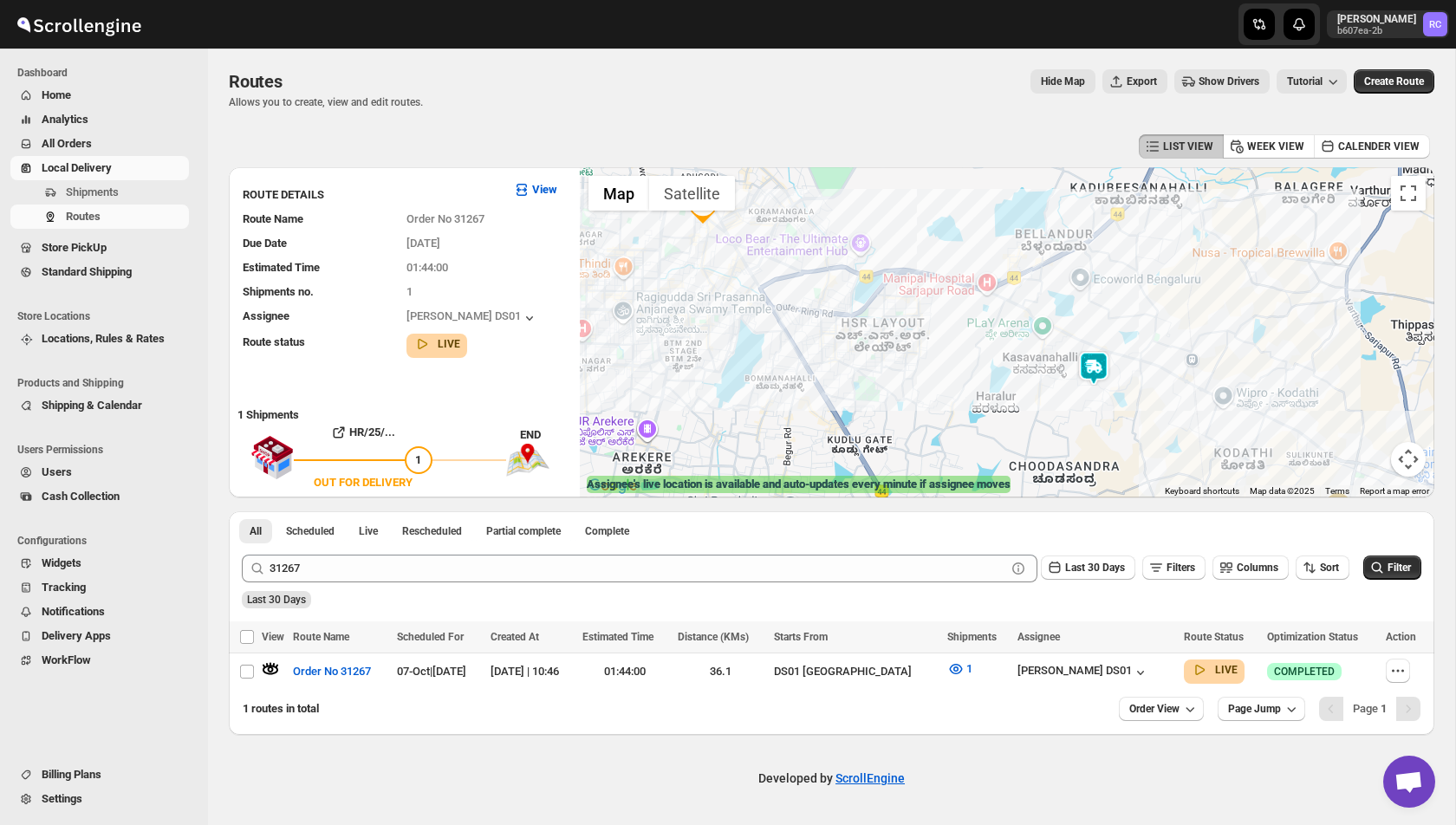
click at [1095, 377] on img at bounding box center [1094, 369] width 35 height 35
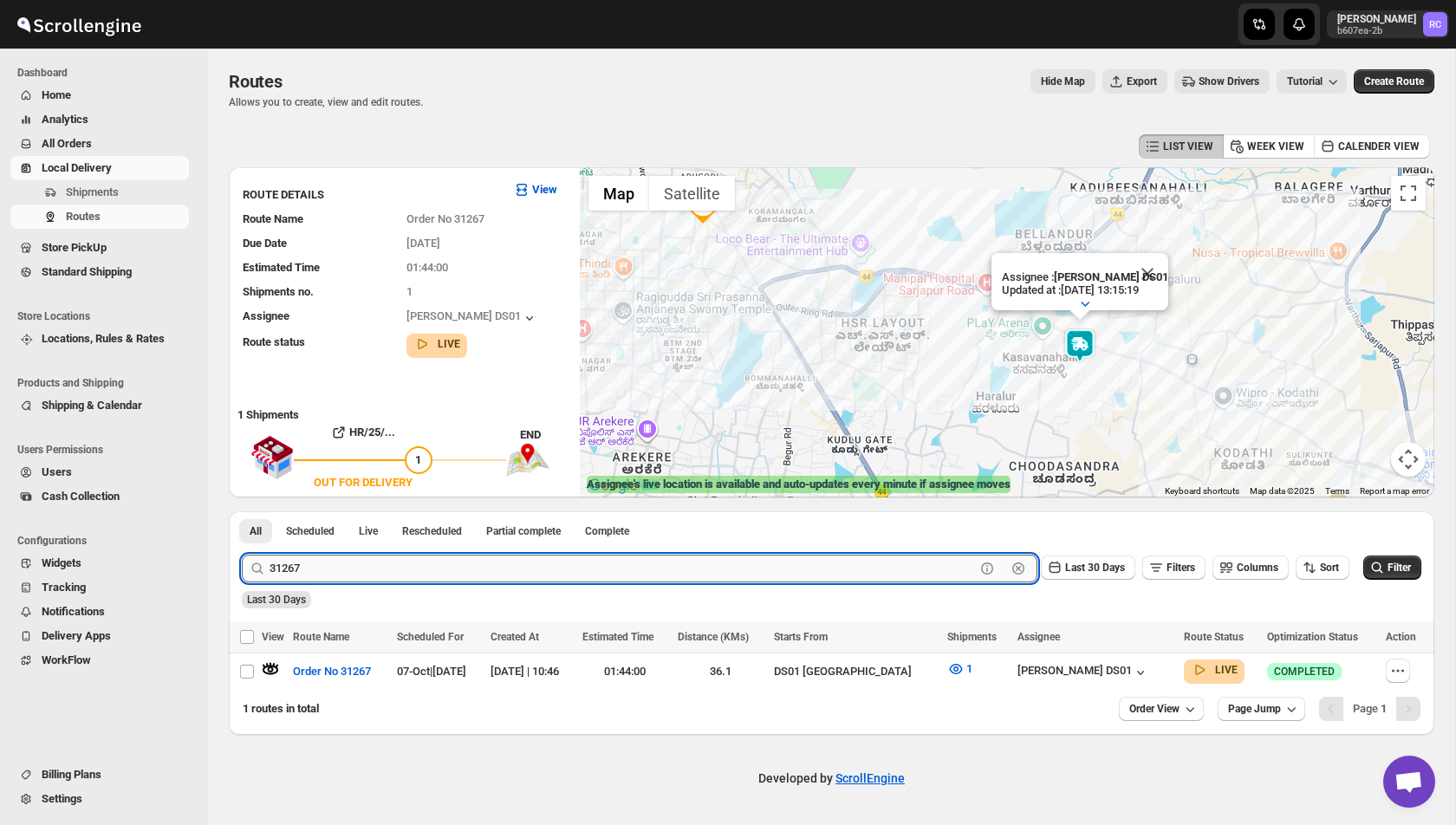
click at [343, 559] on input "31267" at bounding box center [622, 568] width 706 height 27
paste input "49"
type input "31249"
click at [241, 511] on button "Submit" at bounding box center [266, 520] width 50 height 18
click at [272, 667] on icon "button" at bounding box center [271, 669] width 18 height 18
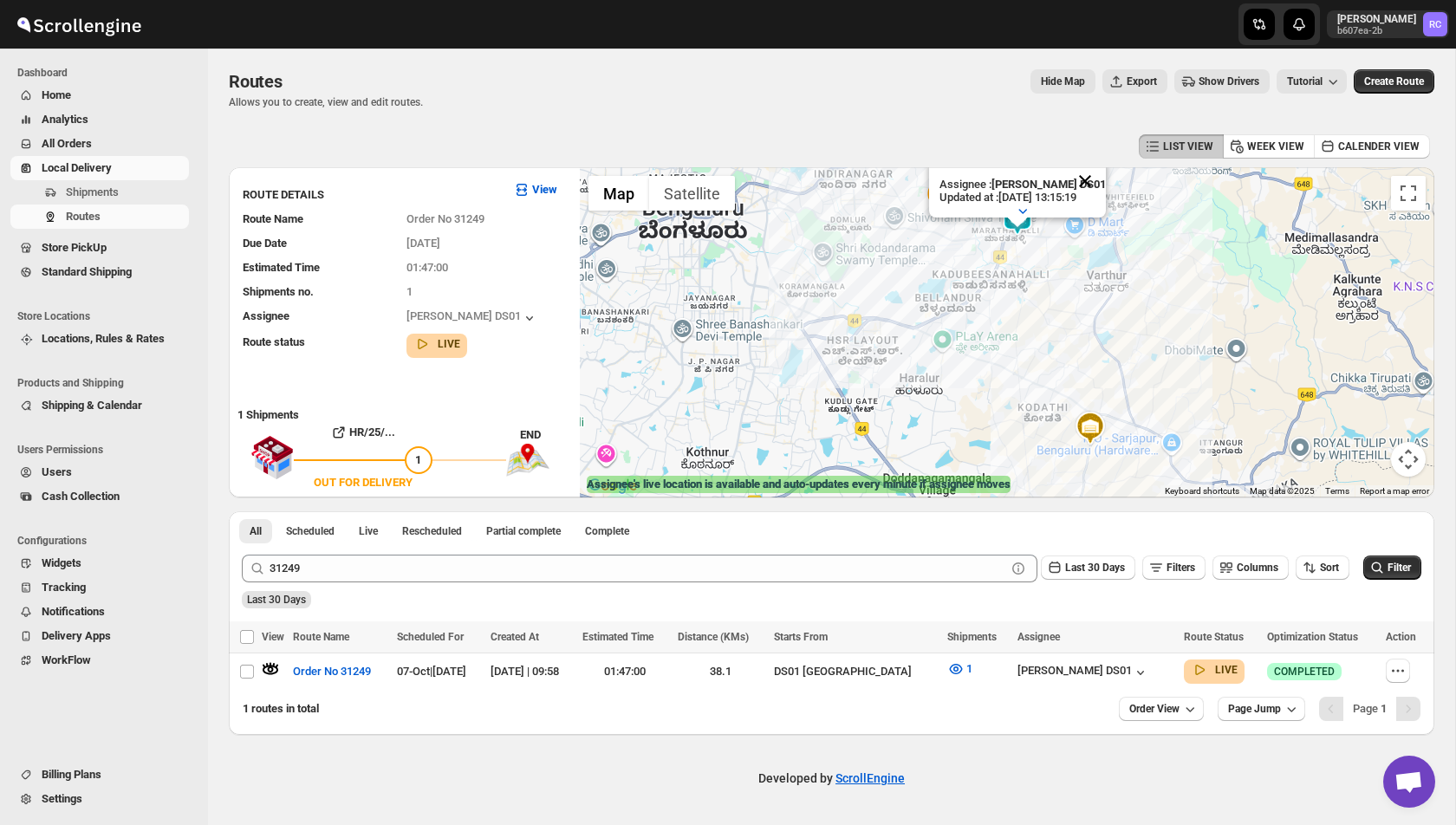
click at [1083, 182] on button "Close" at bounding box center [1085, 181] width 42 height 42
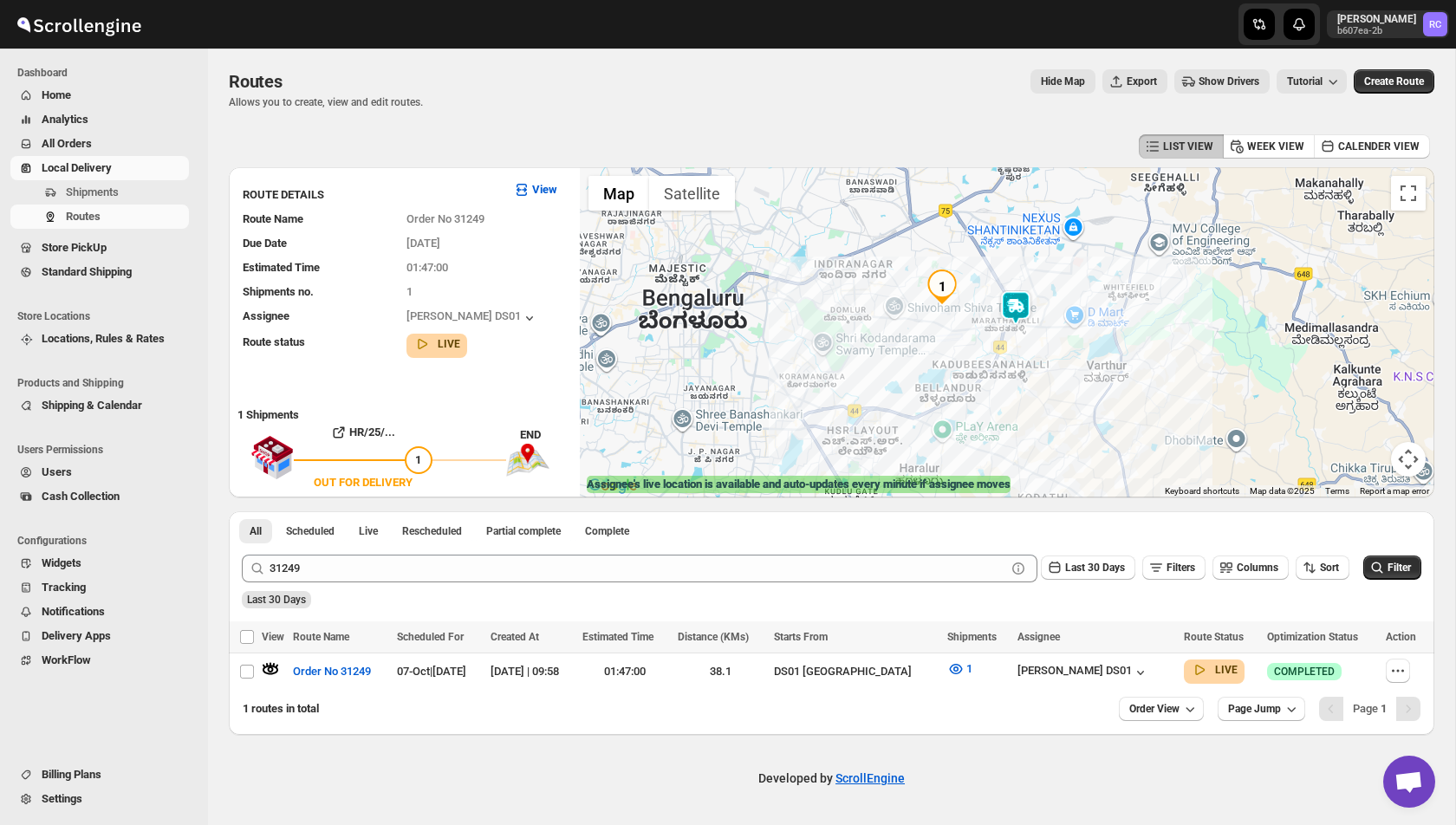
drag, startPoint x: 983, startPoint y: 263, endPoint x: 983, endPoint y: 368, distance: 105.0
click at [983, 368] on div at bounding box center [1007, 332] width 855 height 330
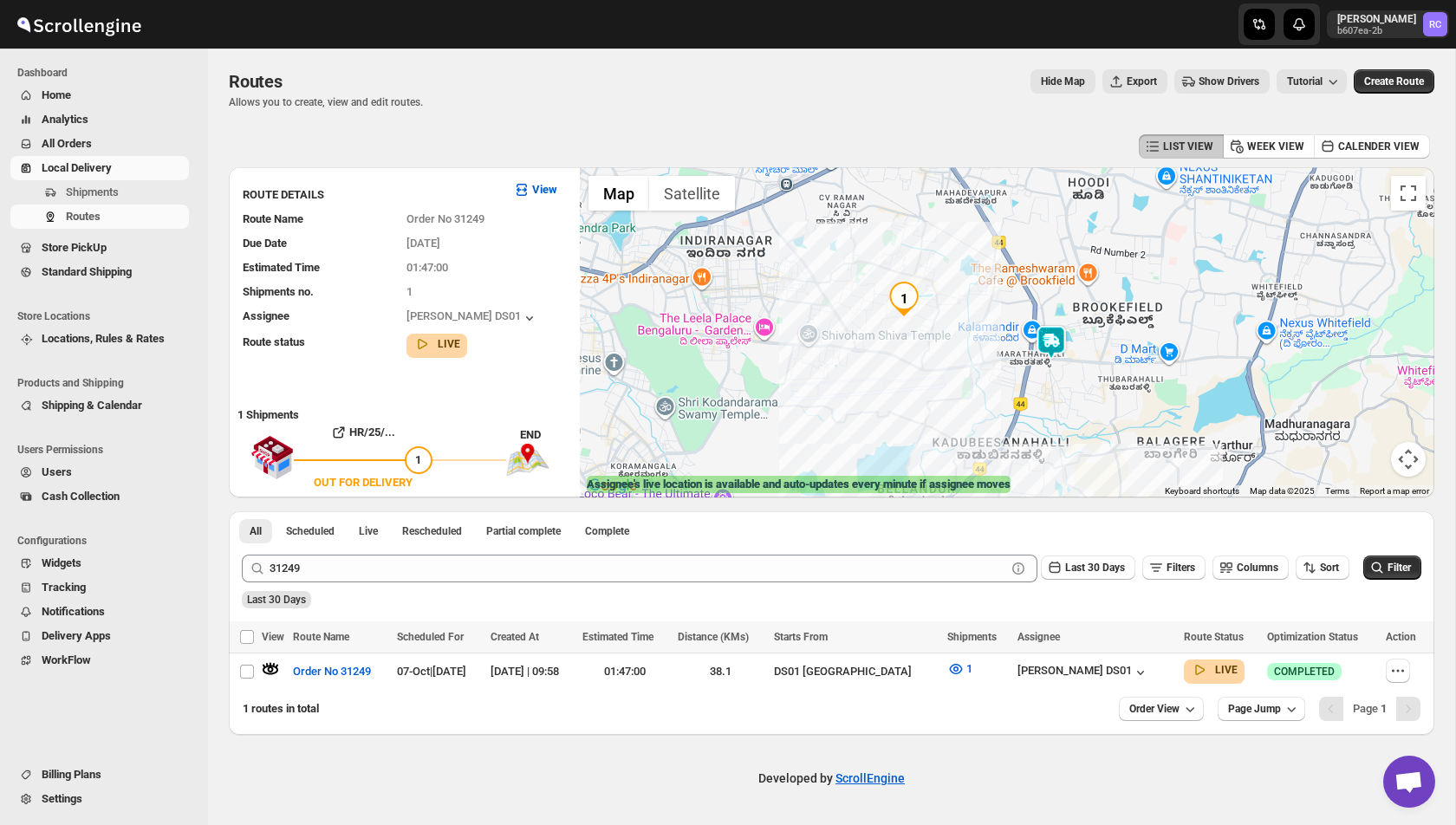
click at [1059, 350] on img at bounding box center [1051, 342] width 35 height 35
click at [1052, 349] on img at bounding box center [1051, 342] width 35 height 35
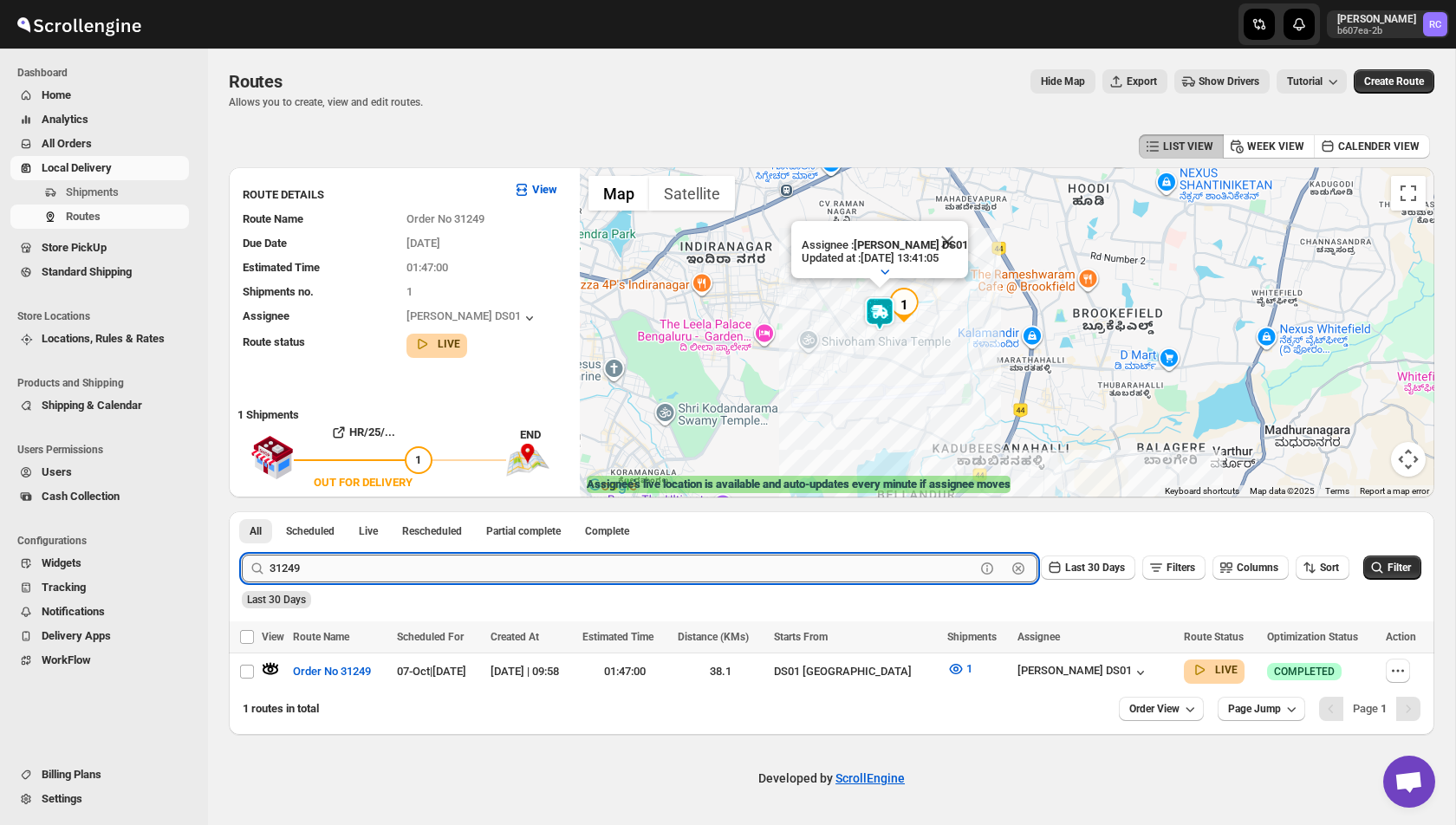
click at [313, 582] on input "31249" at bounding box center [622, 568] width 706 height 27
click at [241, 511] on button "Submit" at bounding box center [266, 520] width 50 height 18
click at [268, 667] on icon "button" at bounding box center [271, 669] width 6 height 6
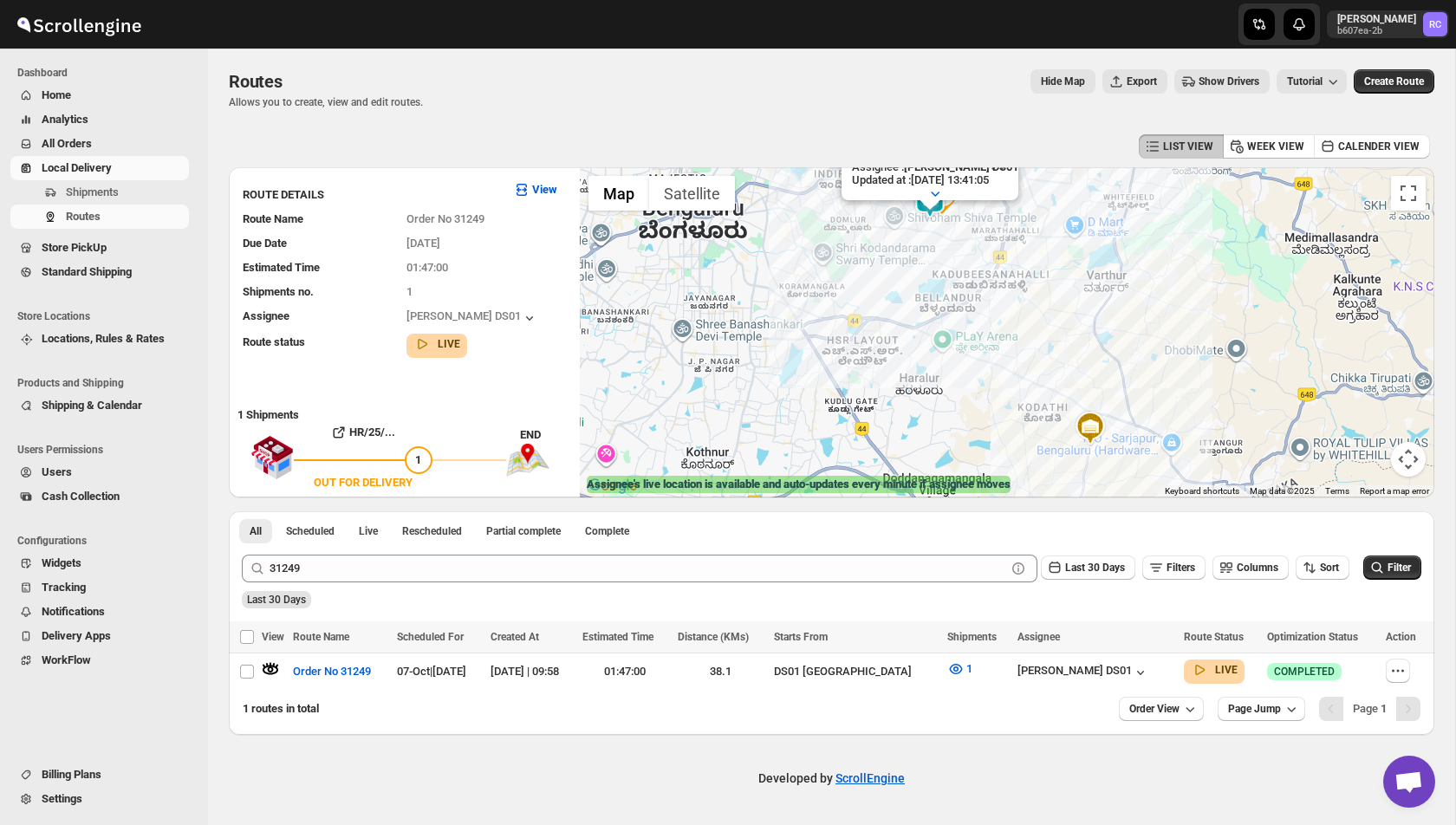
drag, startPoint x: 930, startPoint y: 228, endPoint x: 930, endPoint y: 341, distance: 113.0
click at [930, 342] on div "Assignee : [PERSON_NAME] DS01 Updated at : [DATE] 13:41:05 Duty mode Enabled Ba…" at bounding box center [1007, 332] width 855 height 330
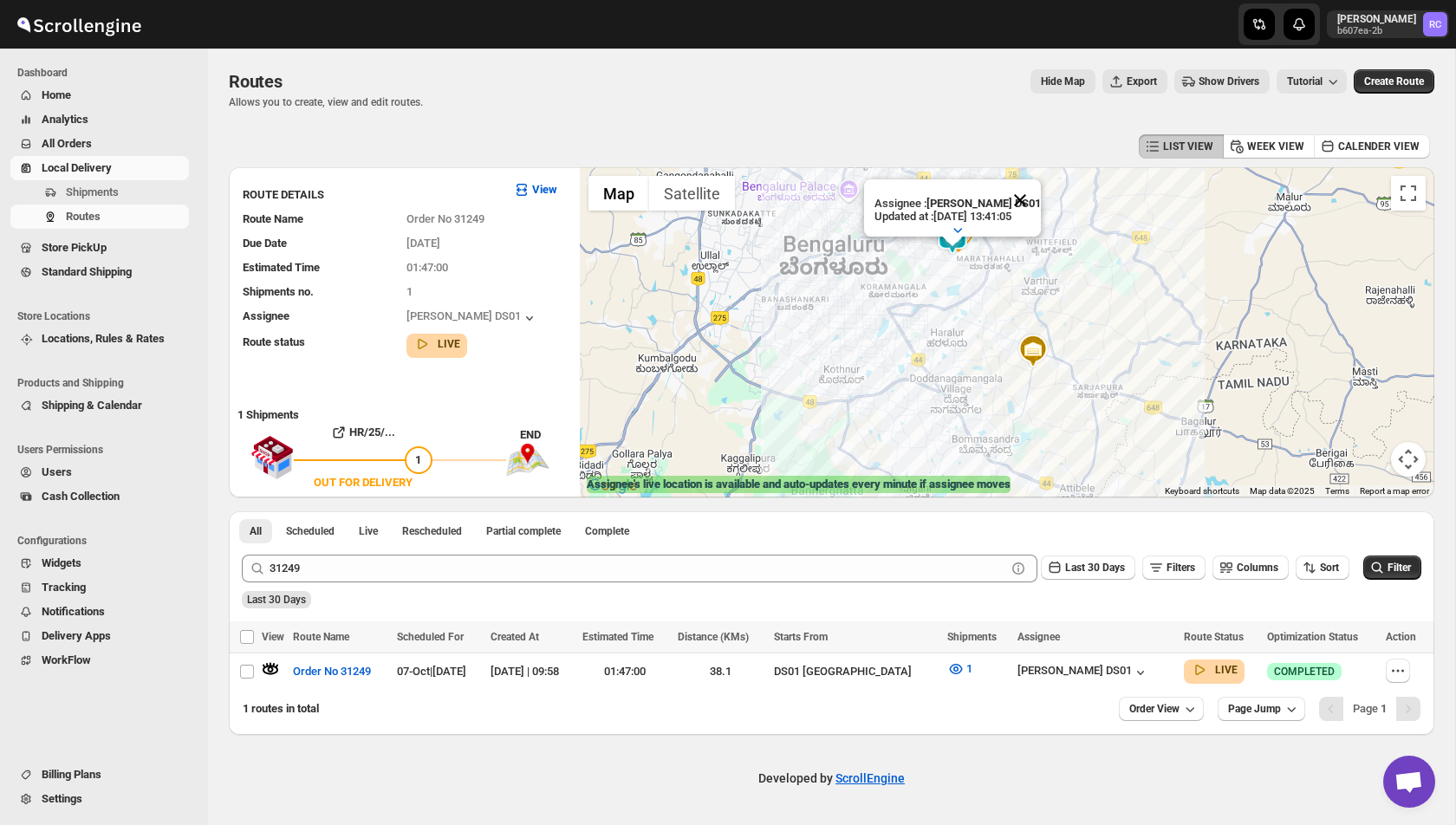
click at [1018, 201] on button "Close" at bounding box center [1020, 199] width 42 height 42
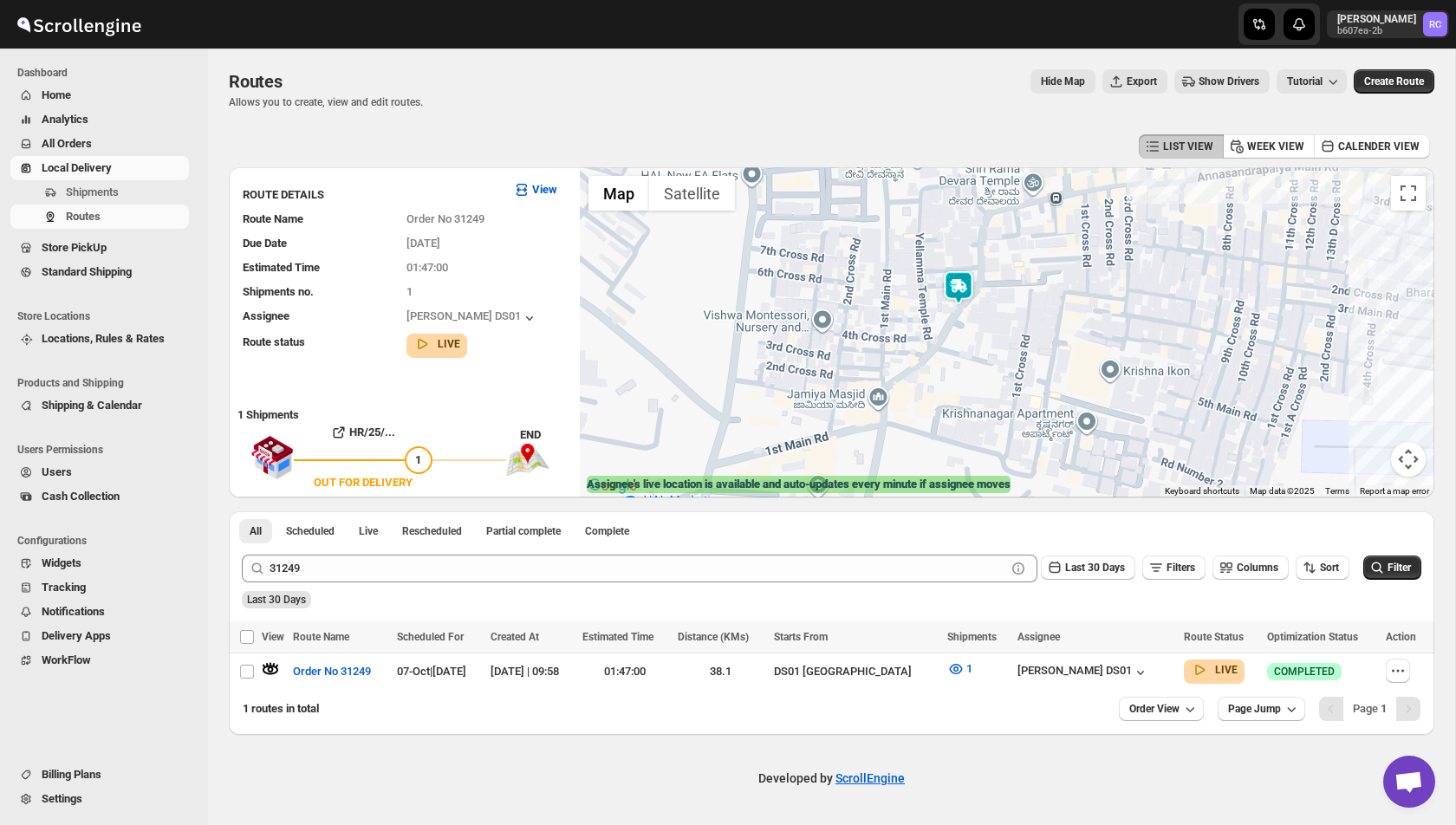
click at [955, 292] on img at bounding box center [959, 288] width 35 height 35
